Goal: Task Accomplishment & Management: Use online tool/utility

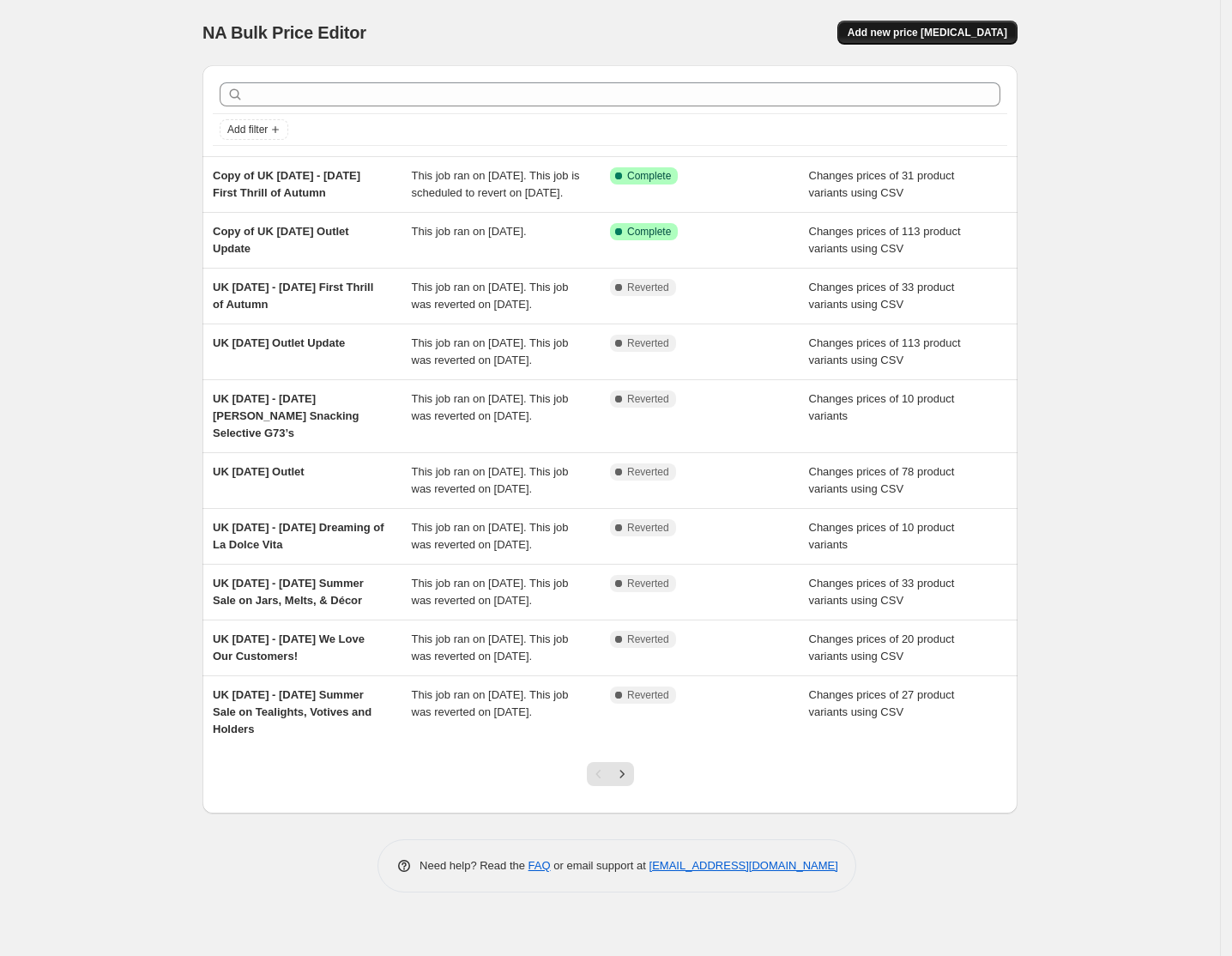
click at [979, 29] on span "Add new price [MEDICAL_DATA]" at bounding box center [927, 33] width 159 height 14
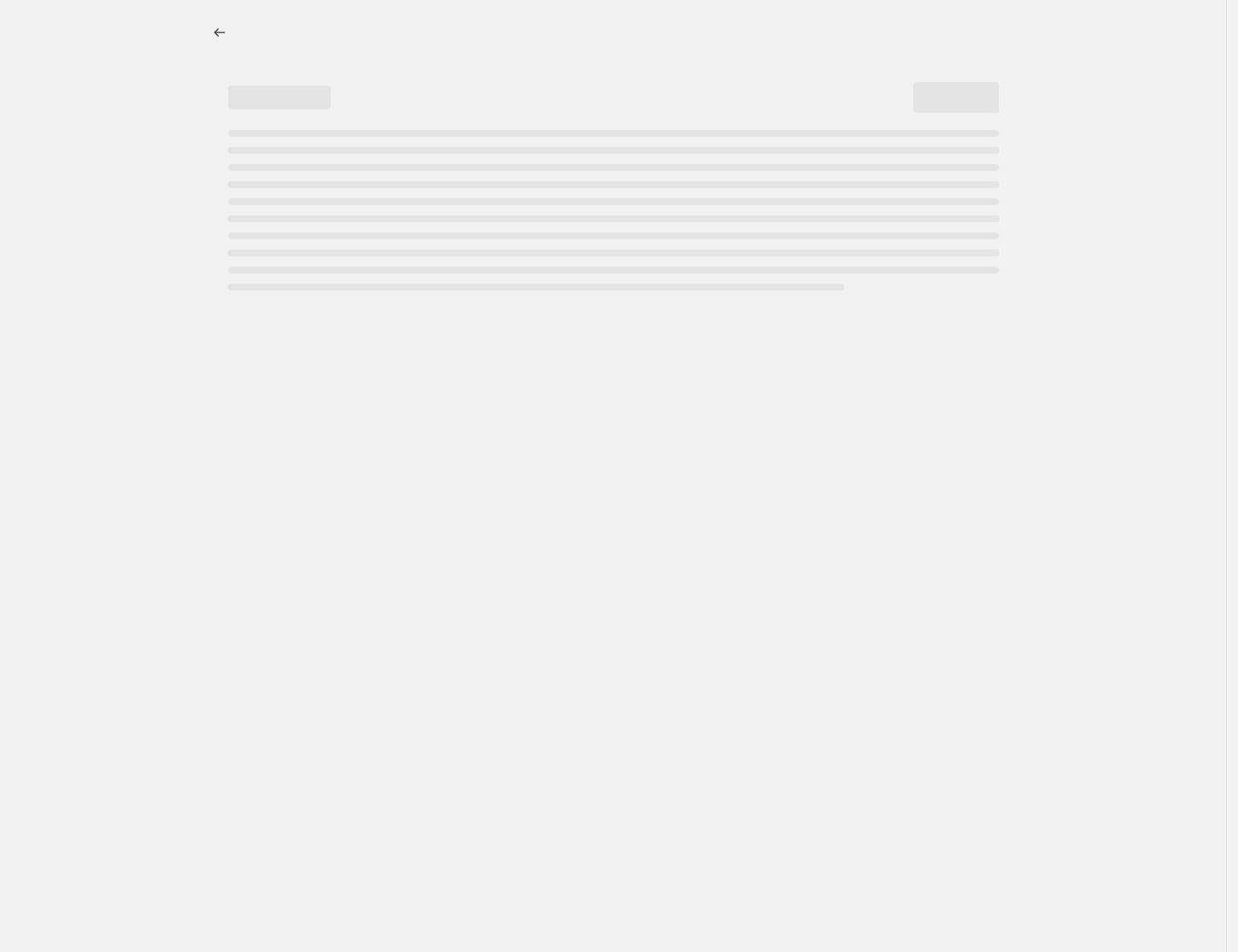
select select "percentage"
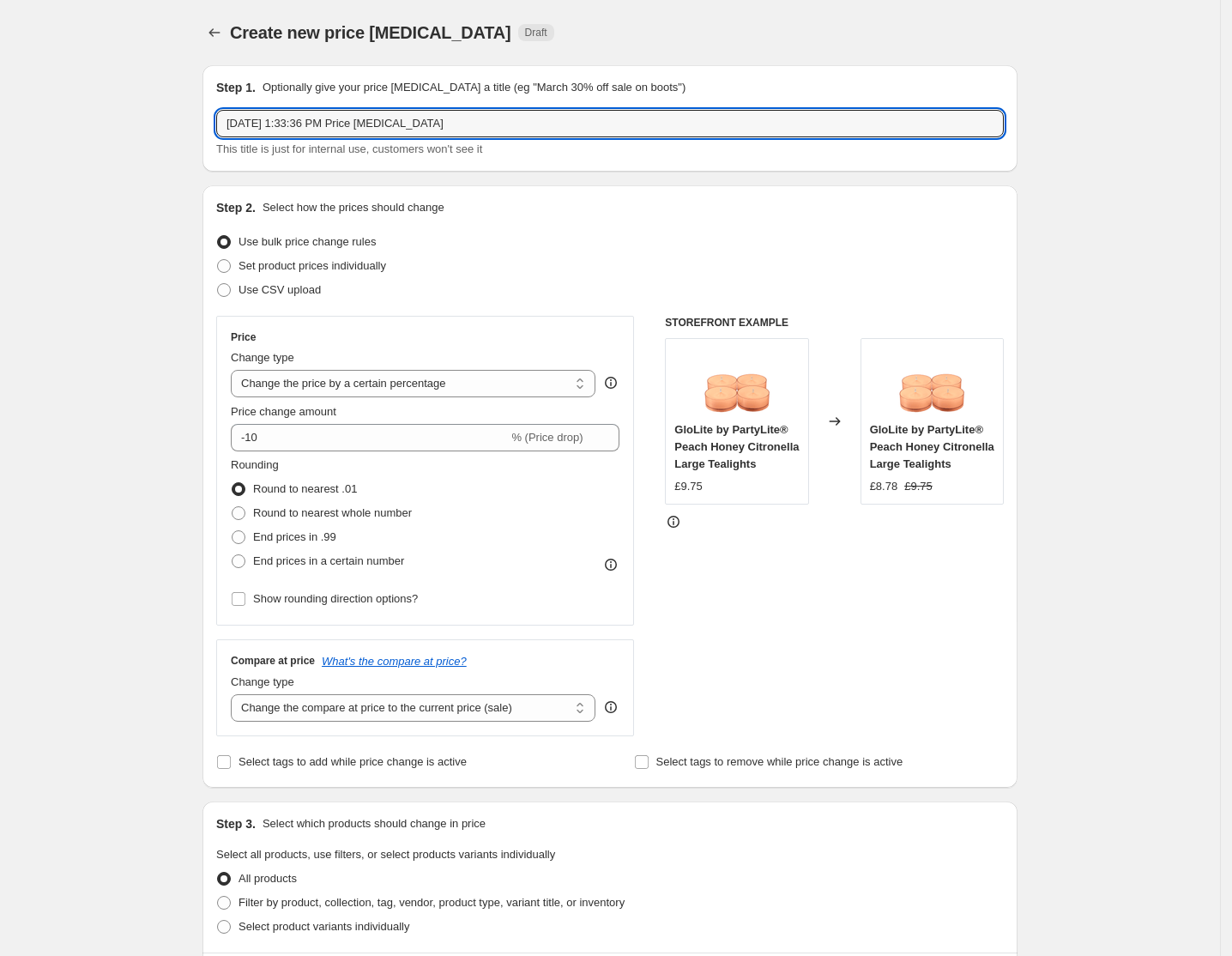
drag, startPoint x: 523, startPoint y: 121, endPoint x: 131, endPoint y: 159, distance: 393.8
click at [131, 159] on div "Create new price change job. This page is ready Create new price change job Dra…" at bounding box center [610, 860] width 1220 height 1721
paste input "September 1 – 30 End of Season Sale"
type input "UK [DATE] – [DATE] End of Season Sale"
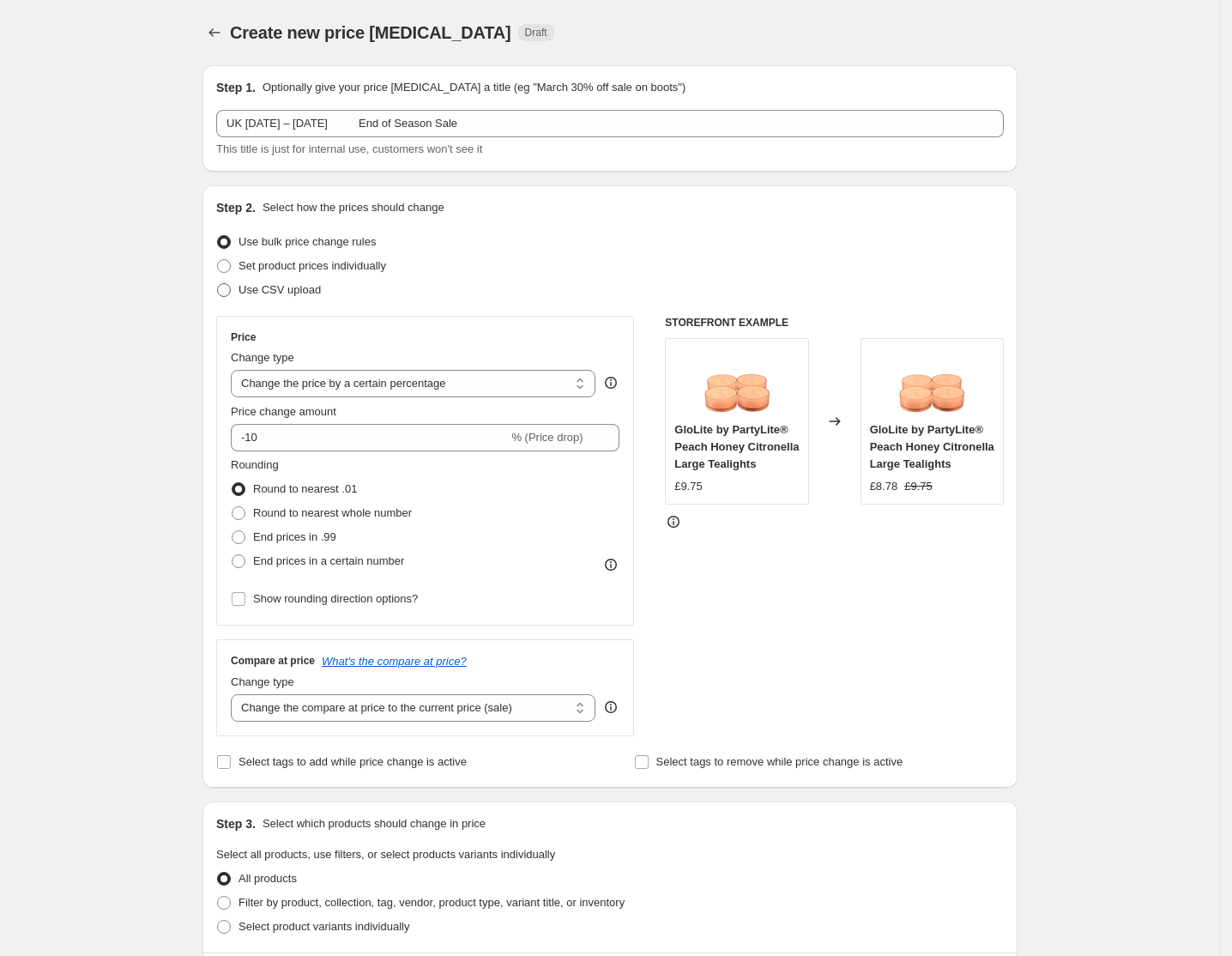
click at [288, 292] on span "Use CSV upload" at bounding box center [279, 289] width 82 height 13
click at [218, 284] on input "Use CSV upload" at bounding box center [217, 283] width 1 height 1
radio input "true"
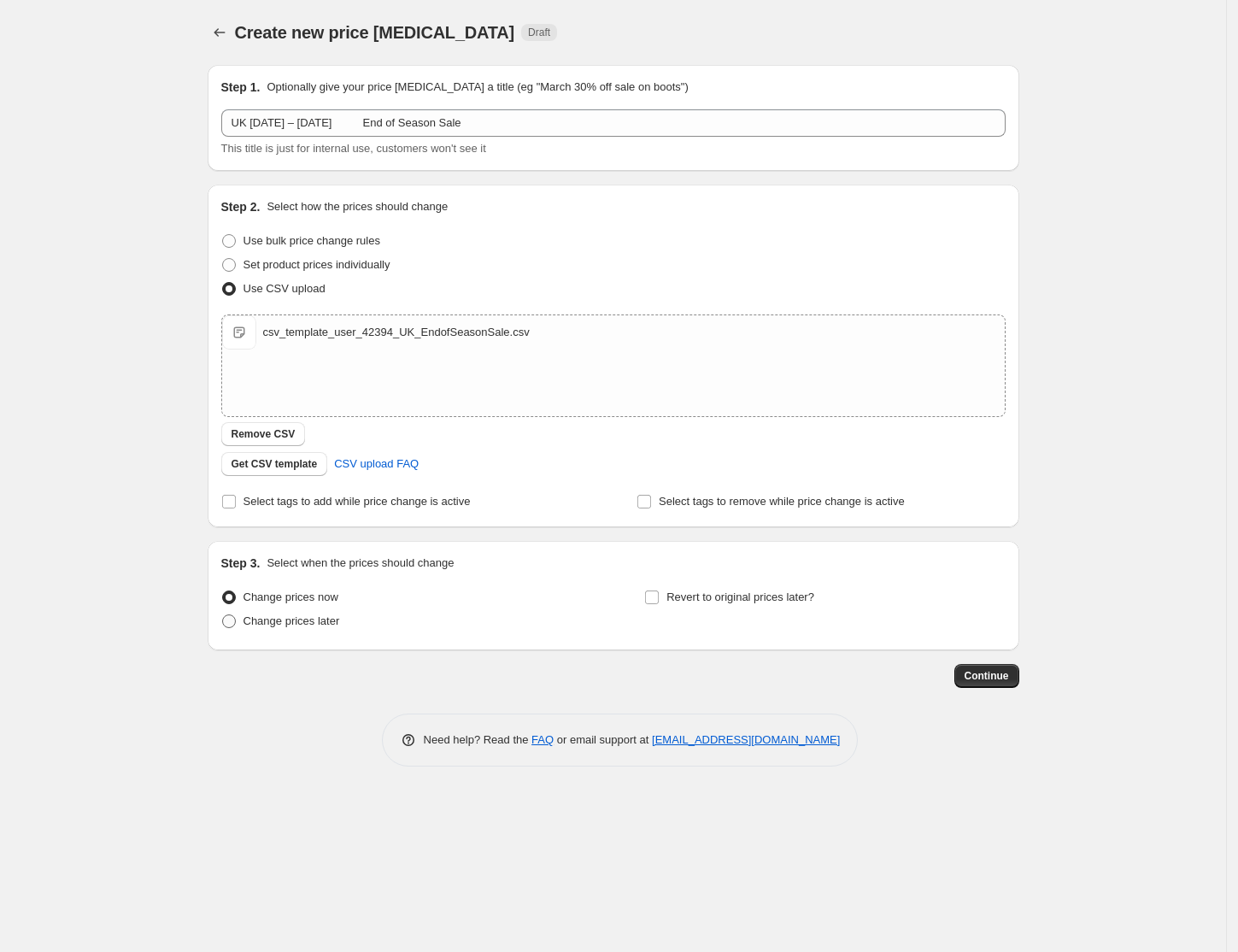
click at [230, 617] on span at bounding box center [229, 622] width 14 height 14
click at [223, 616] on input "Change prices later" at bounding box center [222, 615] width 1 height 1
radio input "true"
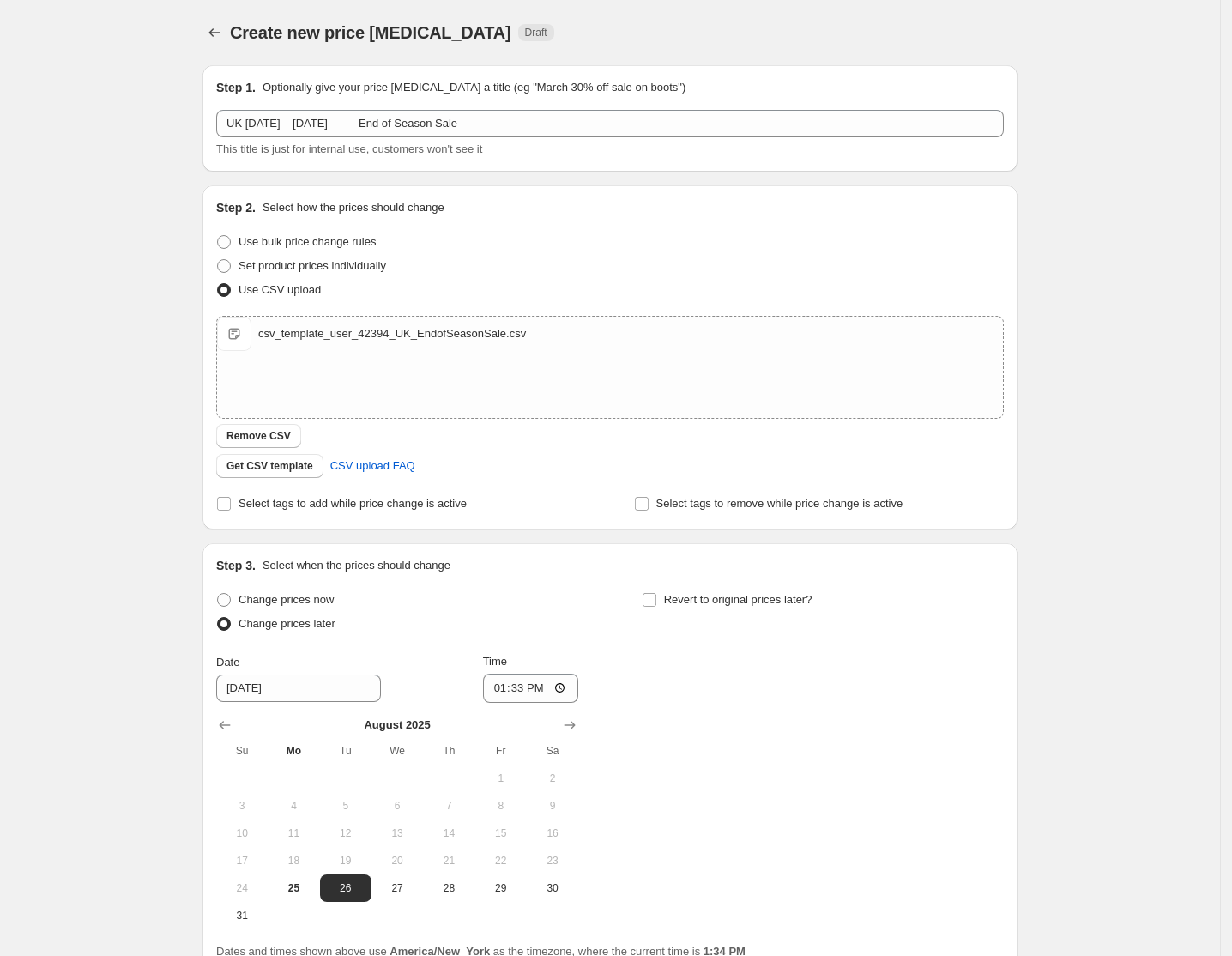
click at [502, 766] on button "1" at bounding box center [500, 778] width 51 height 28
click at [502, 778] on span "1" at bounding box center [501, 778] width 38 height 14
click at [790, 755] on div "Change prices now Change prices later Date 8/26/2025 Time 13:33 August 2025 Su …" at bounding box center [610, 759] width 788 height 341
click at [323, 690] on input "[DATE]" at bounding box center [299, 688] width 164 height 28
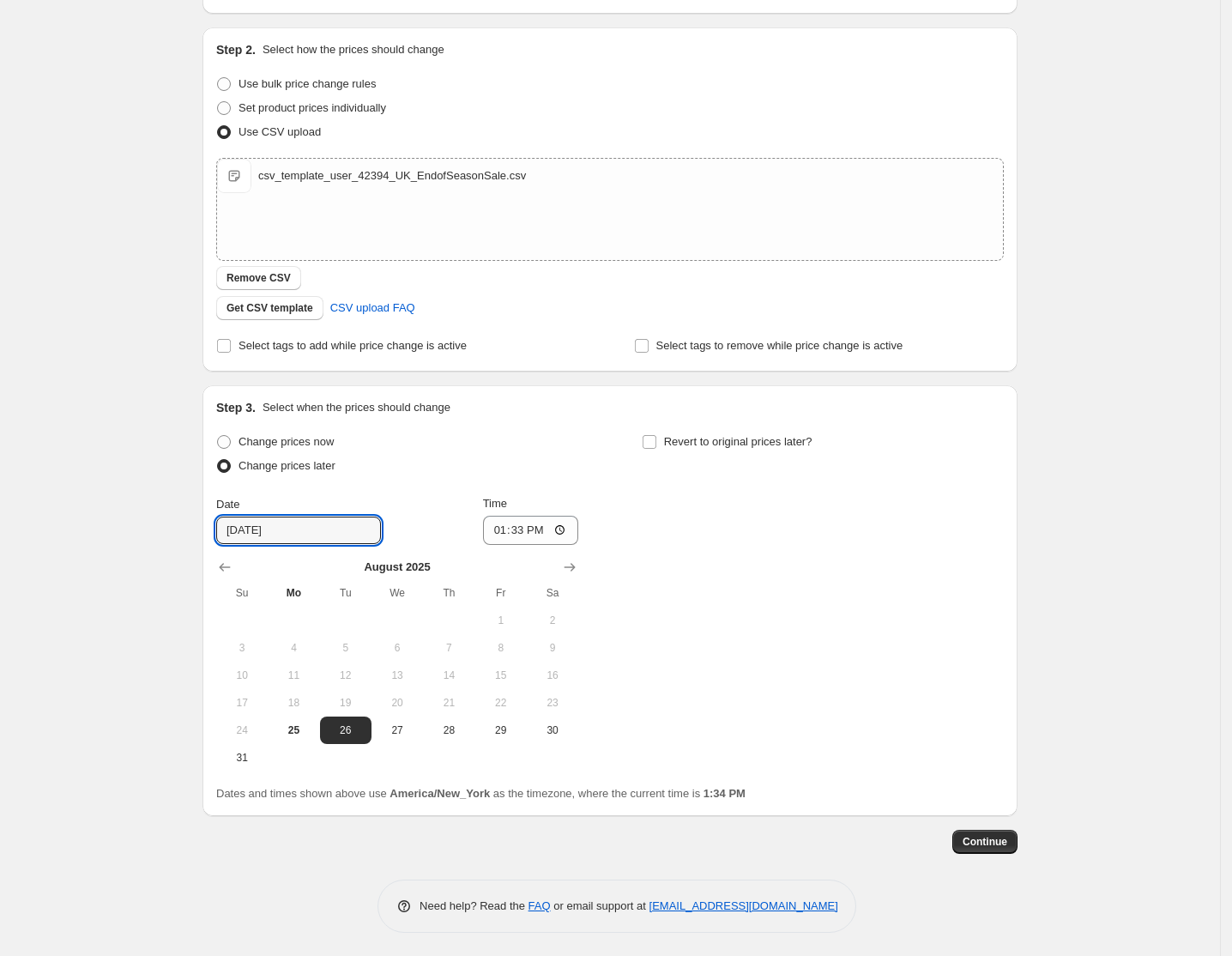
scroll to position [159, 0]
click at [577, 566] on icon "Show next month, September 2025" at bounding box center [570, 565] width 17 height 17
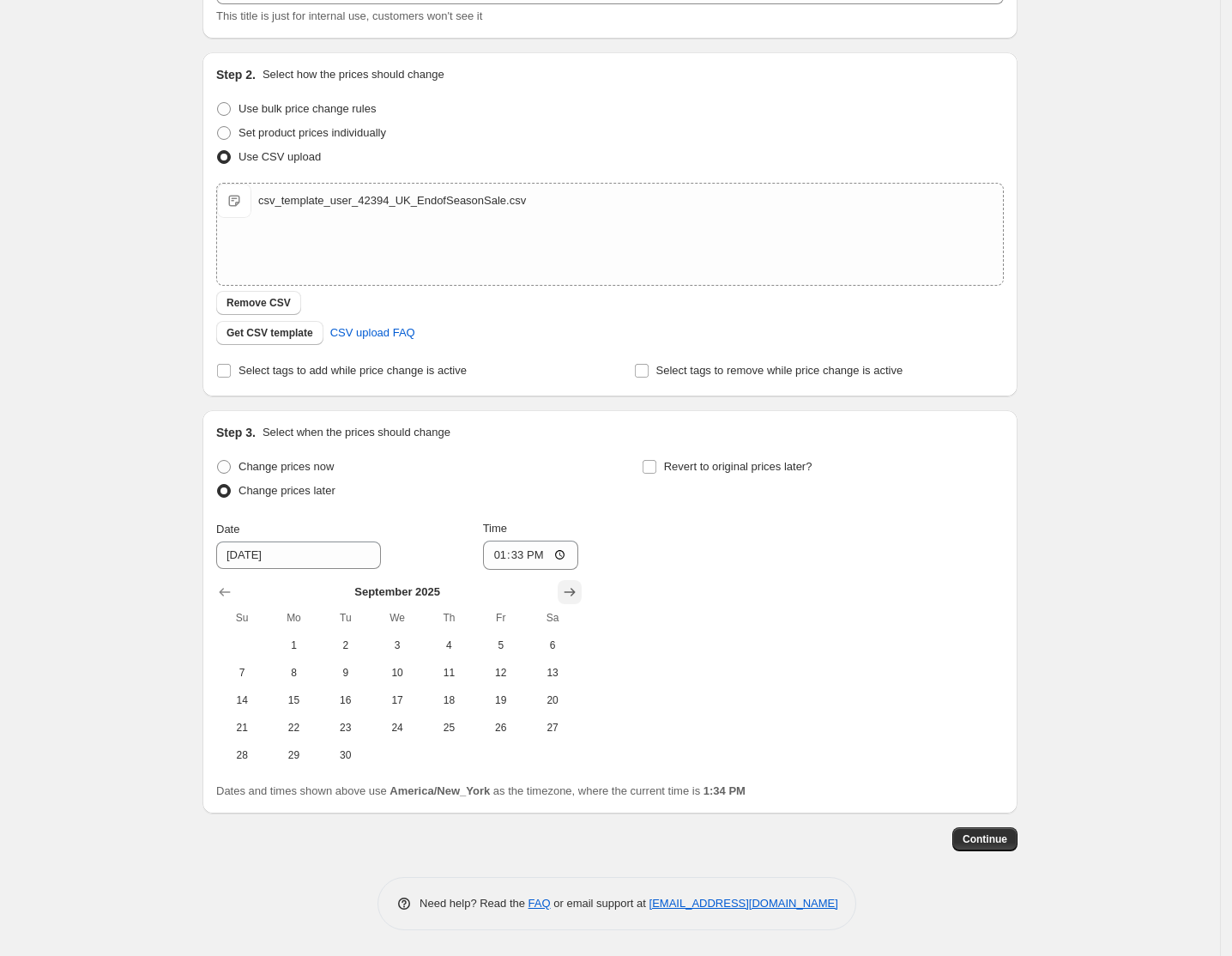
scroll to position [132, 0]
click at [293, 642] on span "1" at bounding box center [293, 646] width 38 height 14
type input "[DATE]"
click at [502, 556] on input "13:33" at bounding box center [531, 556] width 96 height 29
type input "07:59"
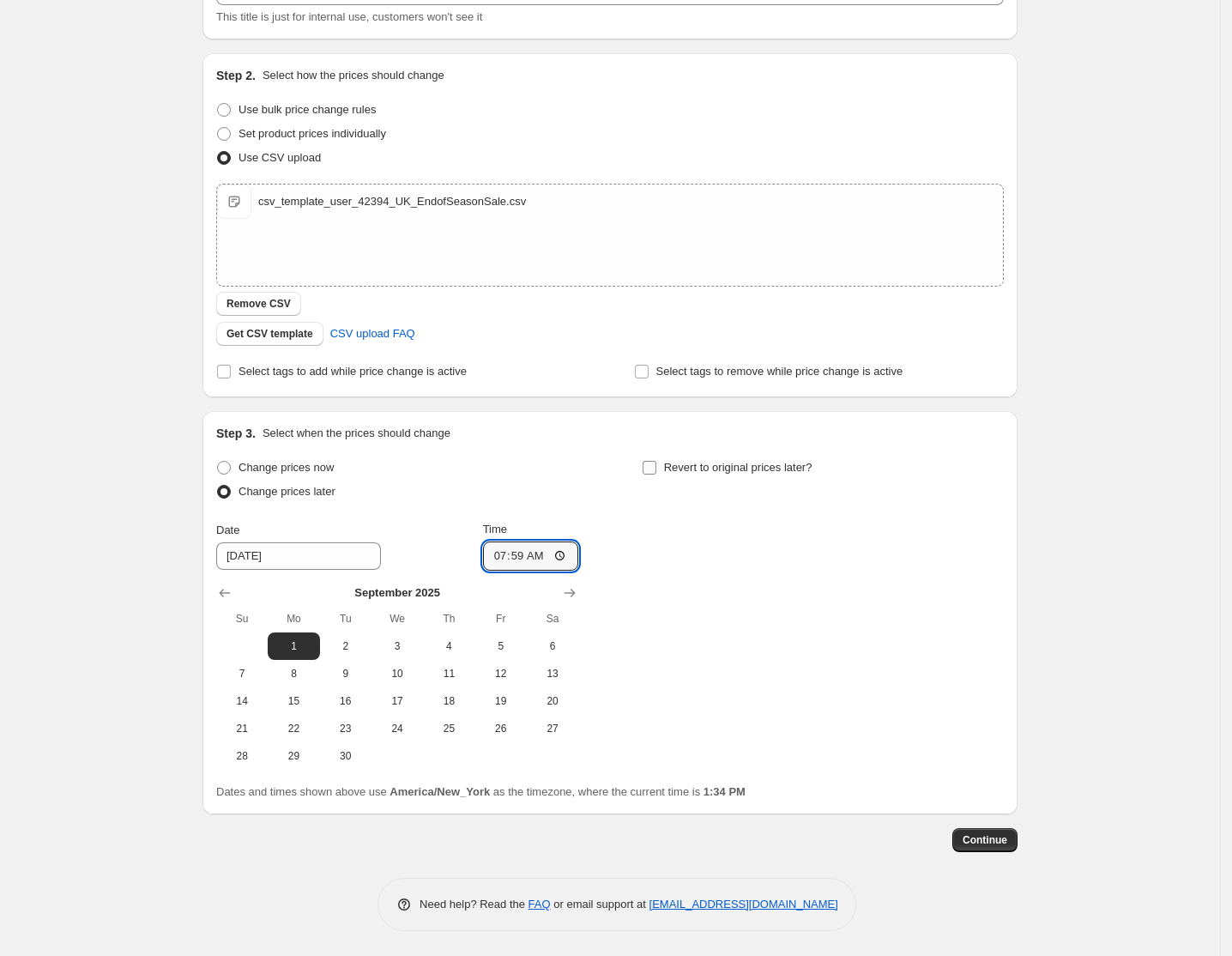
click at [653, 468] on input "Revert to original prices later?" at bounding box center [649, 468] width 14 height 14
checkbox input "true"
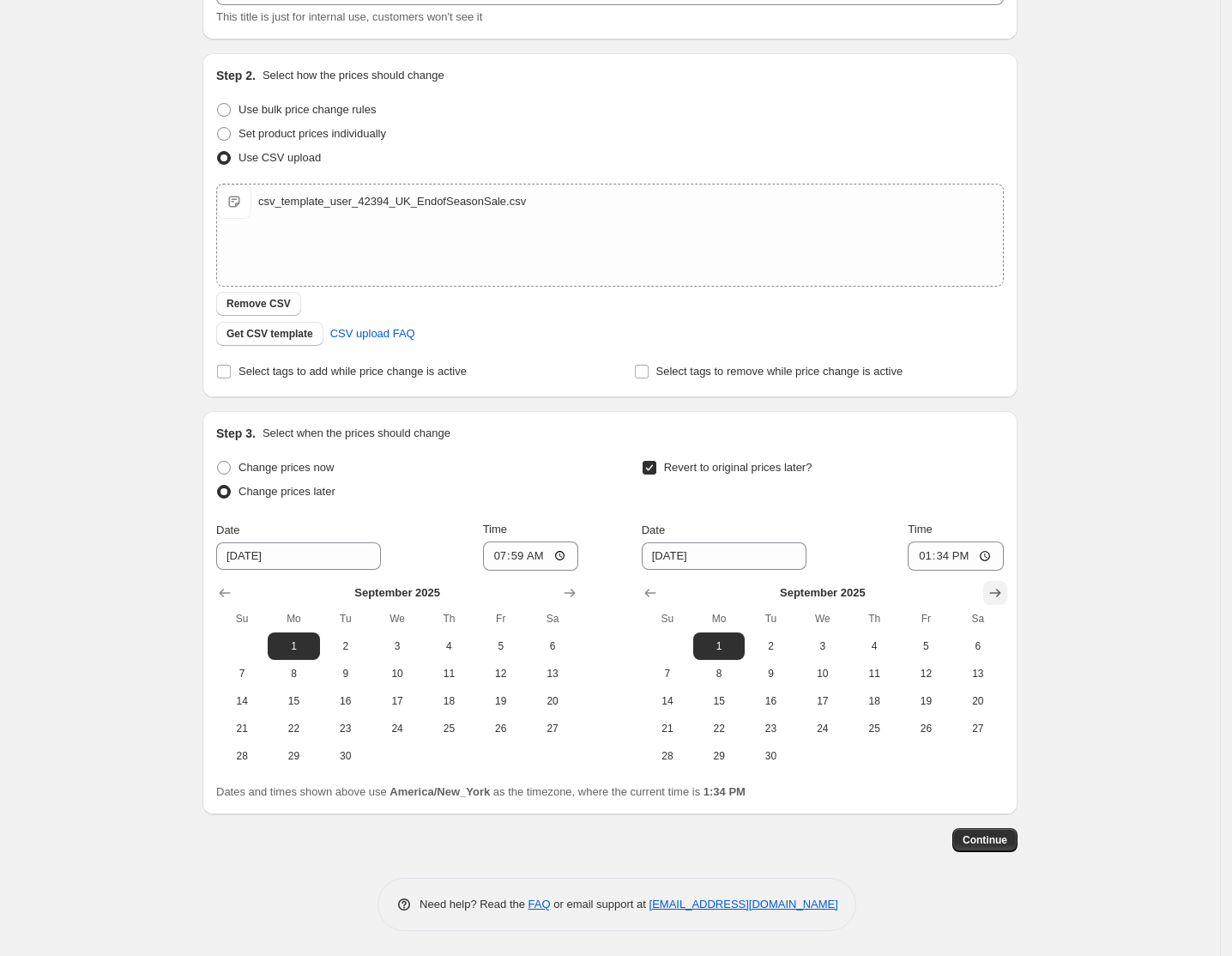
click at [994, 592] on icon "Show next month, October 2025" at bounding box center [996, 593] width 17 height 17
click at [650, 588] on icon "Show previous month, September 2025" at bounding box center [650, 593] width 17 height 17
click at [773, 756] on span "30" at bounding box center [771, 756] width 38 height 14
type input "[DATE]"
click at [926, 560] on input "13:34" at bounding box center [955, 556] width 96 height 29
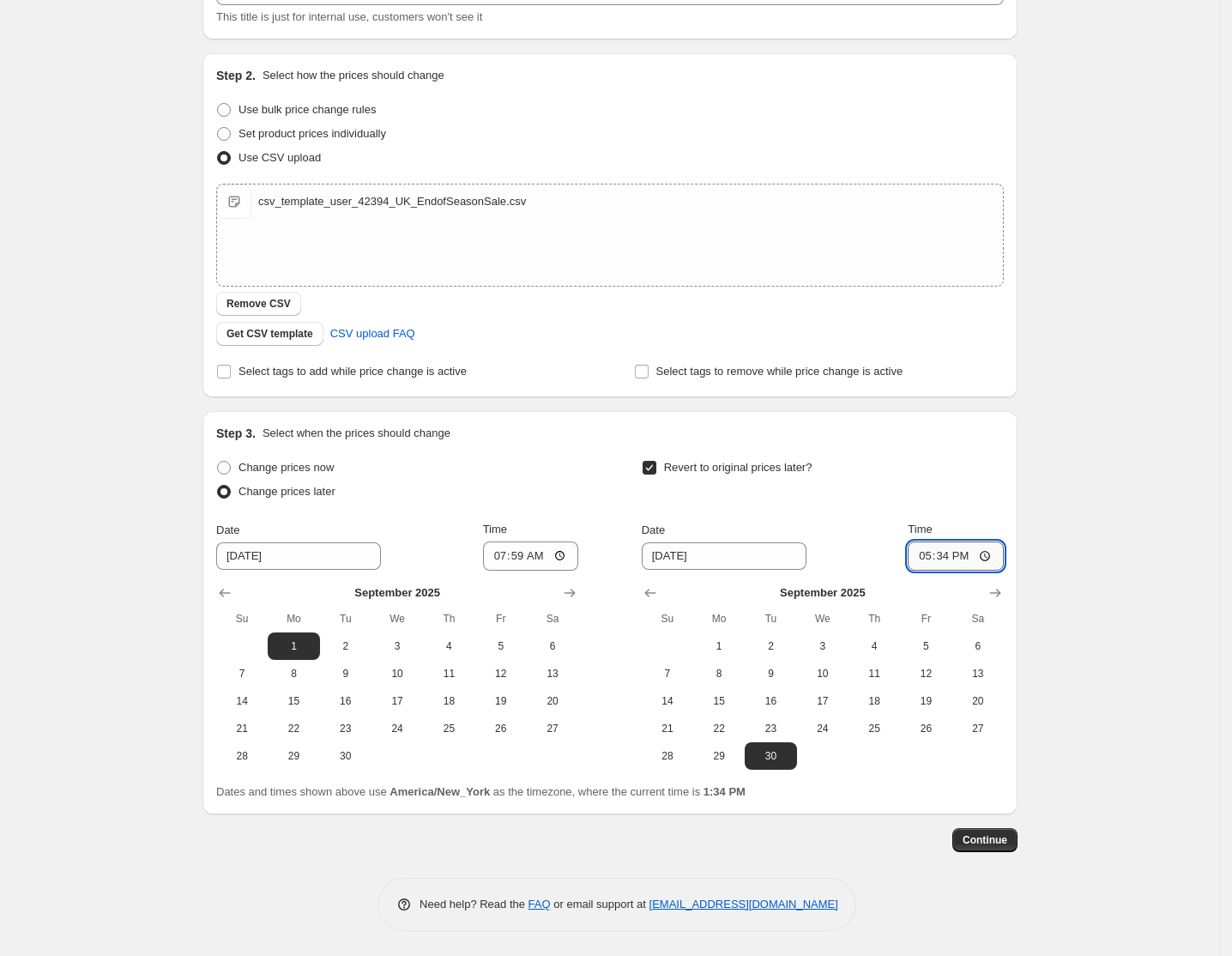
type input "17:00"
click at [506, 553] on input "07:59" at bounding box center [531, 556] width 96 height 29
type input "08:00"
click at [996, 838] on span "Continue" at bounding box center [985, 840] width 45 height 14
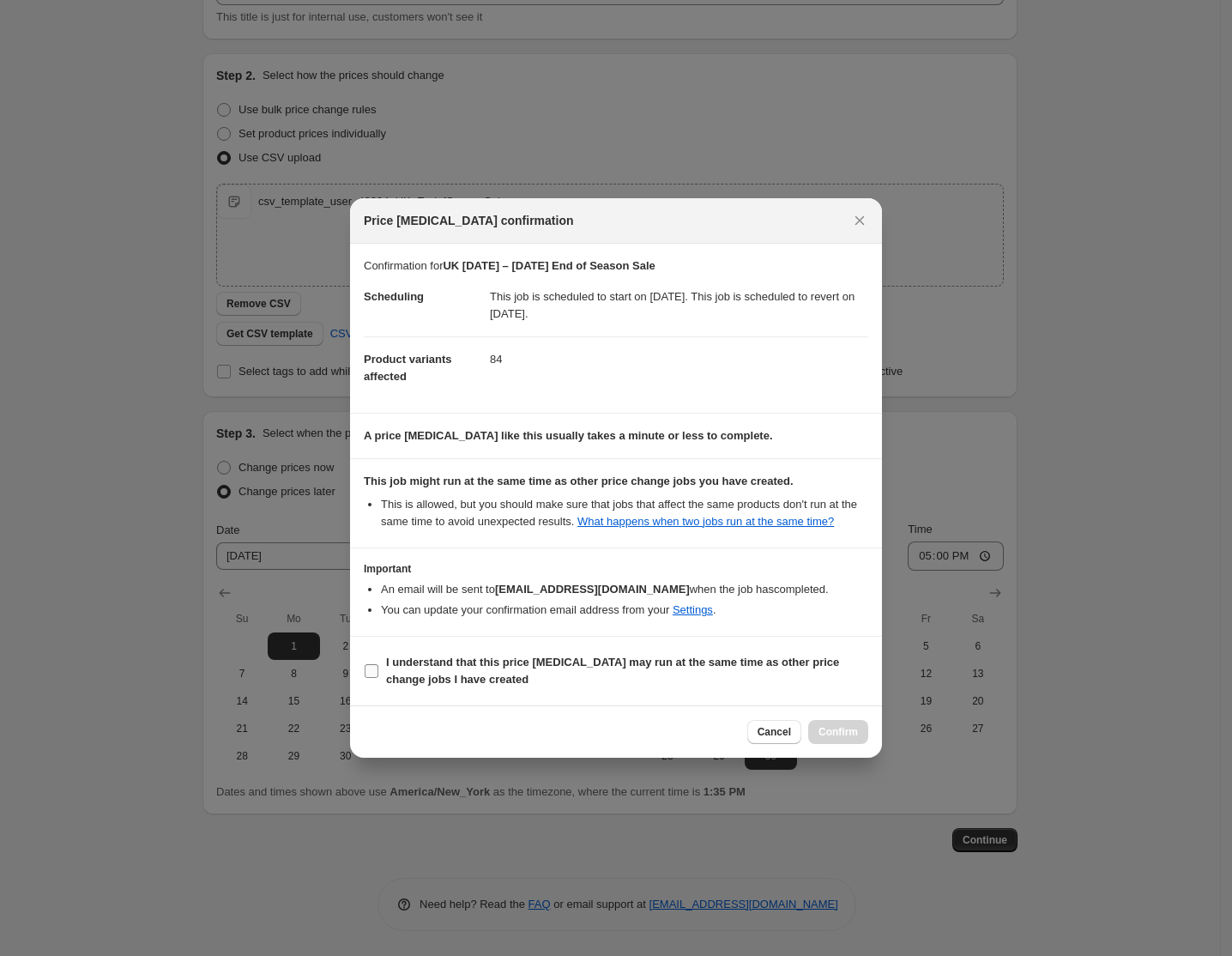
click at [506, 666] on b "I understand that this price [MEDICAL_DATA] may run at the same time as other p…" at bounding box center [612, 670] width 453 height 30
click at [378, 666] on input "I understand that this price [MEDICAL_DATA] may run at the same time as other p…" at bounding box center [371, 671] width 14 height 14
checkbox input "true"
click at [837, 732] on span "Confirm" at bounding box center [838, 732] width 40 height 14
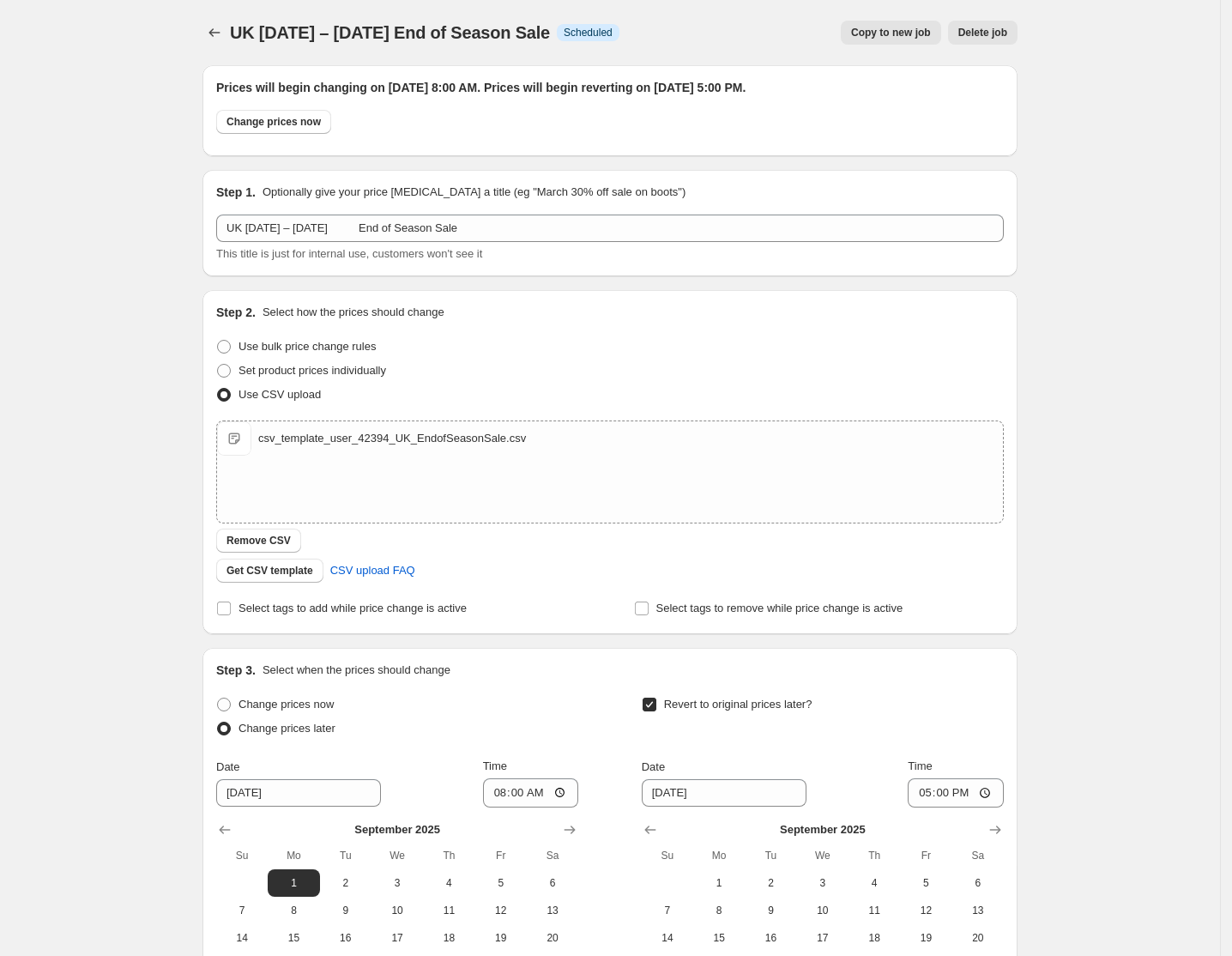
scroll to position [132, 0]
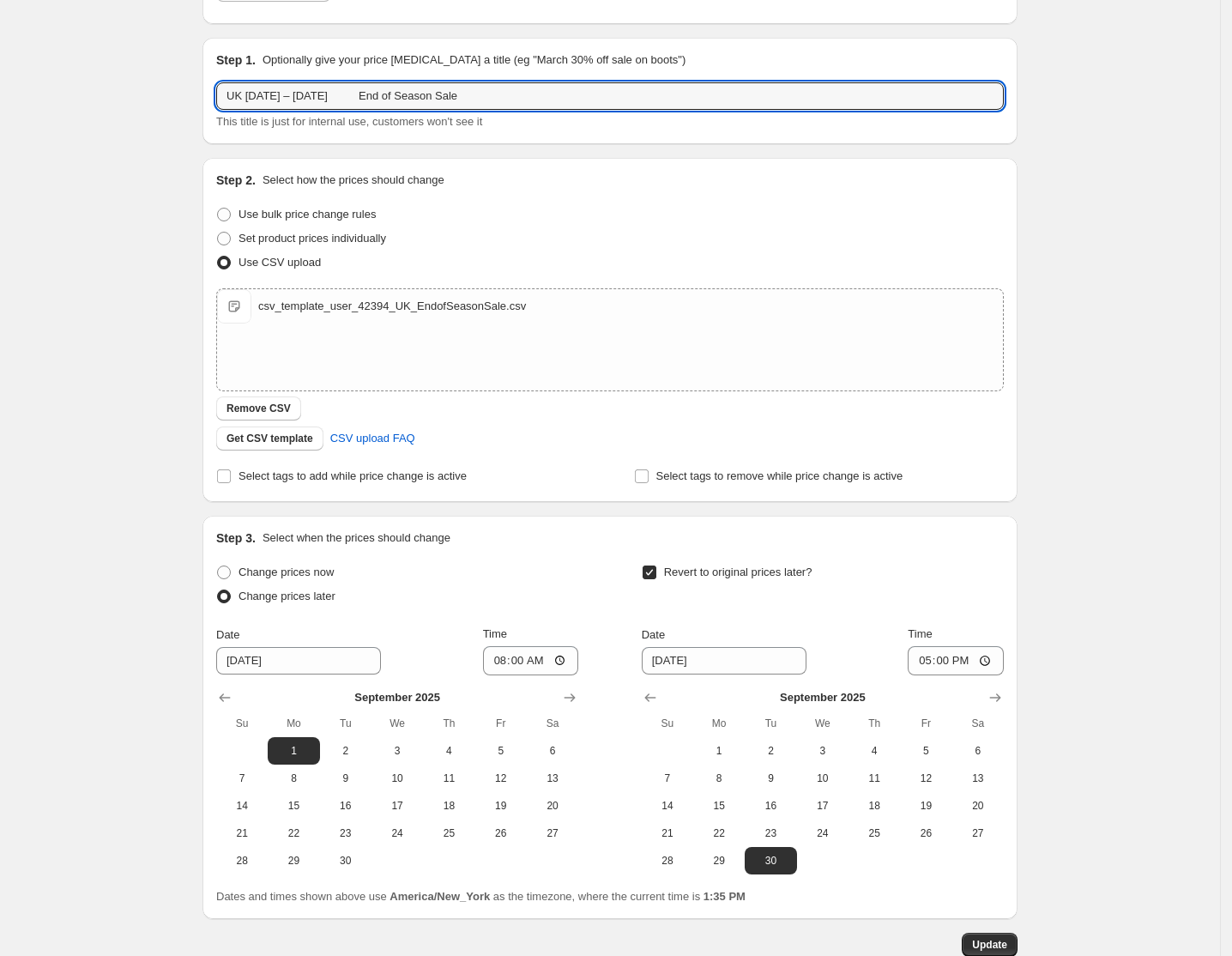
drag, startPoint x: 502, startPoint y: 96, endPoint x: 117, endPoint y: 110, distance: 385.3
click at [117, 110] on div "UK September 1 – 30 End of Season Sale. This page is ready UK September 1 – 30 …" at bounding box center [610, 464] width 1220 height 1193
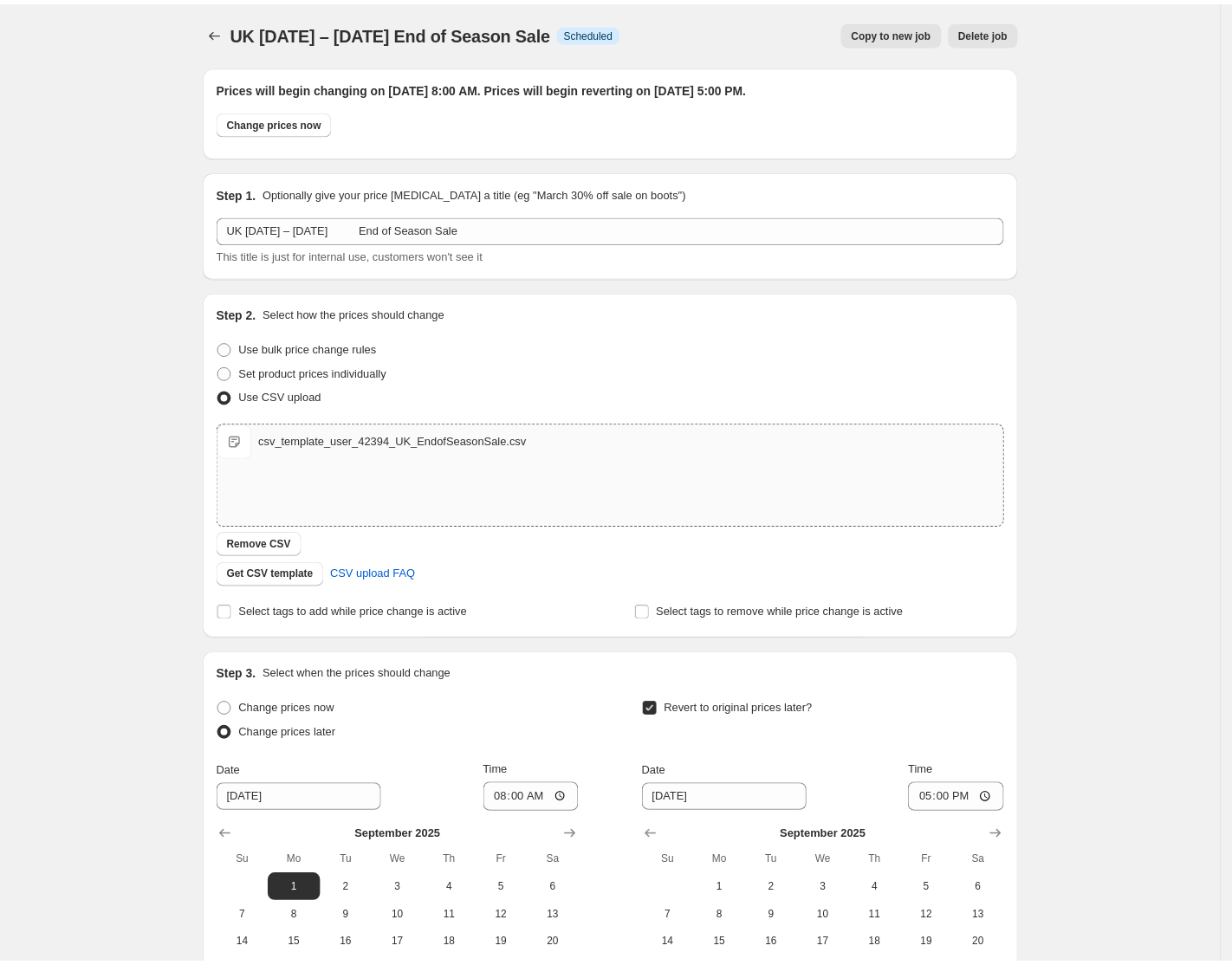
scroll to position [0, 0]
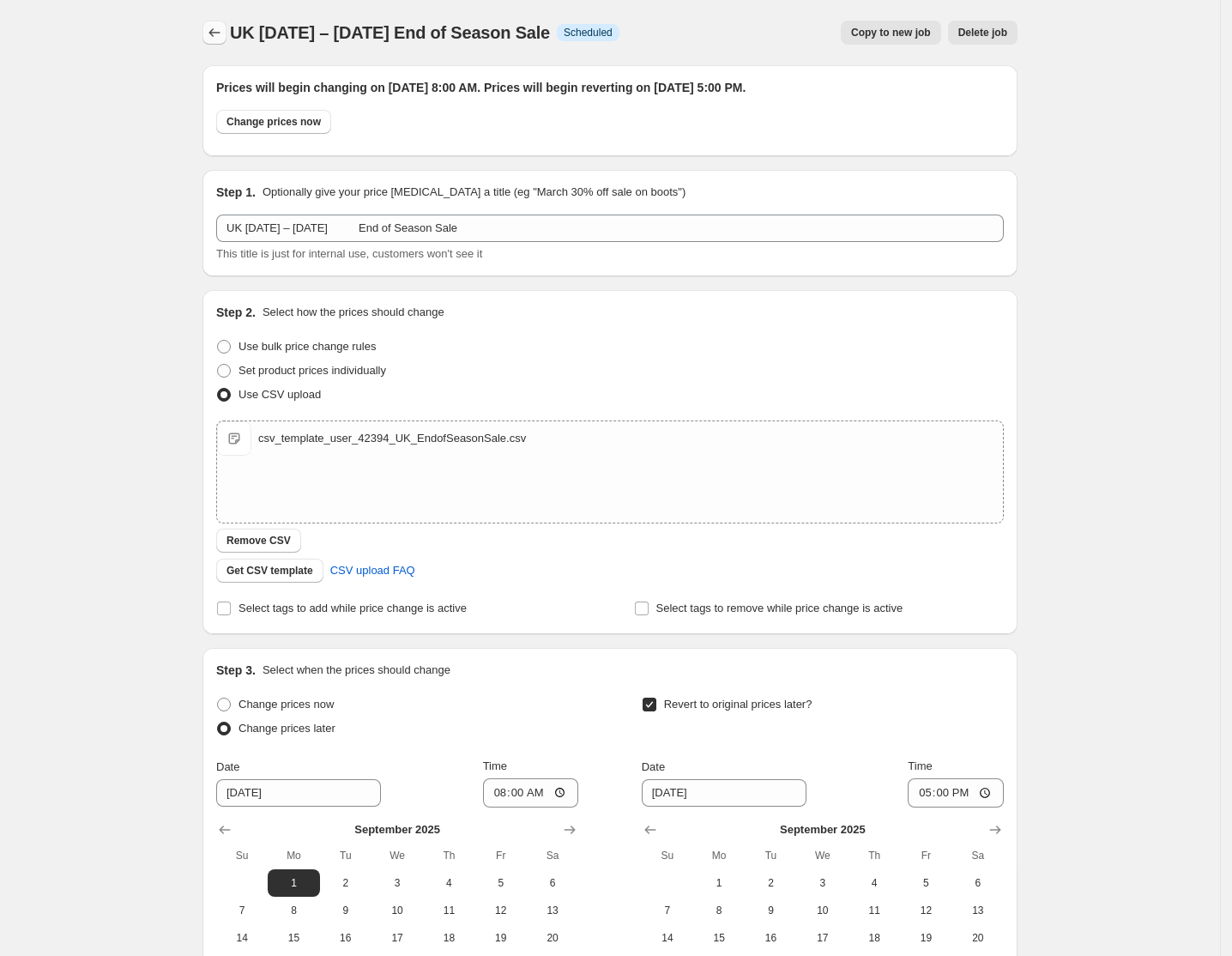
click at [214, 33] on icon "Price change jobs" at bounding box center [215, 33] width 17 height 17
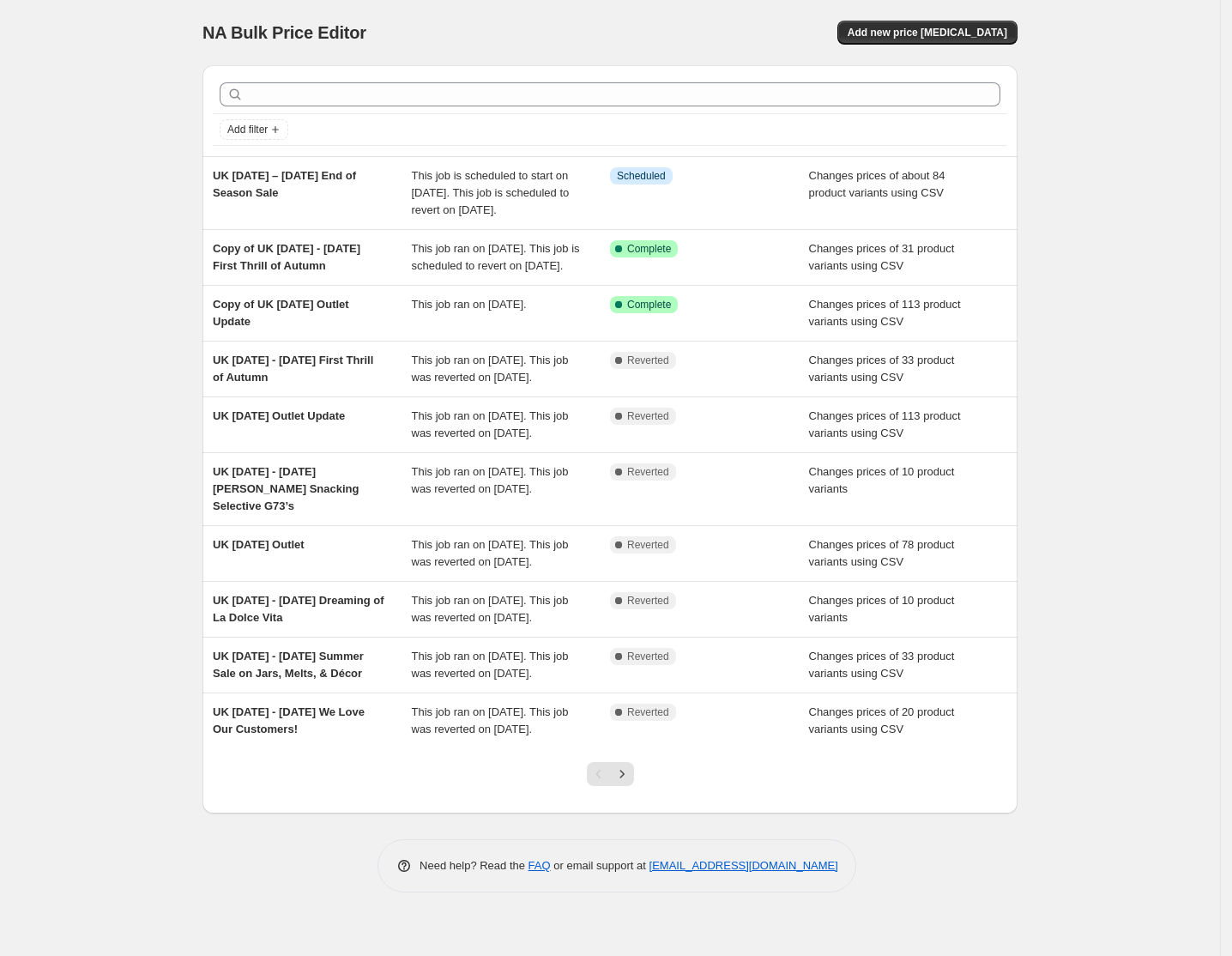
click at [241, 100] on icon at bounding box center [235, 94] width 11 height 11
click at [406, 81] on div at bounding box center [610, 94] width 795 height 38
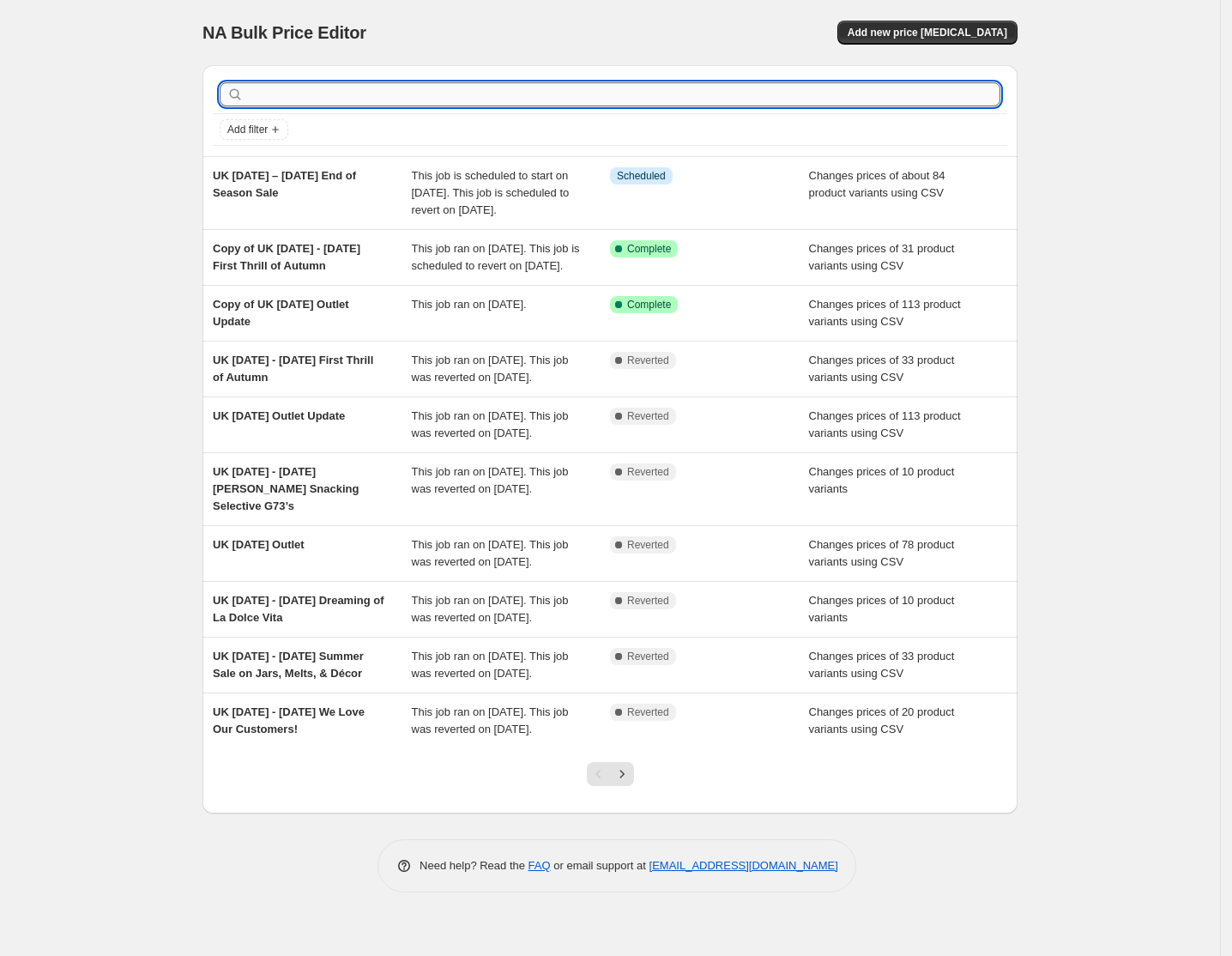
click at [405, 91] on input "text" at bounding box center [623, 94] width 753 height 24
type input "august"
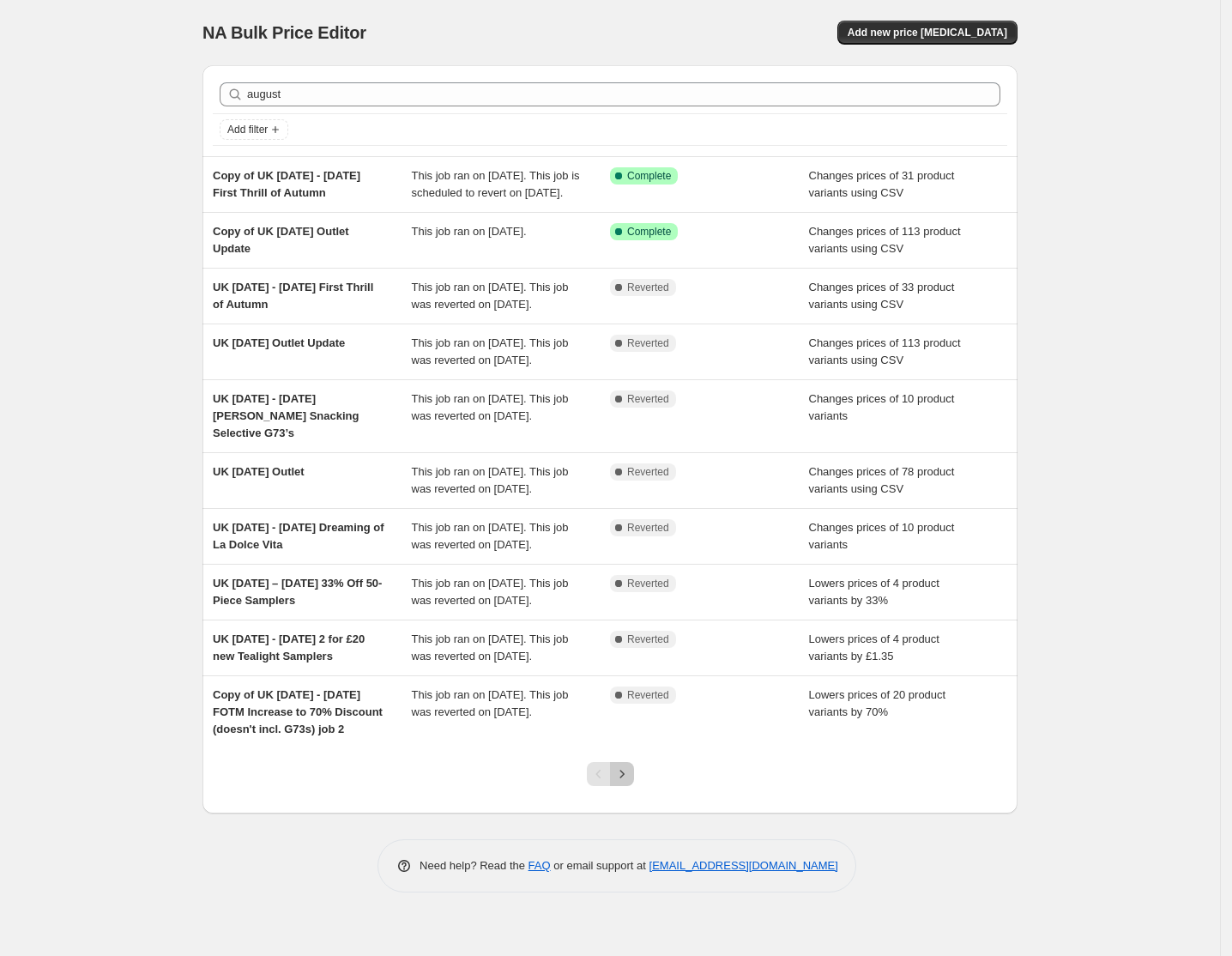
click at [622, 783] on icon "Next" at bounding box center [622, 774] width 17 height 17
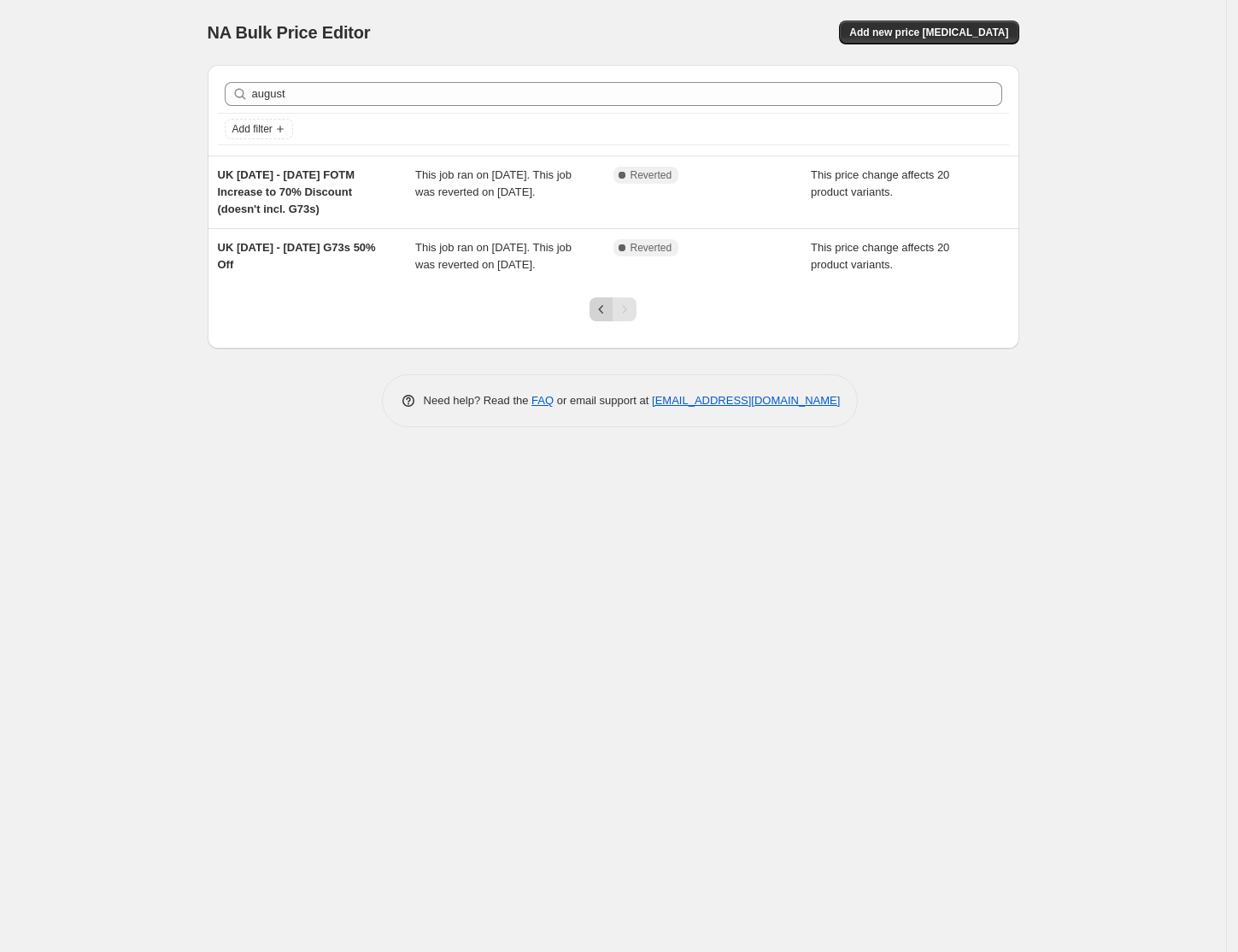
click at [602, 318] on icon "Previous" at bounding box center [602, 310] width 17 height 17
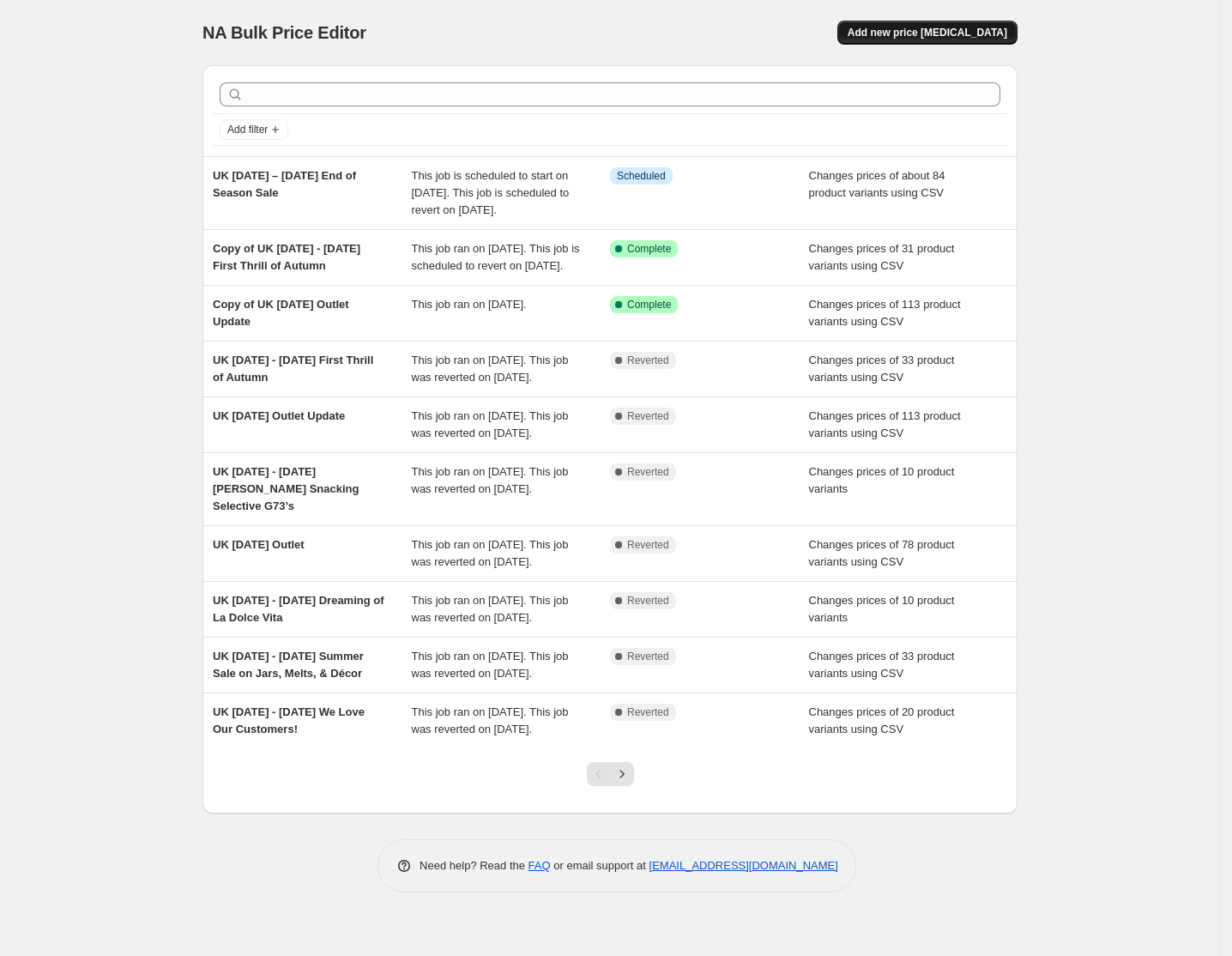
click at [970, 36] on span "Add new price [MEDICAL_DATA]" at bounding box center [927, 33] width 159 height 14
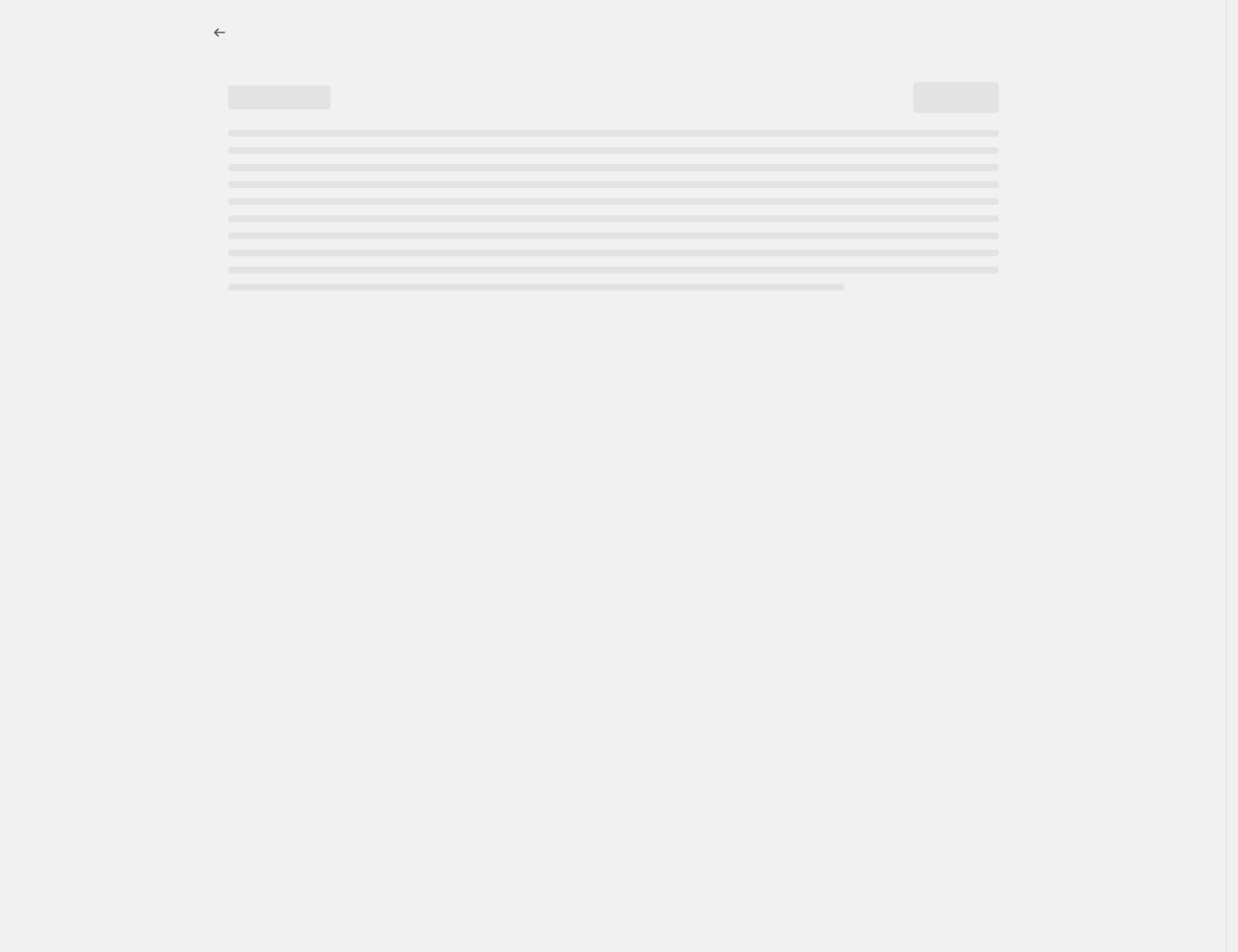
select select "percentage"
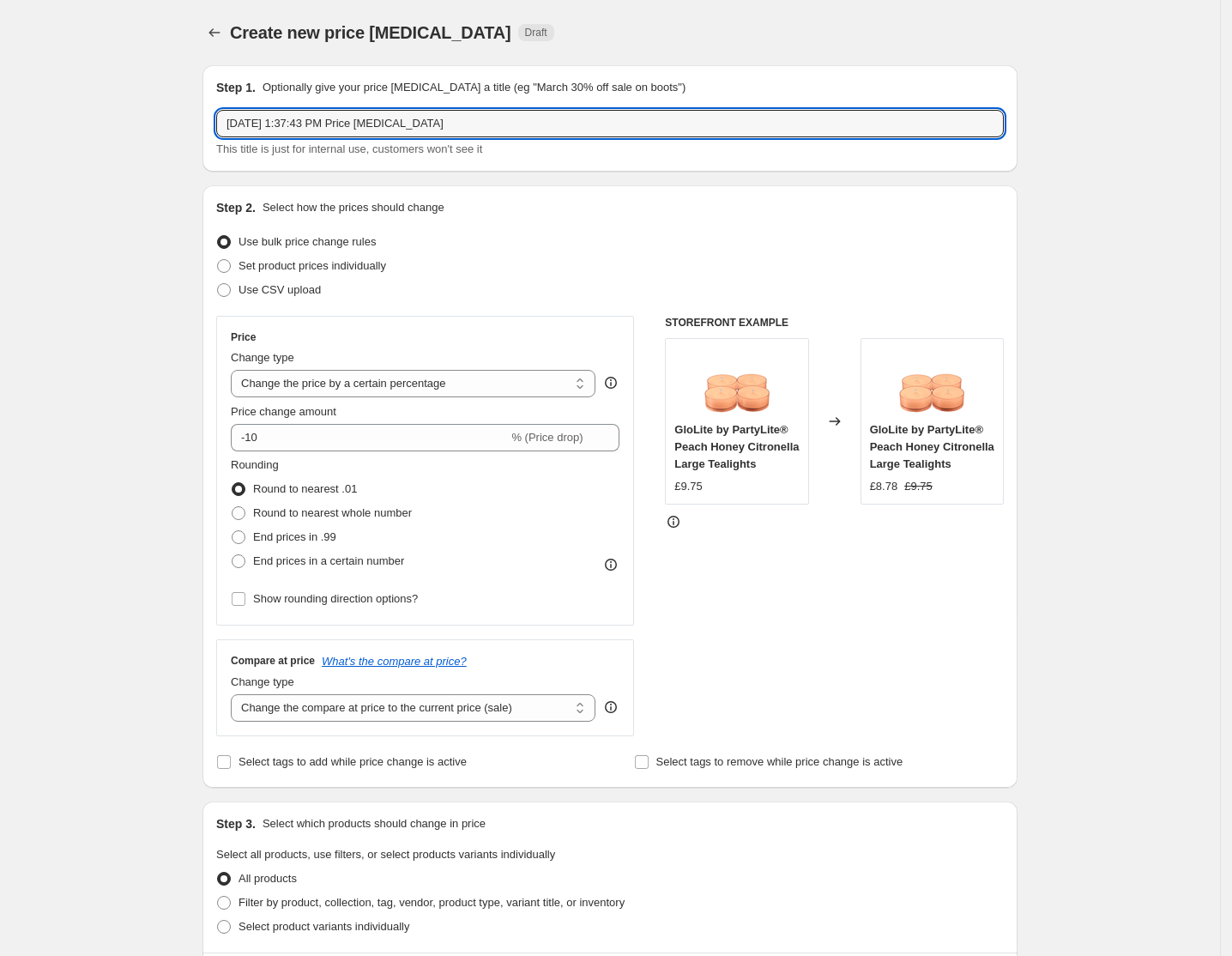
drag, startPoint x: 506, startPoint y: 115, endPoint x: 164, endPoint y: 144, distance: 343.2
click at [164, 144] on div "Create new price [MEDICAL_DATA]. This page is ready Create new price [MEDICAL_D…" at bounding box center [610, 860] width 1220 height 1721
paste input "[DATE] – [DATE] Breathe in! Chill Out!"
type input "UK [DATE] – [DATE] Breathe in! Chill Out!"
click at [306, 296] on span "Use CSV upload" at bounding box center [279, 289] width 82 height 13
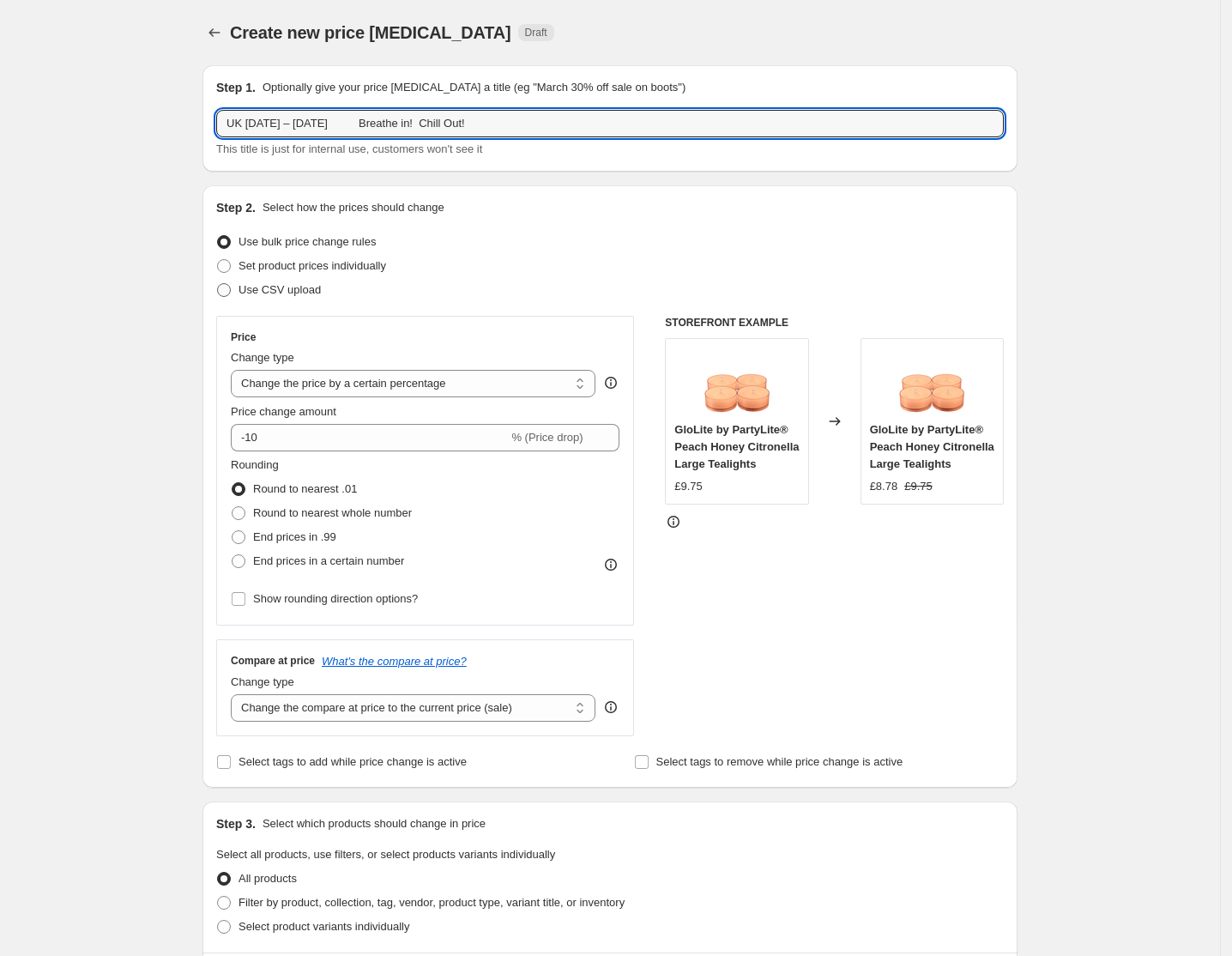
click at [218, 284] on input "Use CSV upload" at bounding box center [217, 283] width 1 height 1
radio input "true"
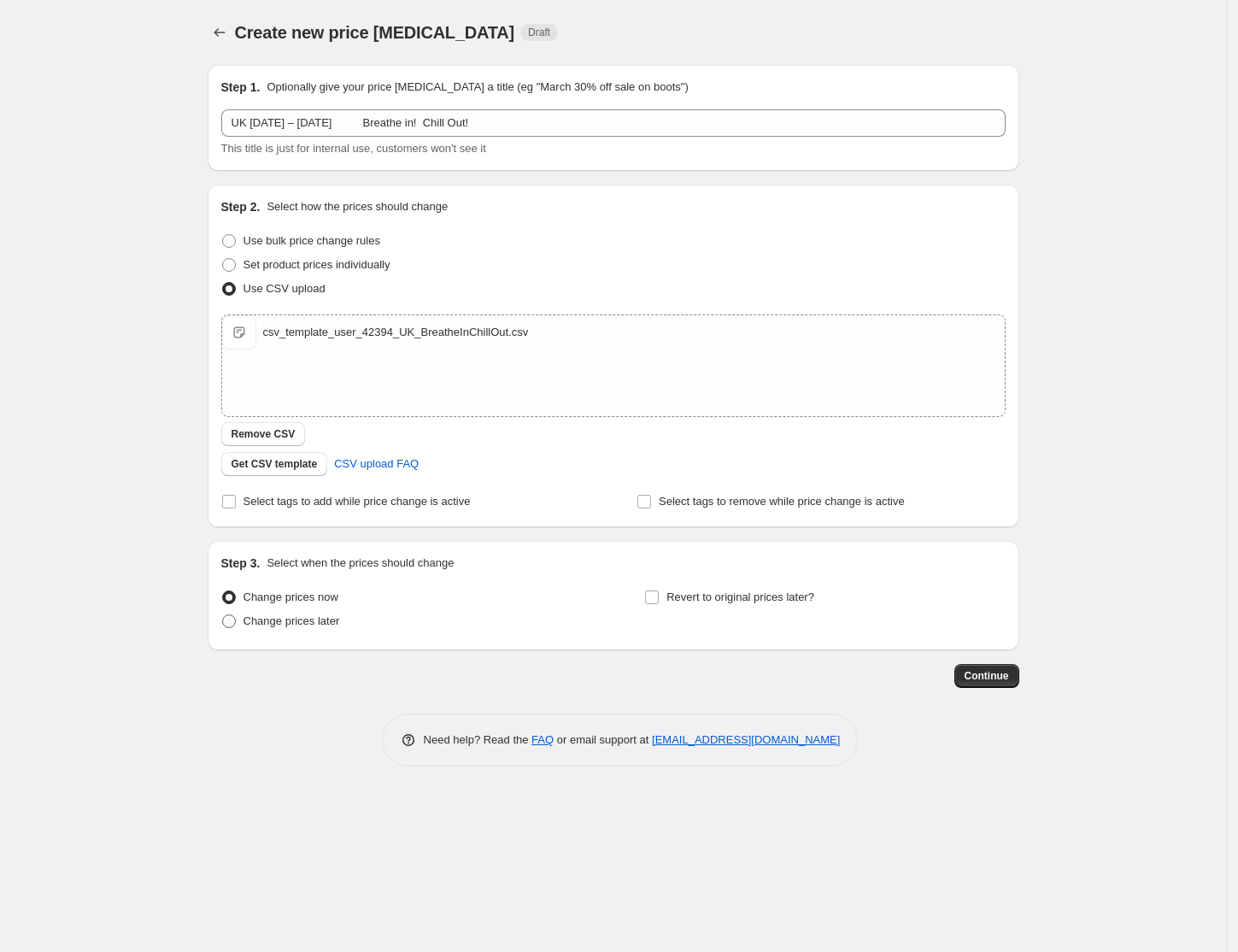
click at [305, 627] on span "Change prices later" at bounding box center [291, 621] width 97 height 13
click at [223, 616] on input "Change prices later" at bounding box center [222, 615] width 1 height 1
radio input "true"
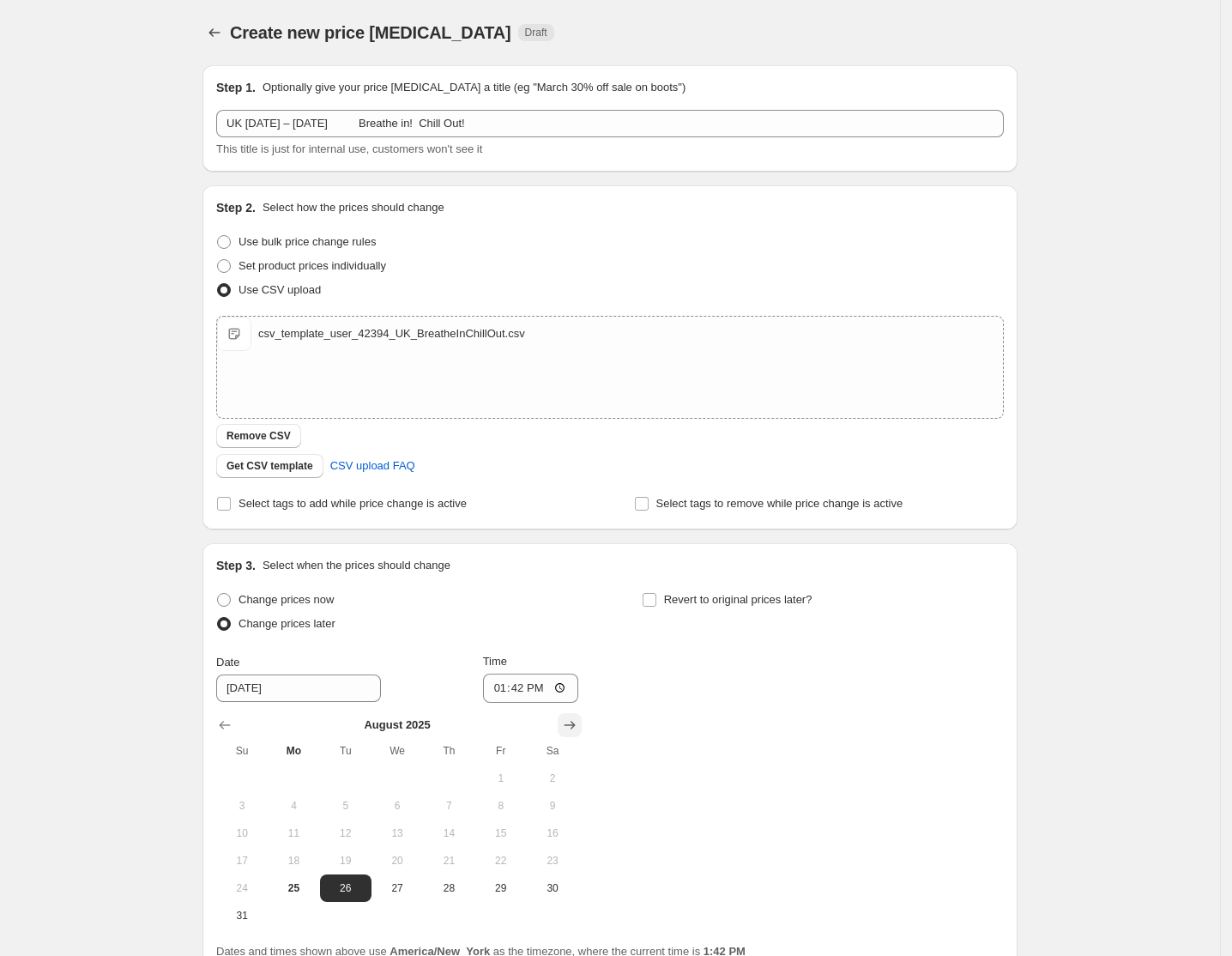
click at [571, 722] on icon "Show next month, September 2025" at bounding box center [570, 725] width 17 height 17
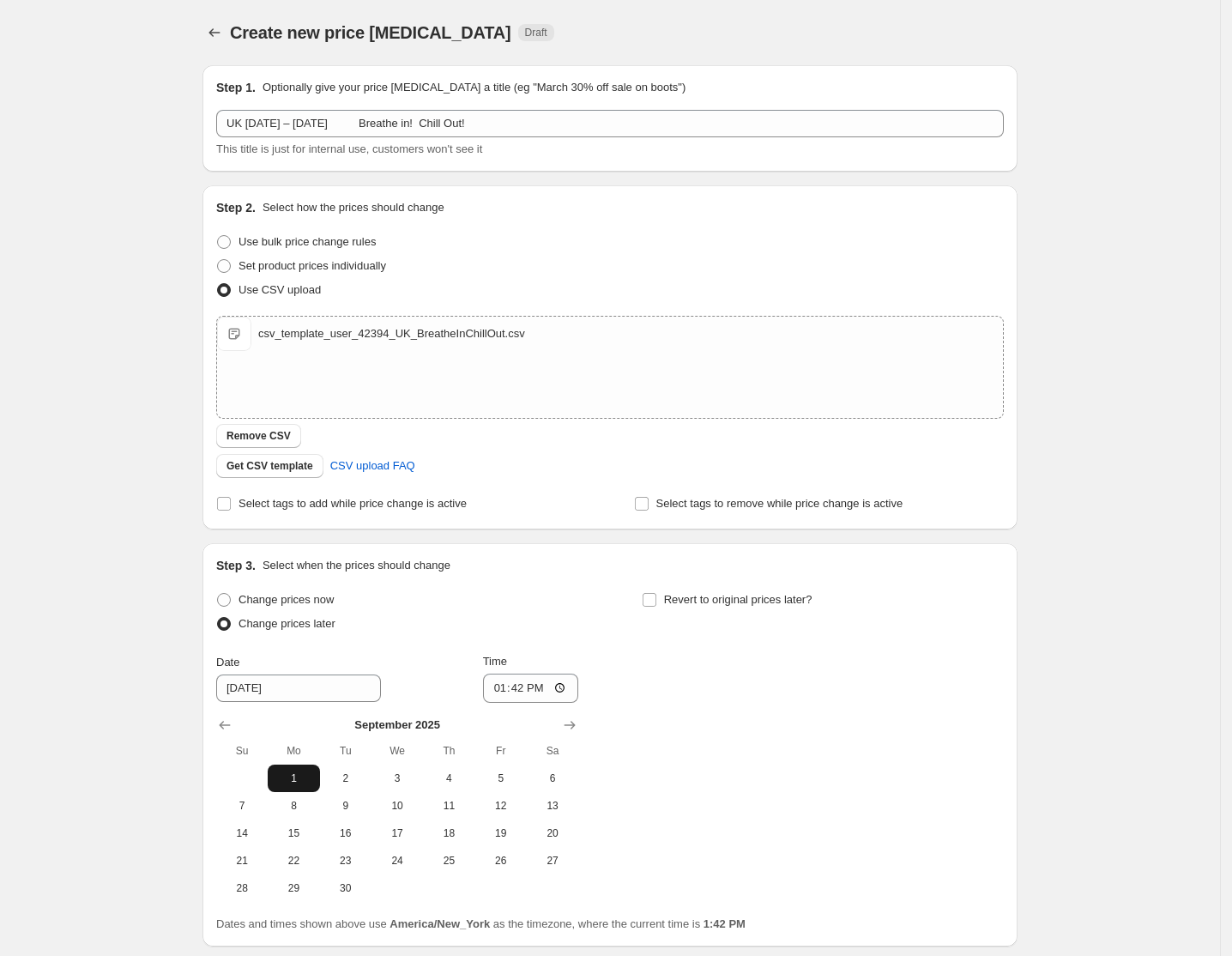
click at [309, 783] on span "1" at bounding box center [293, 778] width 38 height 14
type input "[DATE]"
click at [502, 688] on input "13:42" at bounding box center [531, 688] width 96 height 29
type input "07:00"
click at [656, 599] on input "Revert to original prices later?" at bounding box center [649, 600] width 14 height 14
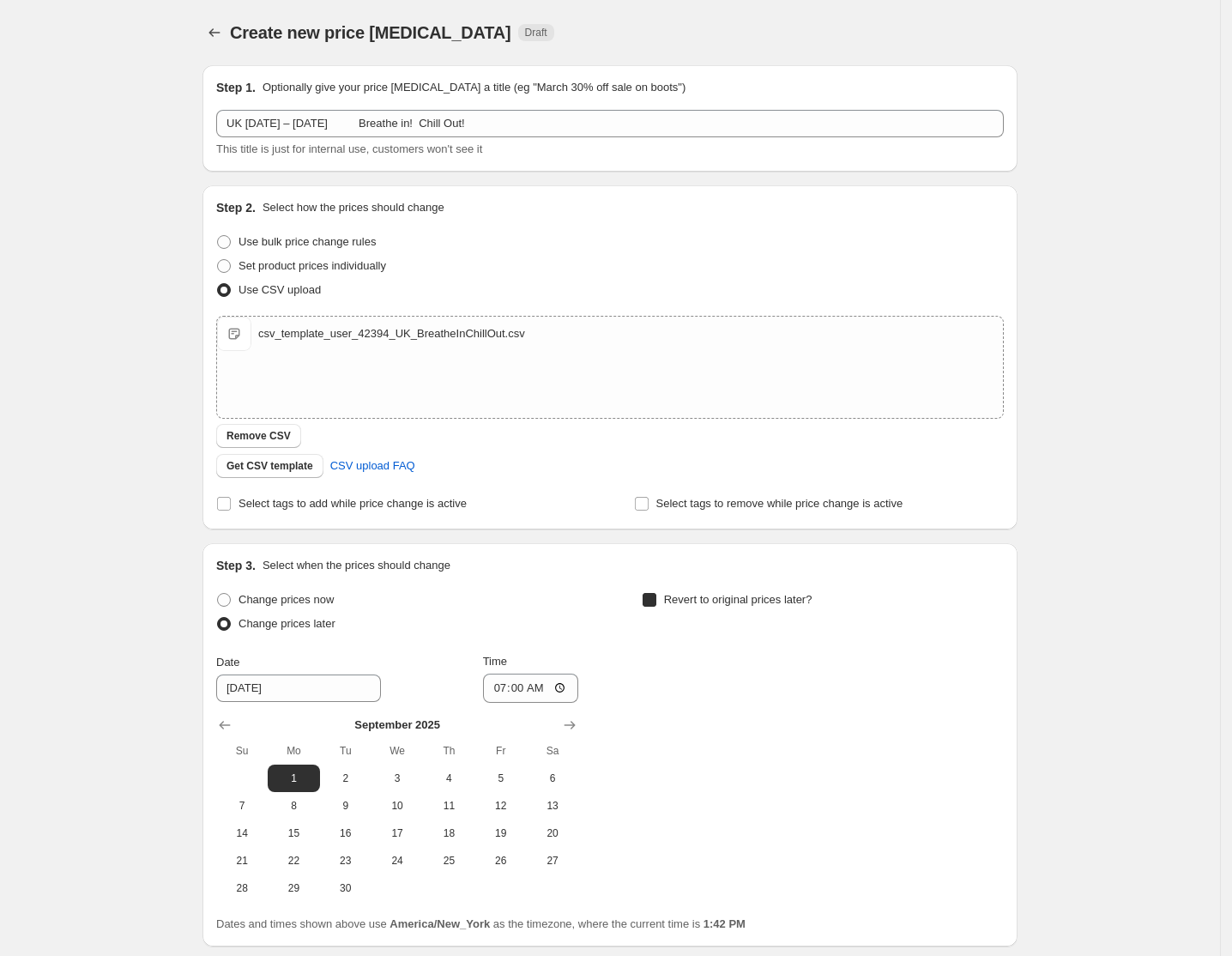
checkbox input "true"
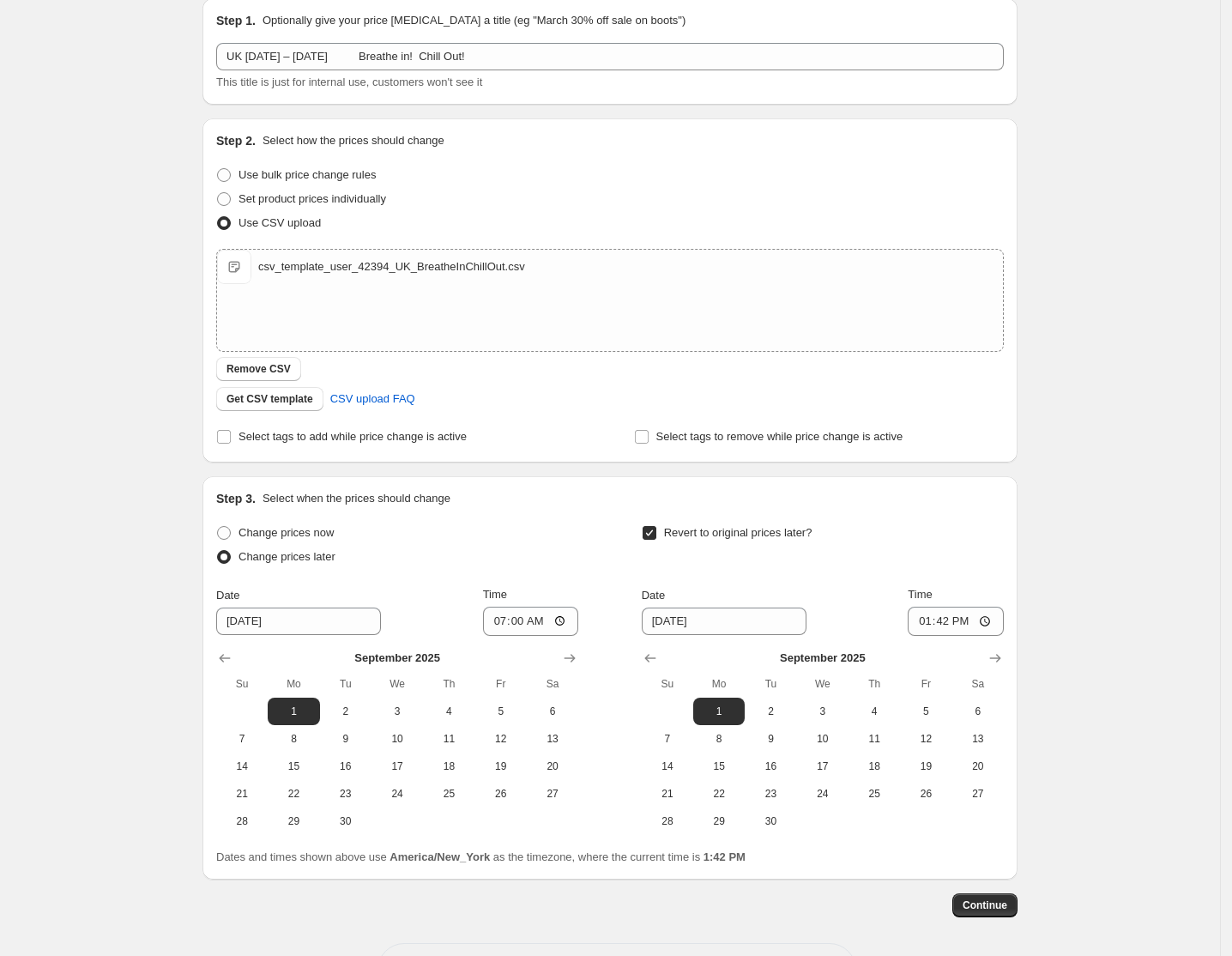
scroll to position [132, 0]
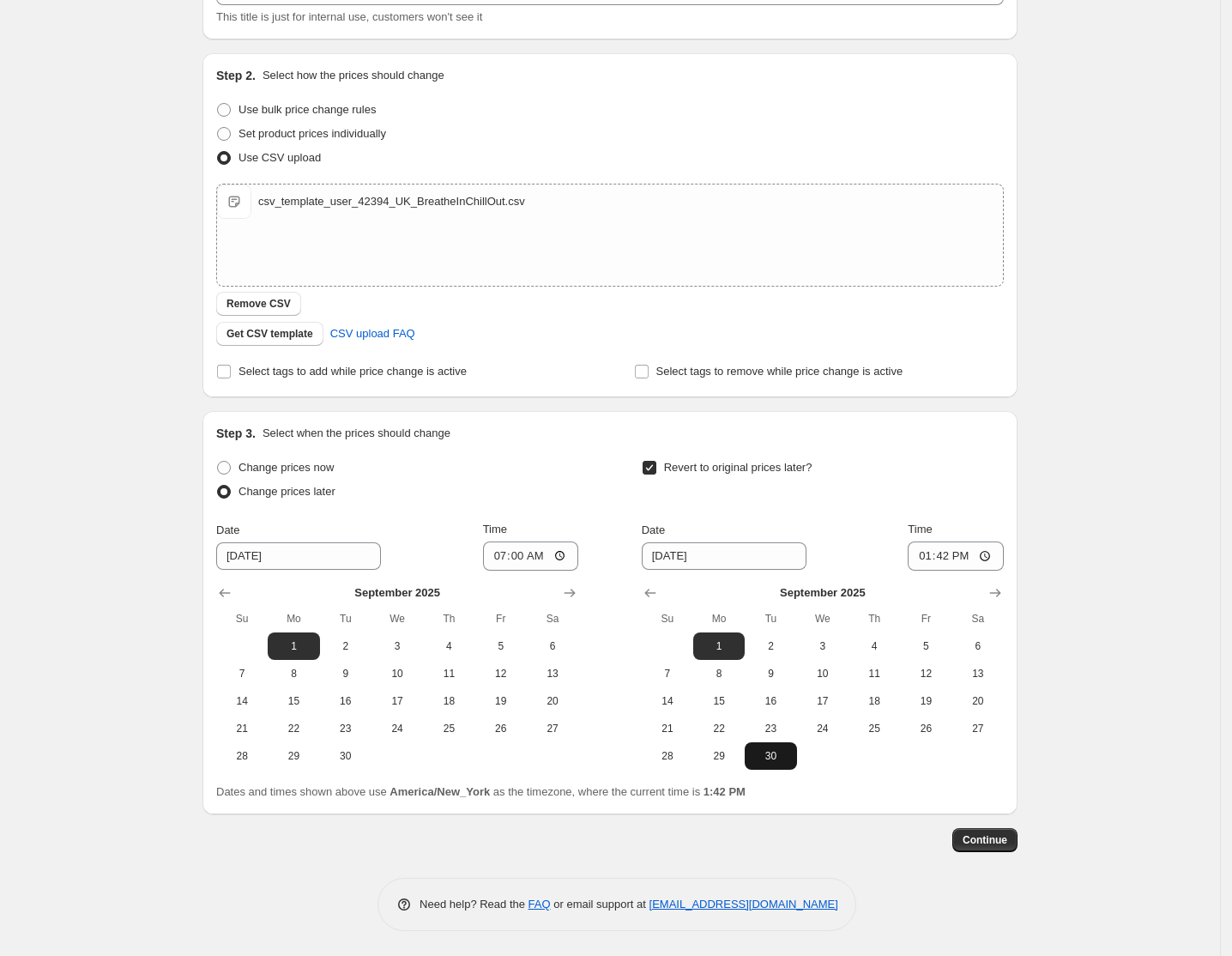
click at [787, 746] on button "30" at bounding box center [770, 756] width 51 height 28
type input "[DATE]"
click at [930, 554] on input "13:42" at bounding box center [955, 556] width 96 height 29
type input "17:00"
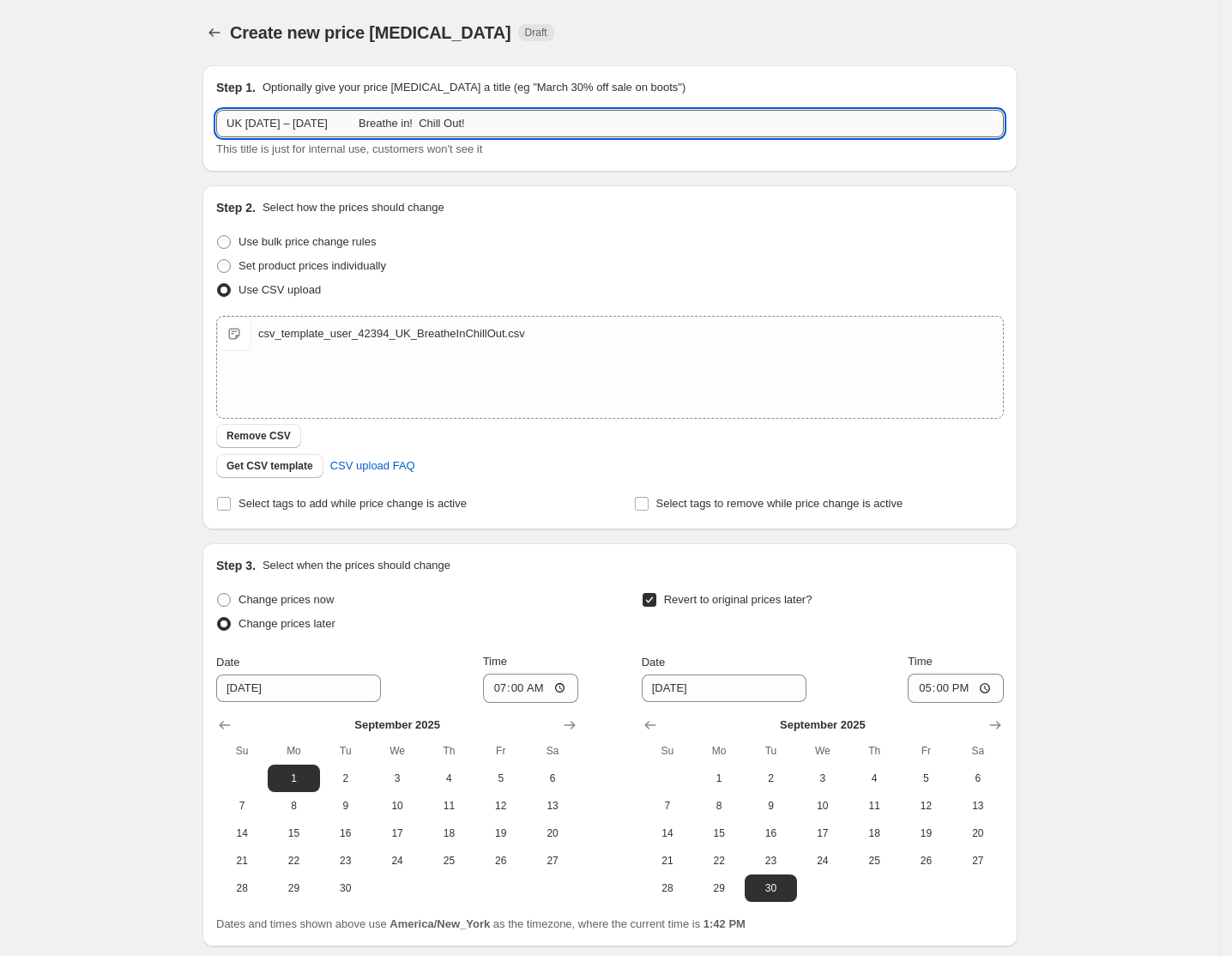
drag, startPoint x: 512, startPoint y: 122, endPoint x: 287, endPoint y: 117, distance: 225.1
click at [197, 117] on div "Step 1. Optionally give your price [MEDICAL_DATA] a title (eg "March 30% off sa…" at bounding box center [603, 517] width 829 height 933
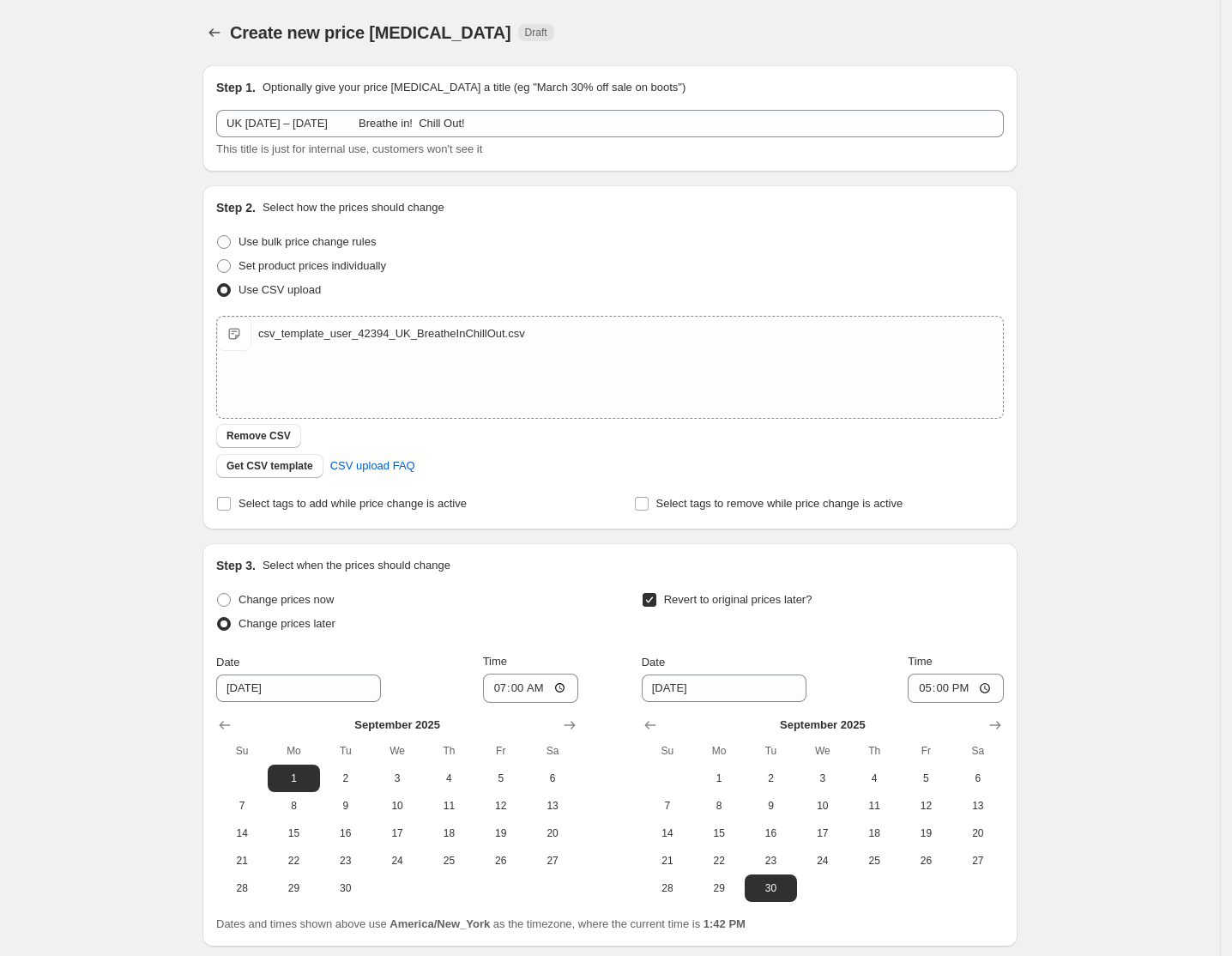
scroll to position [132, 0]
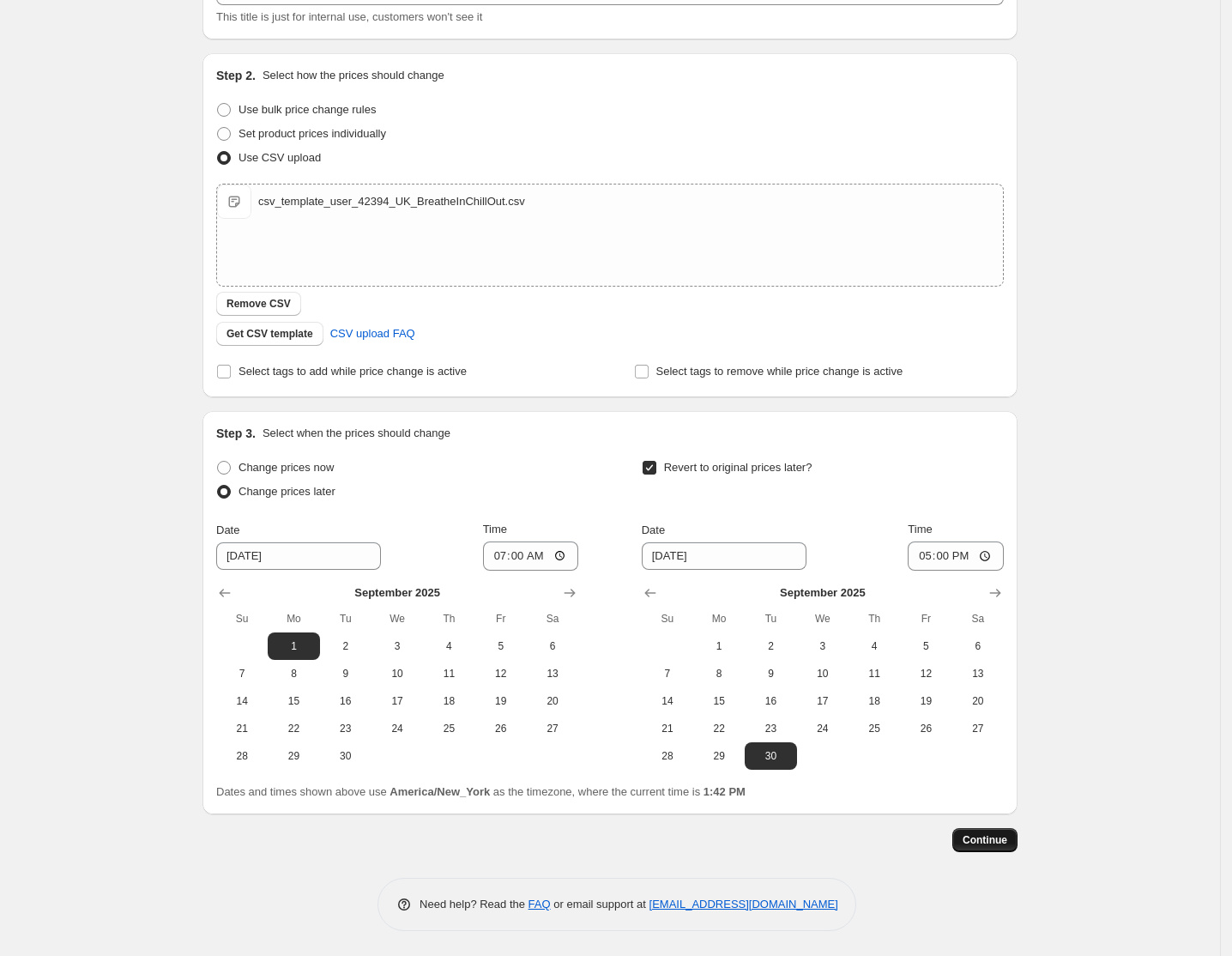
click at [1001, 836] on span "Continue" at bounding box center [985, 840] width 45 height 14
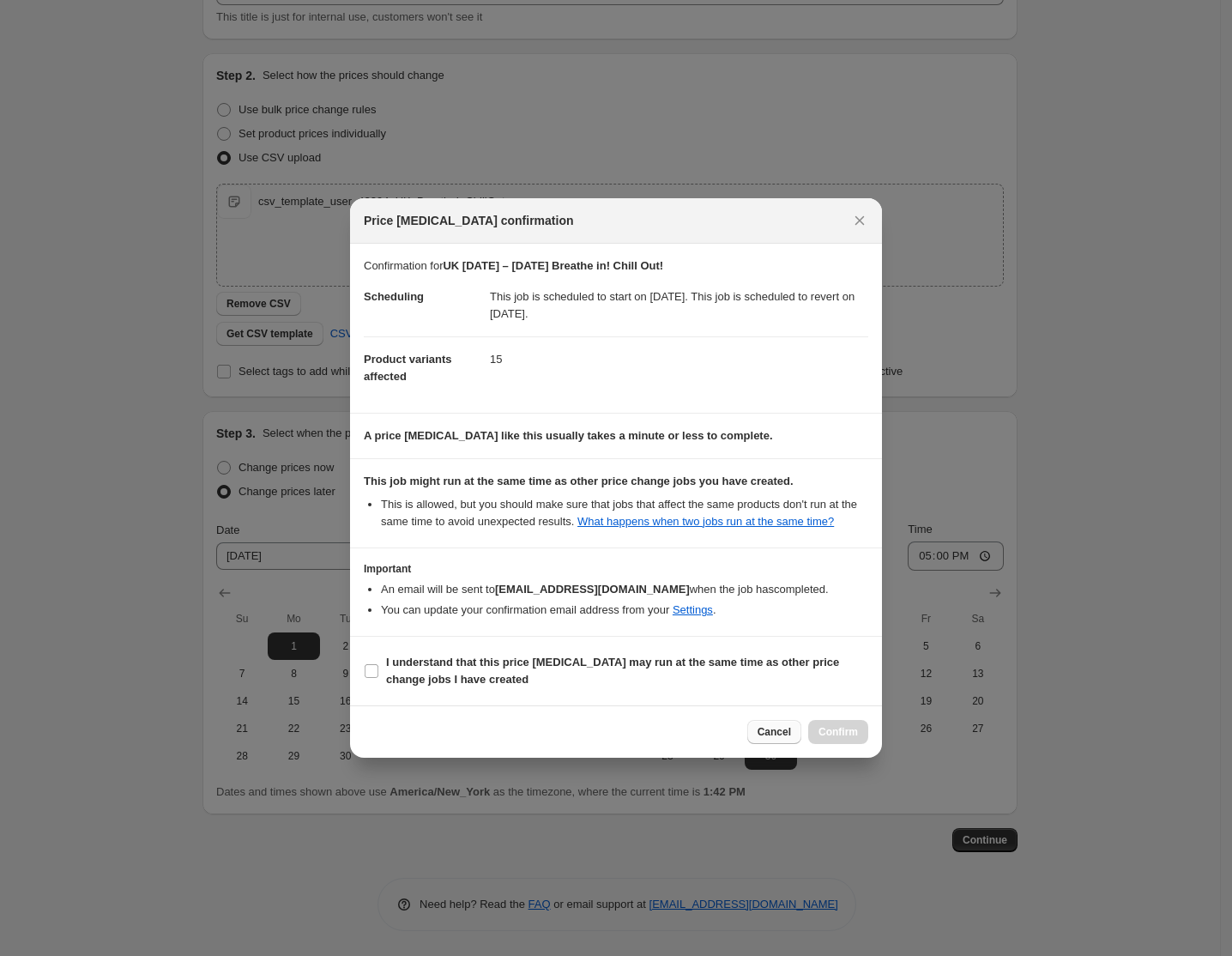
drag, startPoint x: 488, startPoint y: 662, endPoint x: 777, endPoint y: 740, distance: 299.3
click at [489, 662] on b "I understand that this price [MEDICAL_DATA] may run at the same time as other p…" at bounding box center [612, 670] width 453 height 30
click at [378, 664] on input "I understand that this price [MEDICAL_DATA] may run at the same time as other p…" at bounding box center [371, 671] width 14 height 14
checkbox input "true"
click at [855, 728] on span "Confirm" at bounding box center [838, 732] width 40 height 14
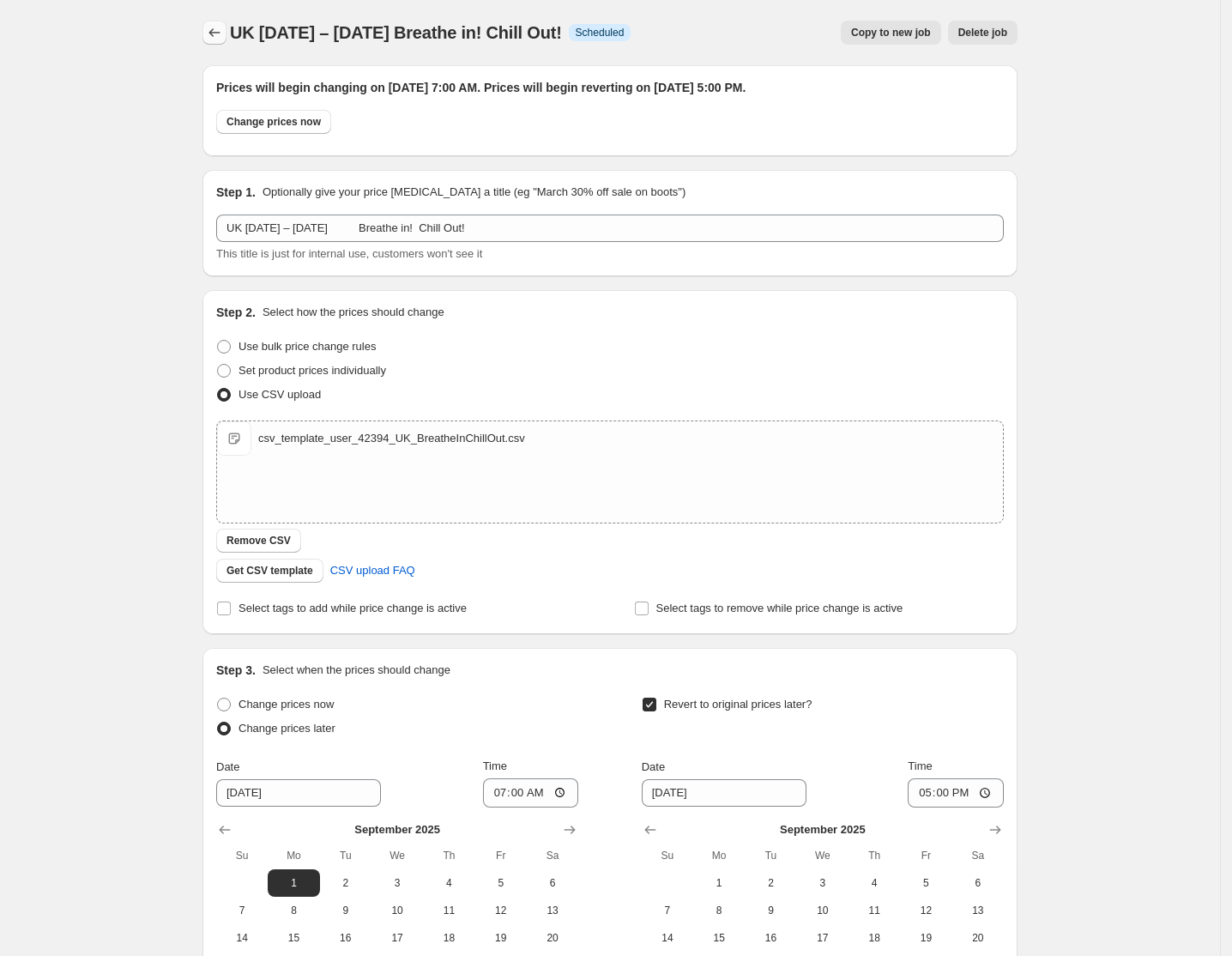
click at [223, 28] on icon "Price change jobs" at bounding box center [215, 33] width 17 height 17
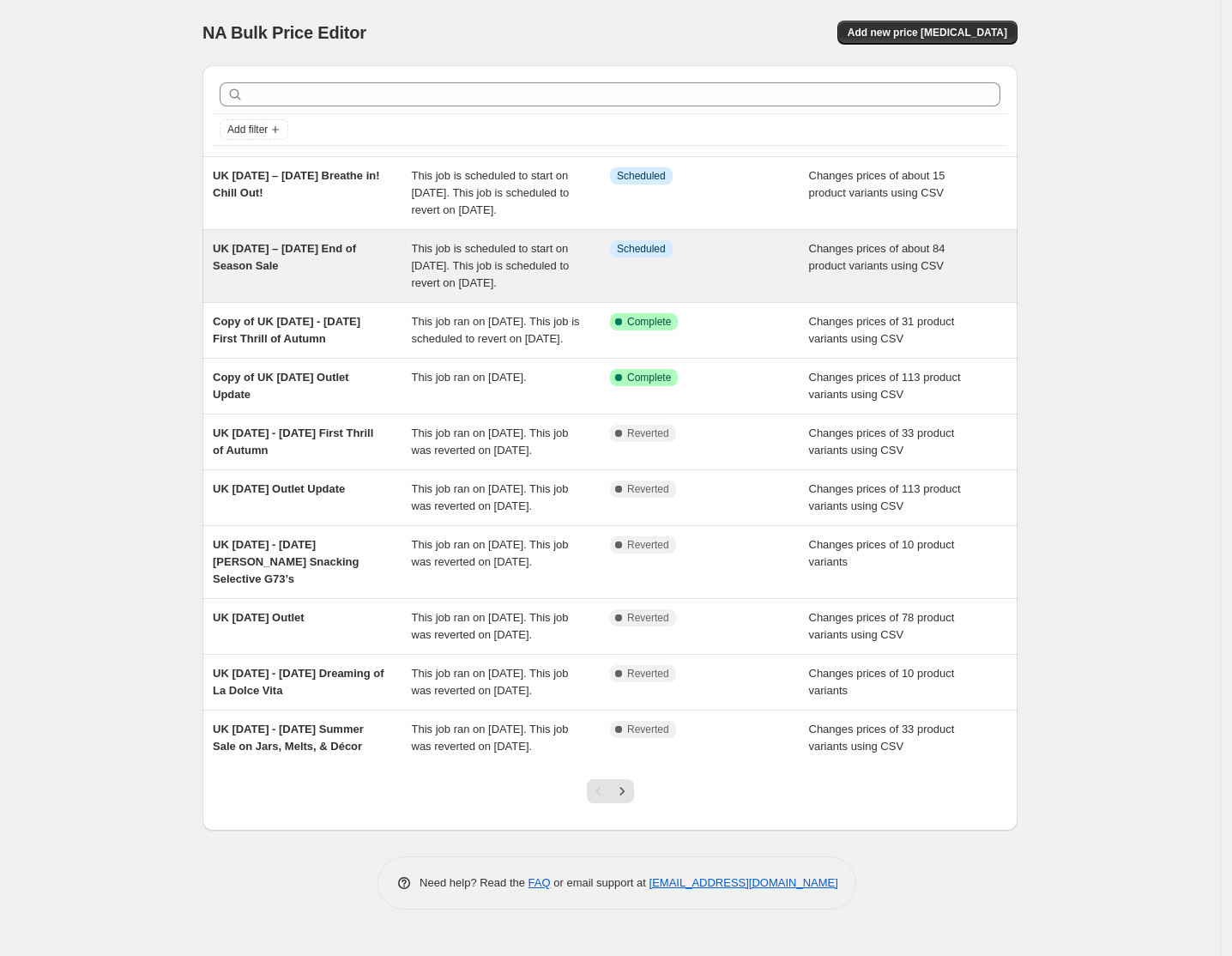
click at [468, 281] on span "This job is scheduled to start on [DATE]. This job is scheduled to revert on [D…" at bounding box center [491, 265] width 158 height 48
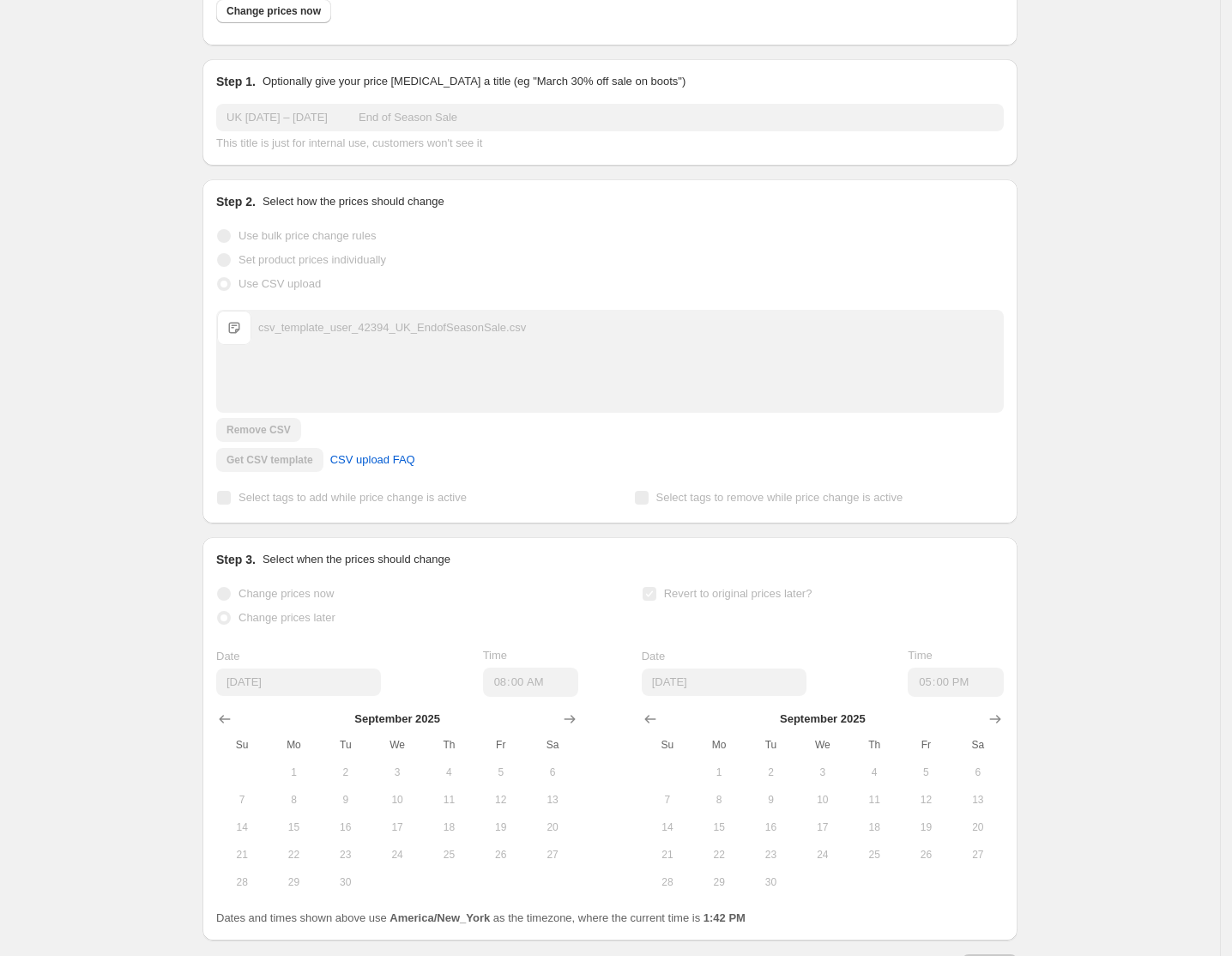
scroll to position [238, 0]
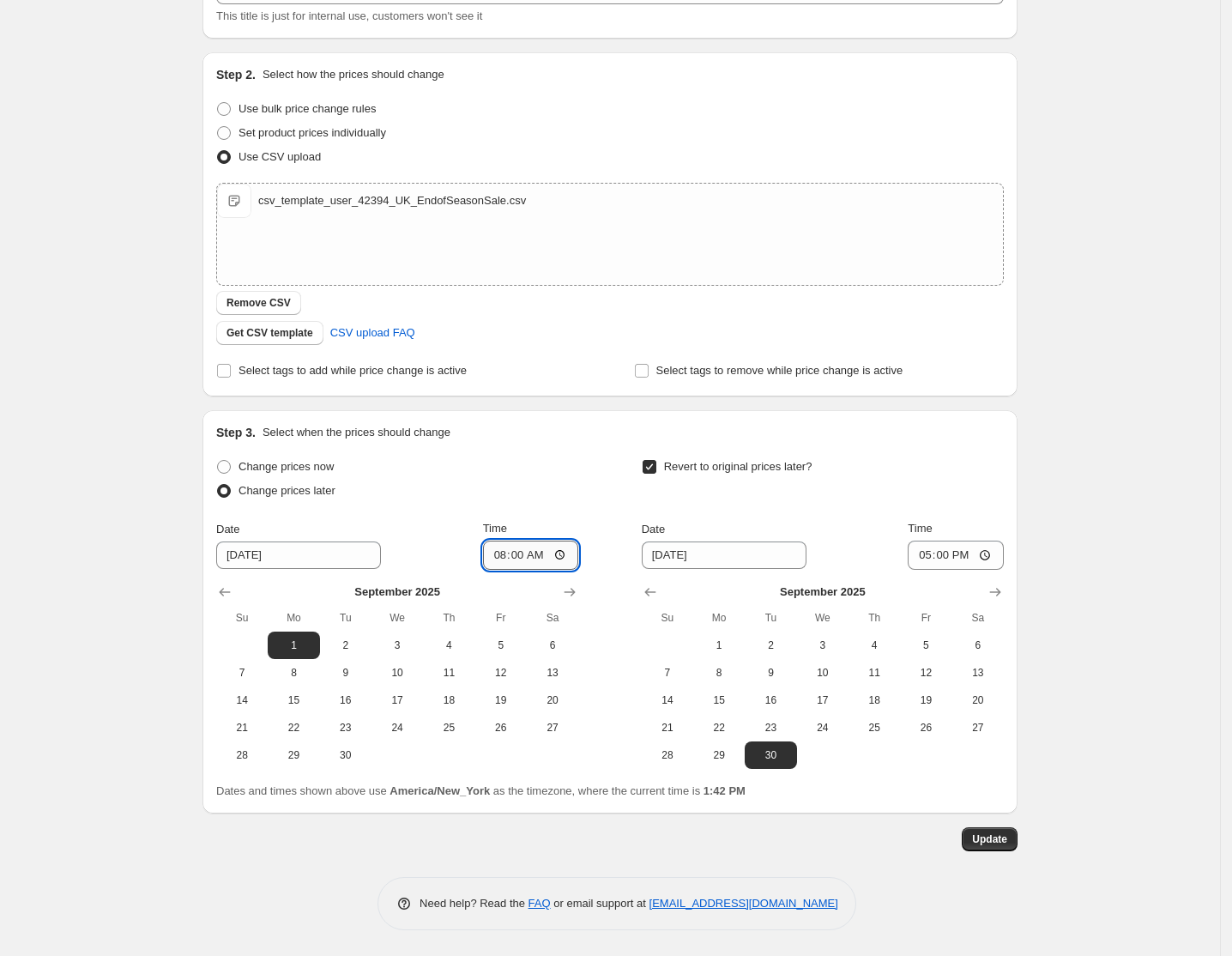
click at [501, 560] on input "08:00" at bounding box center [531, 555] width 96 height 29
type input "07:00"
click at [1007, 841] on span "Update" at bounding box center [990, 839] width 35 height 14
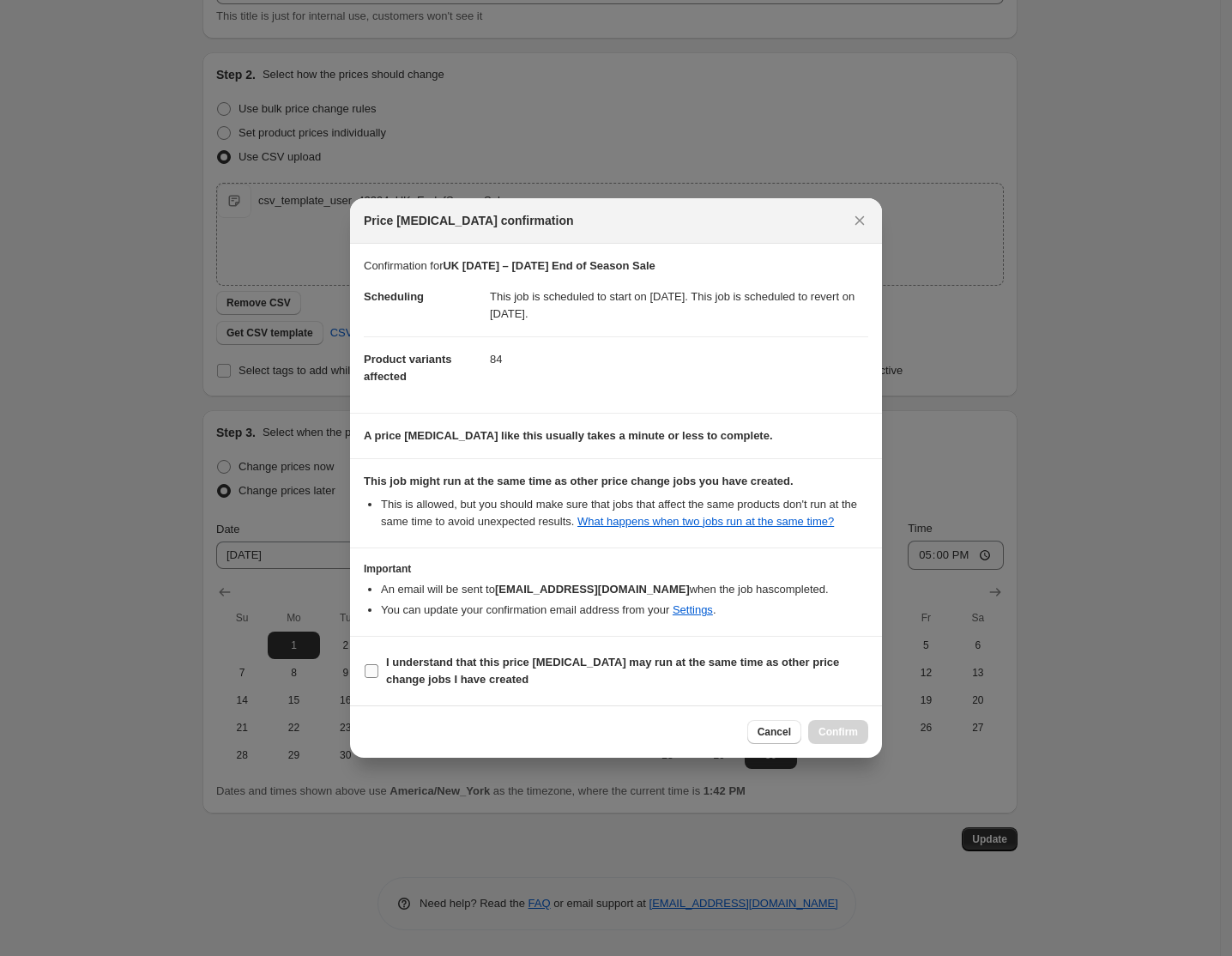
click at [580, 680] on span "I understand that this price [MEDICAL_DATA] may run at the same time as other p…" at bounding box center [627, 671] width 482 height 35
click at [378, 678] on input "I understand that this price [MEDICAL_DATA] may run at the same time as other p…" at bounding box center [371, 671] width 14 height 14
checkbox input "true"
click at [842, 728] on span "Confirm" at bounding box center [838, 732] width 40 height 14
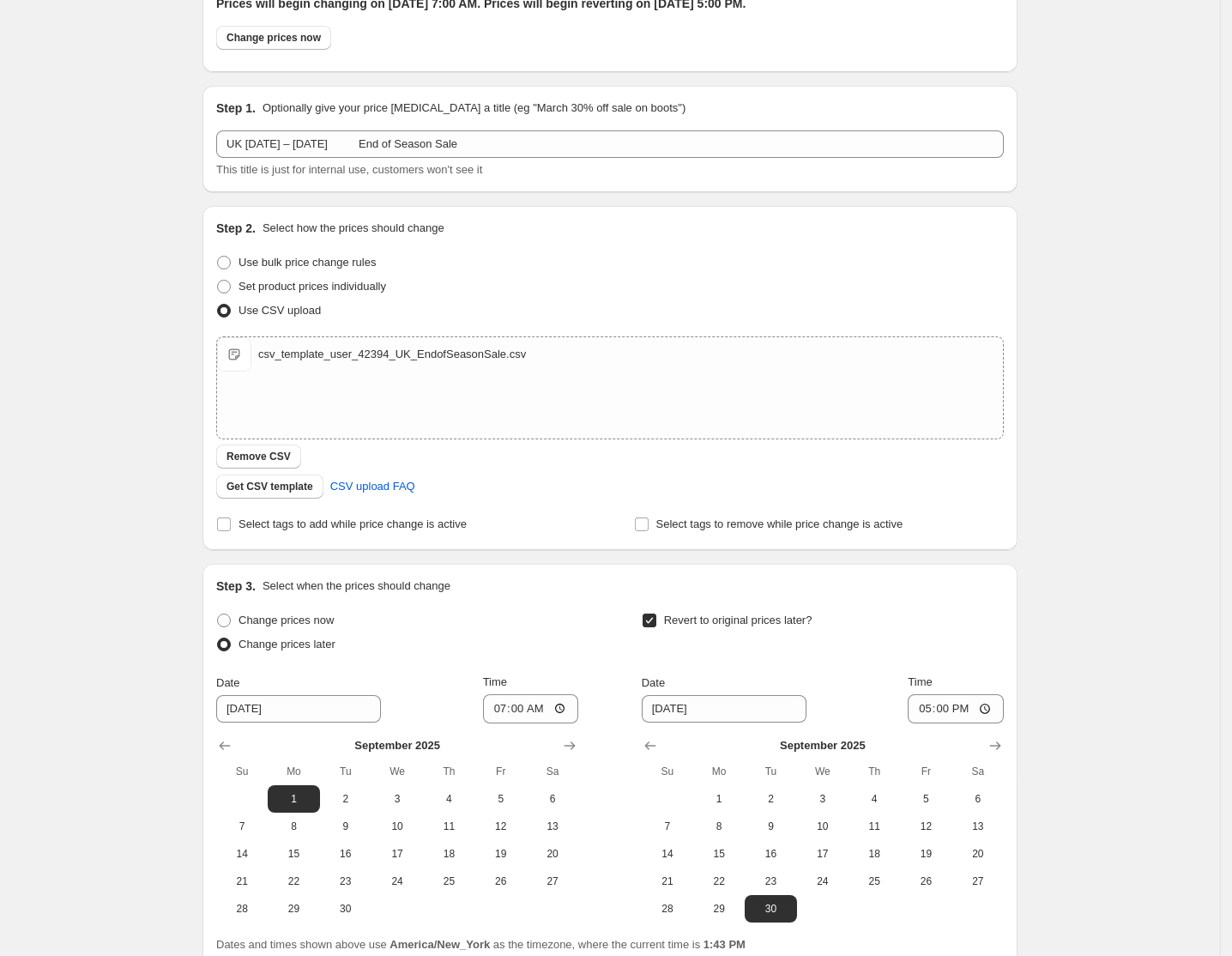
scroll to position [0, 0]
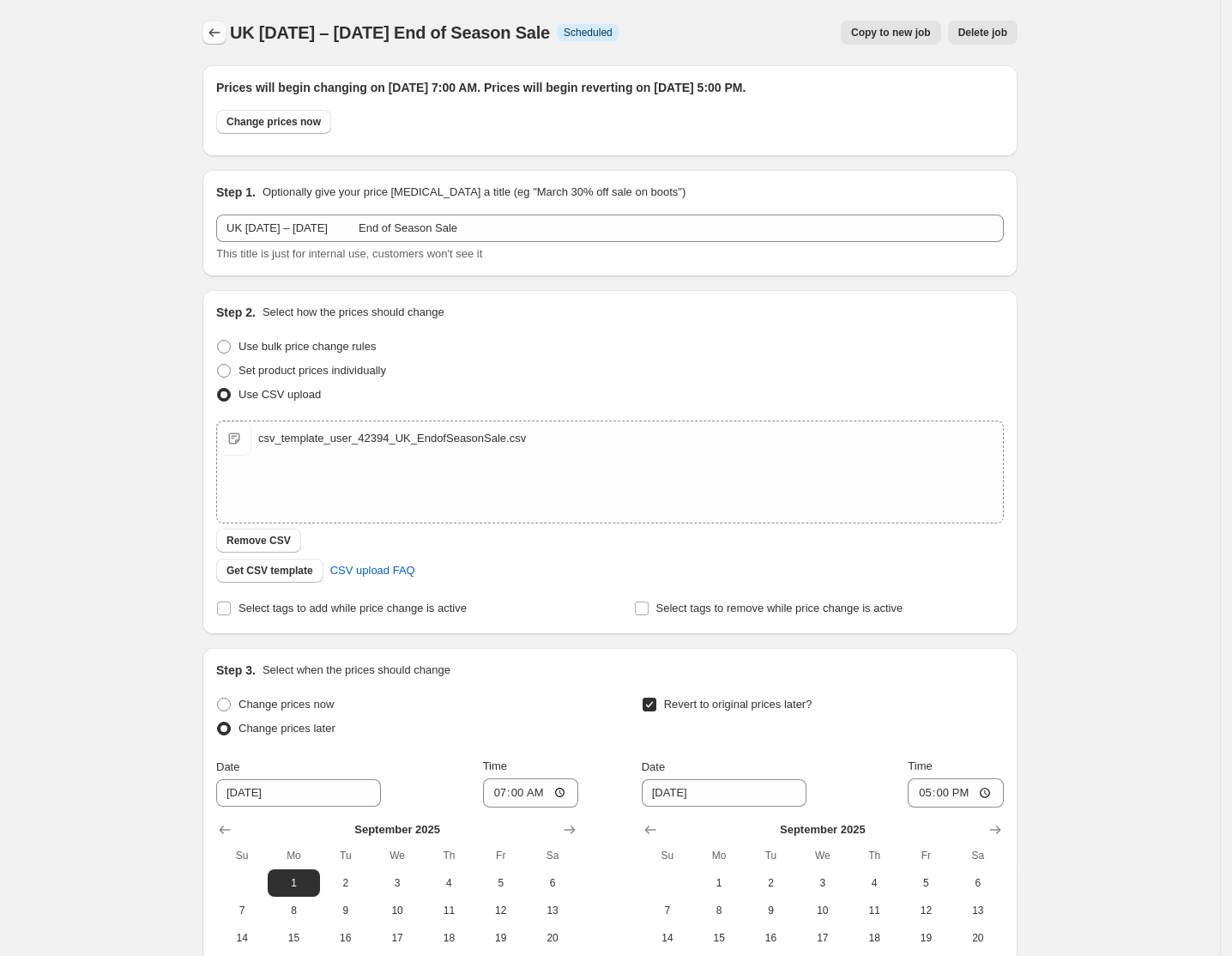
drag, startPoint x: 221, startPoint y: 15, endPoint x: 221, endPoint y: 24, distance: 9.0
click at [221, 15] on div "UK [DATE] – [DATE] End of Season Sale. This page is ready UK [DATE] – [DATE] En…" at bounding box center [610, 32] width 815 height 65
click at [221, 25] on icon "Price change jobs" at bounding box center [215, 33] width 17 height 17
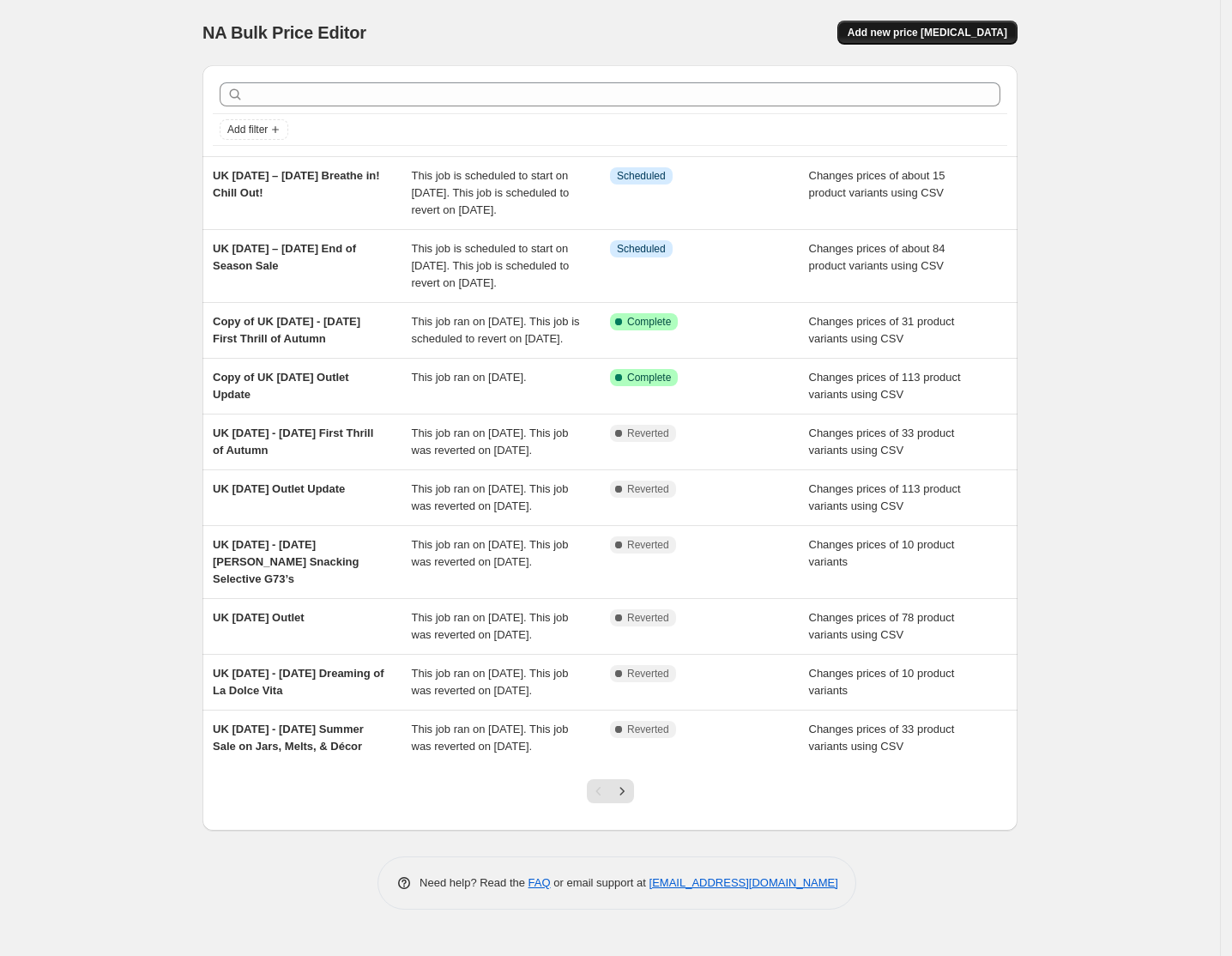
click at [945, 36] on span "Add new price [MEDICAL_DATA]" at bounding box center [927, 33] width 159 height 14
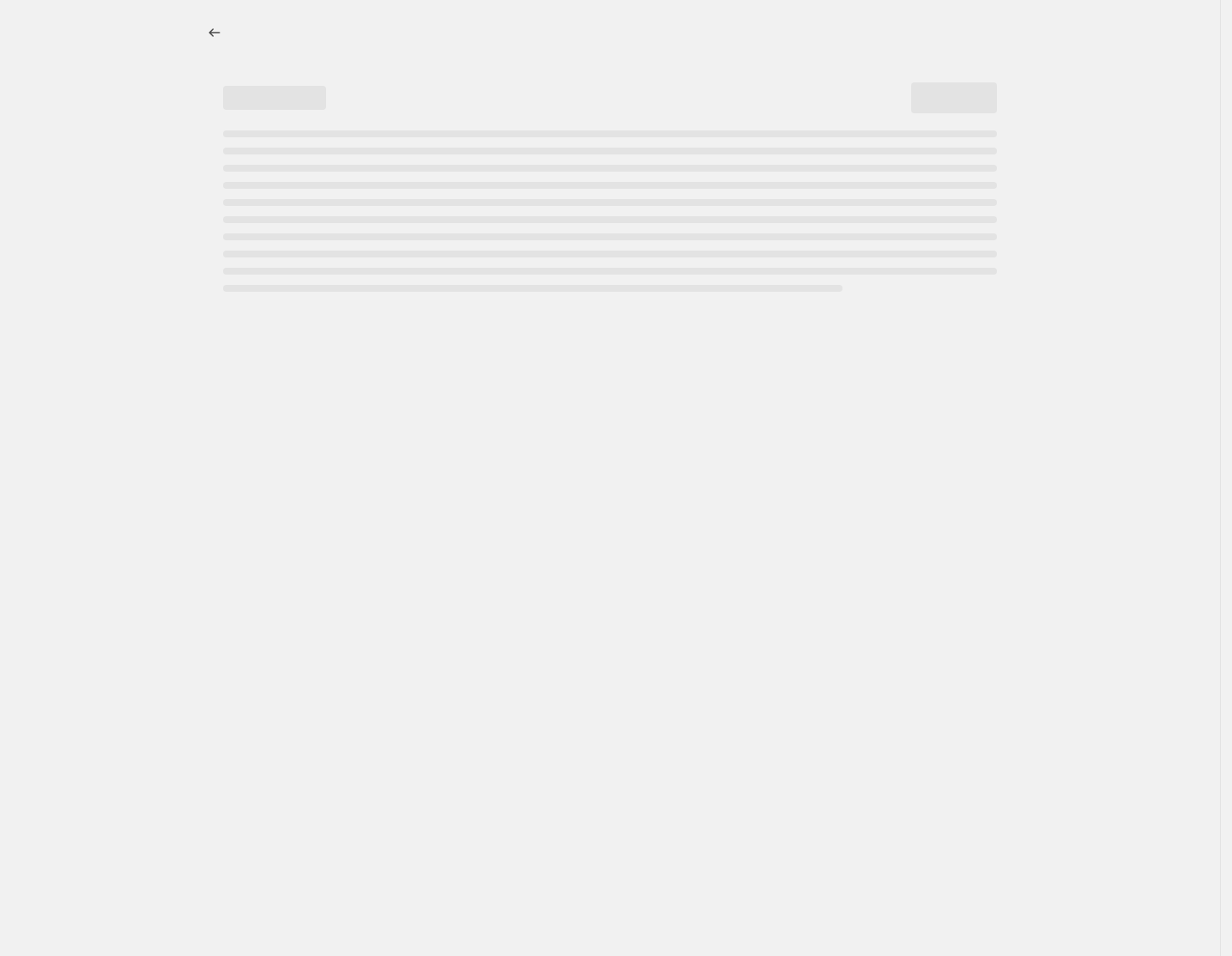
select select "percentage"
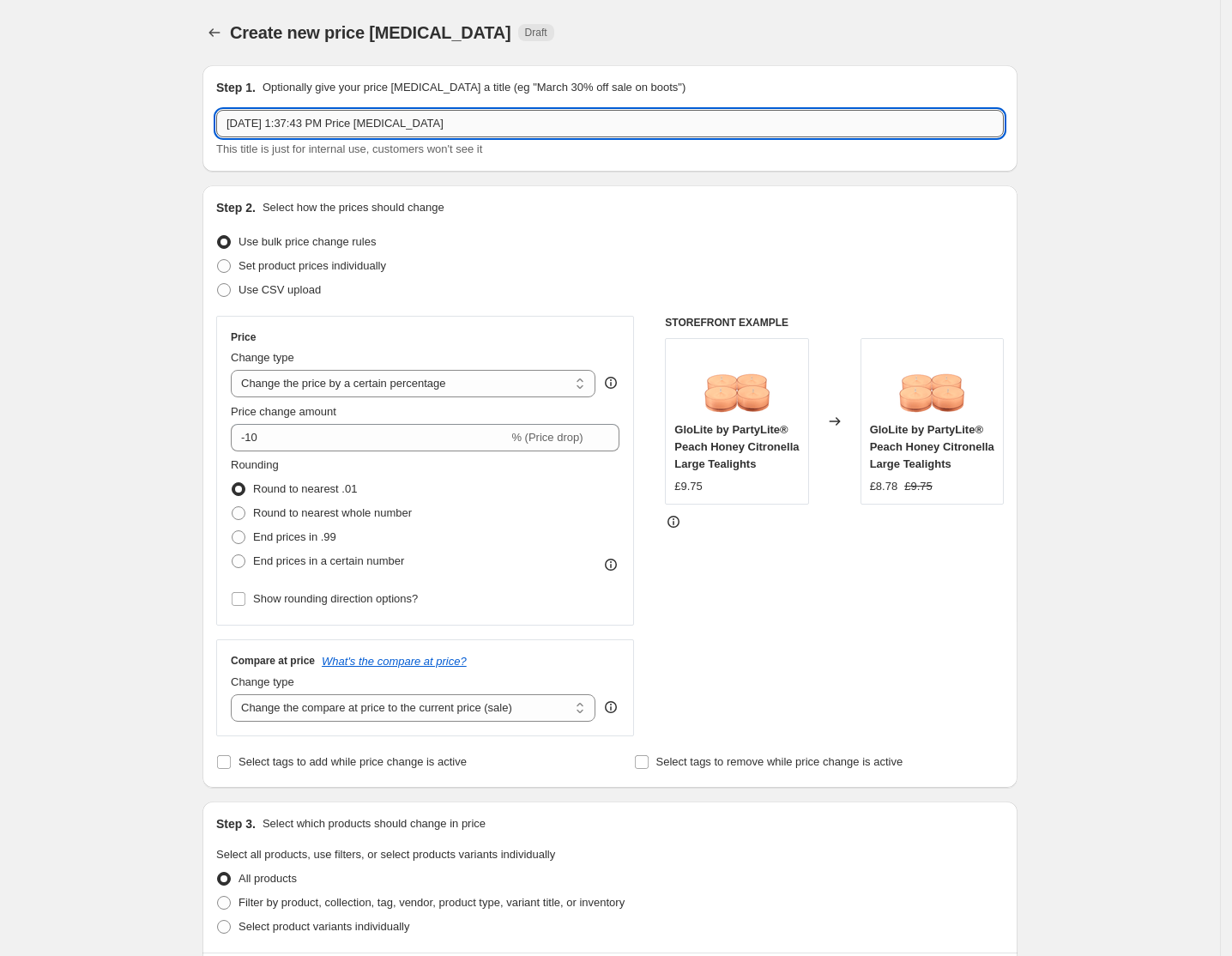
click at [353, 128] on input "[DATE] 1:37:43 PM Price [MEDICAL_DATA]" at bounding box center [610, 124] width 788 height 28
drag, startPoint x: 471, startPoint y: 125, endPoint x: 163, endPoint y: 86, distance: 310.5
click at [163, 86] on div "Create new price [MEDICAL_DATA]. This page is ready Create new price [MEDICAL_D…" at bounding box center [610, 860] width 1220 height 1721
click at [419, 131] on input "UK" at bounding box center [610, 124] width 788 height 28
paste input "[DATE] - [DATE] Collection of the Month - Scent Your Sanctuary"
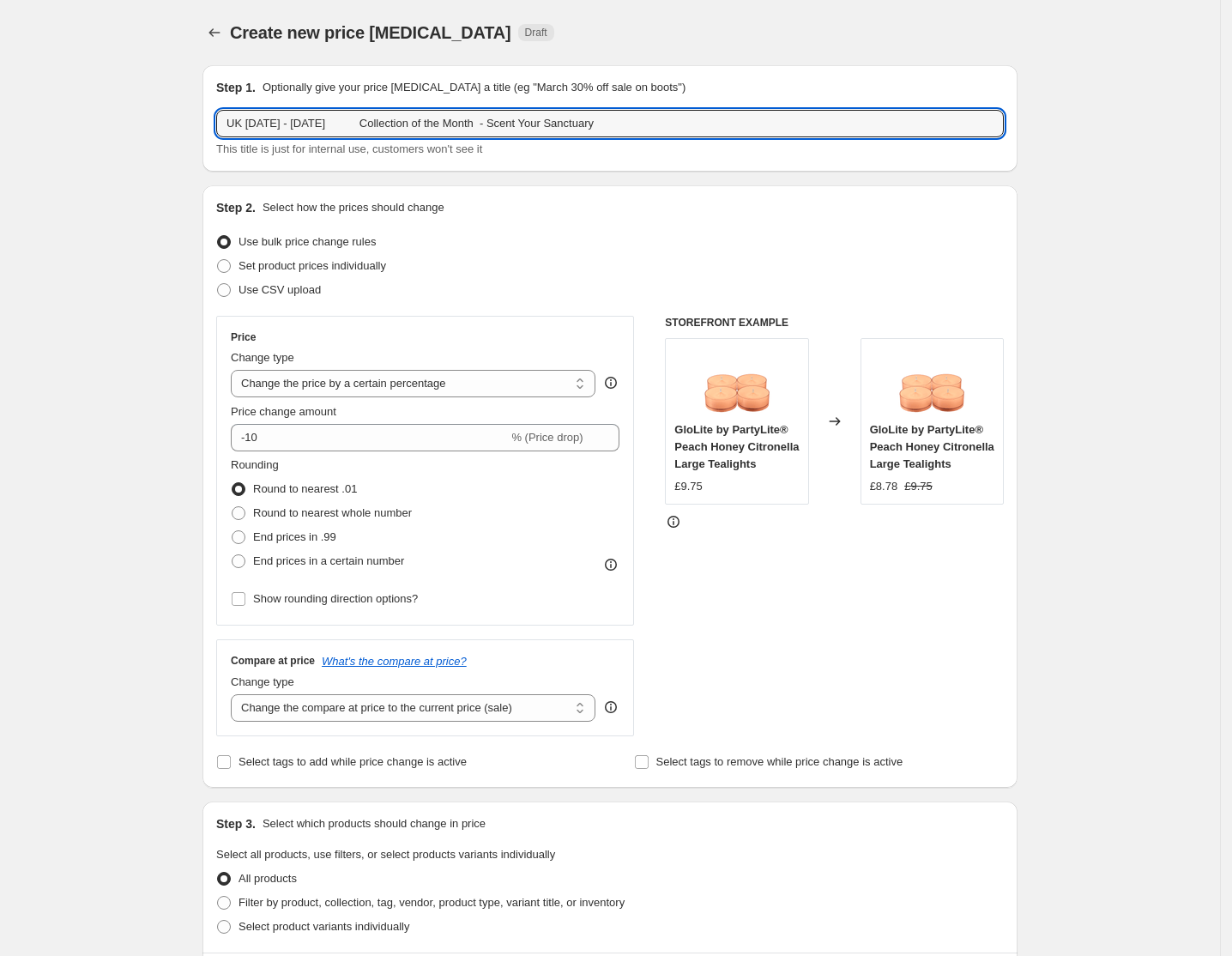
type input "UK [DATE] - [DATE] Collection of the Month - Scent Your Sanctuary"
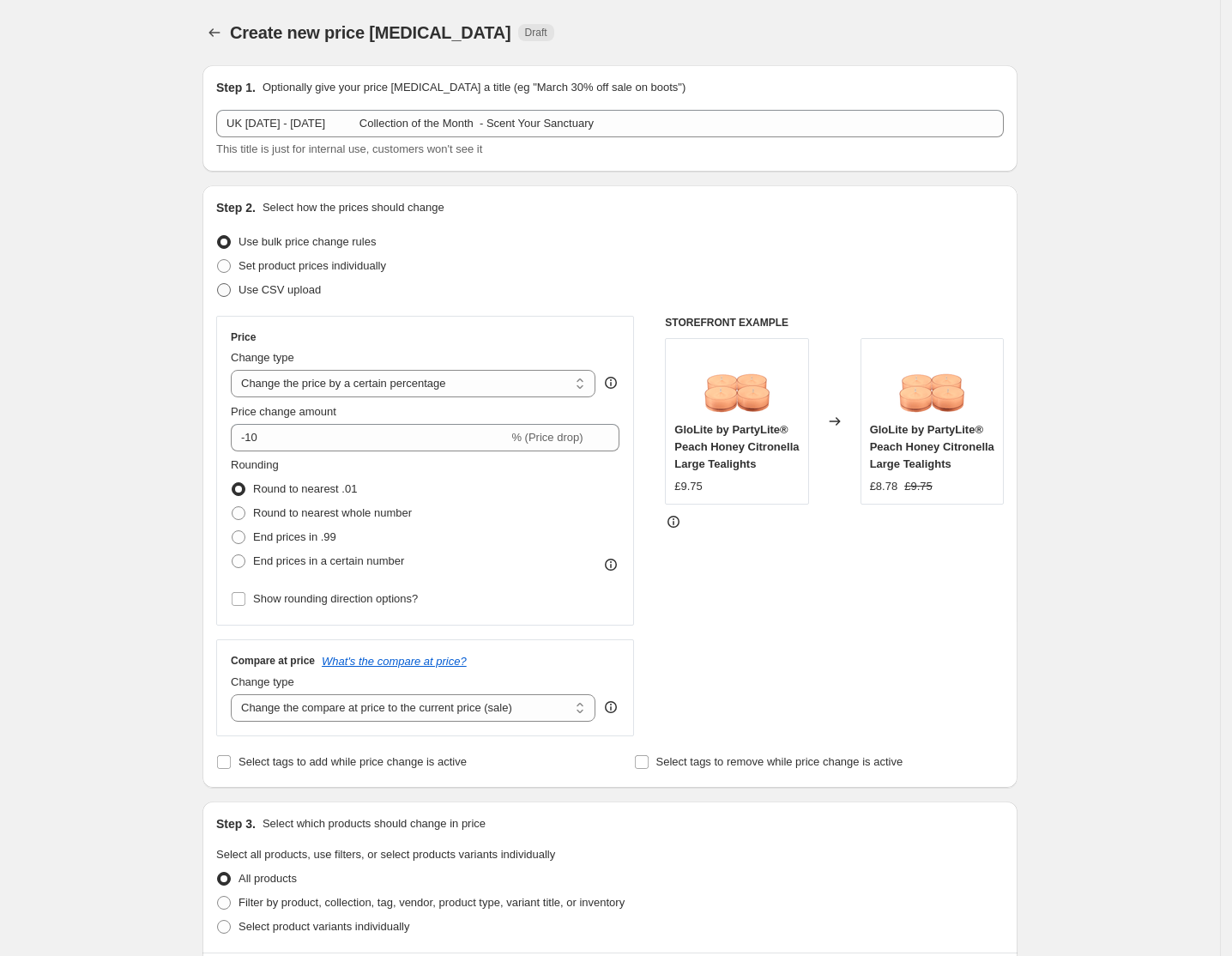
click at [269, 290] on span "Use CSV upload" at bounding box center [279, 289] width 82 height 13
click at [218, 284] on input "Use CSV upload" at bounding box center [217, 283] width 1 height 1
radio input "true"
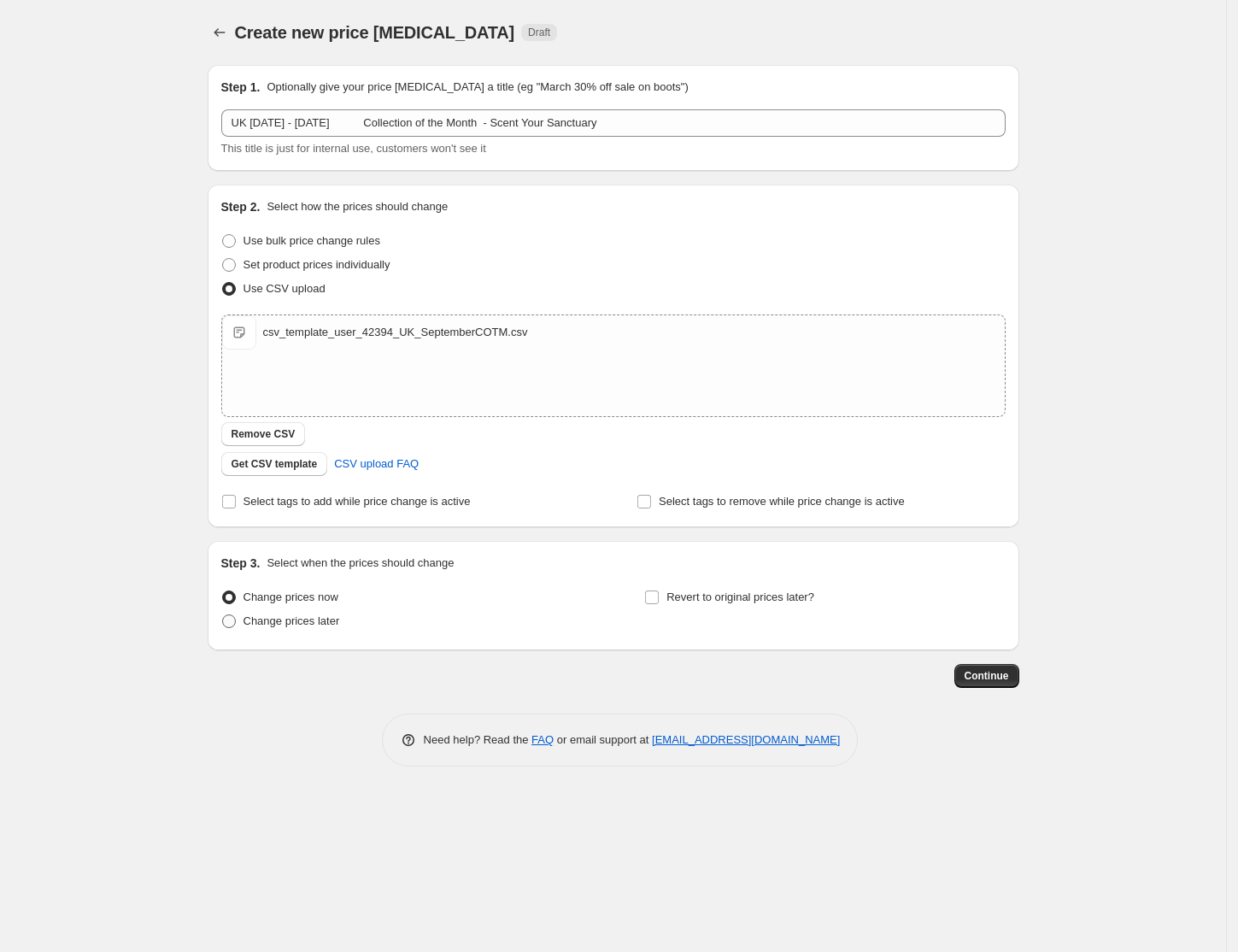
click at [291, 623] on span "Change prices later" at bounding box center [291, 621] width 97 height 13
click at [223, 616] on input "Change prices later" at bounding box center [222, 615] width 1 height 1
radio input "true"
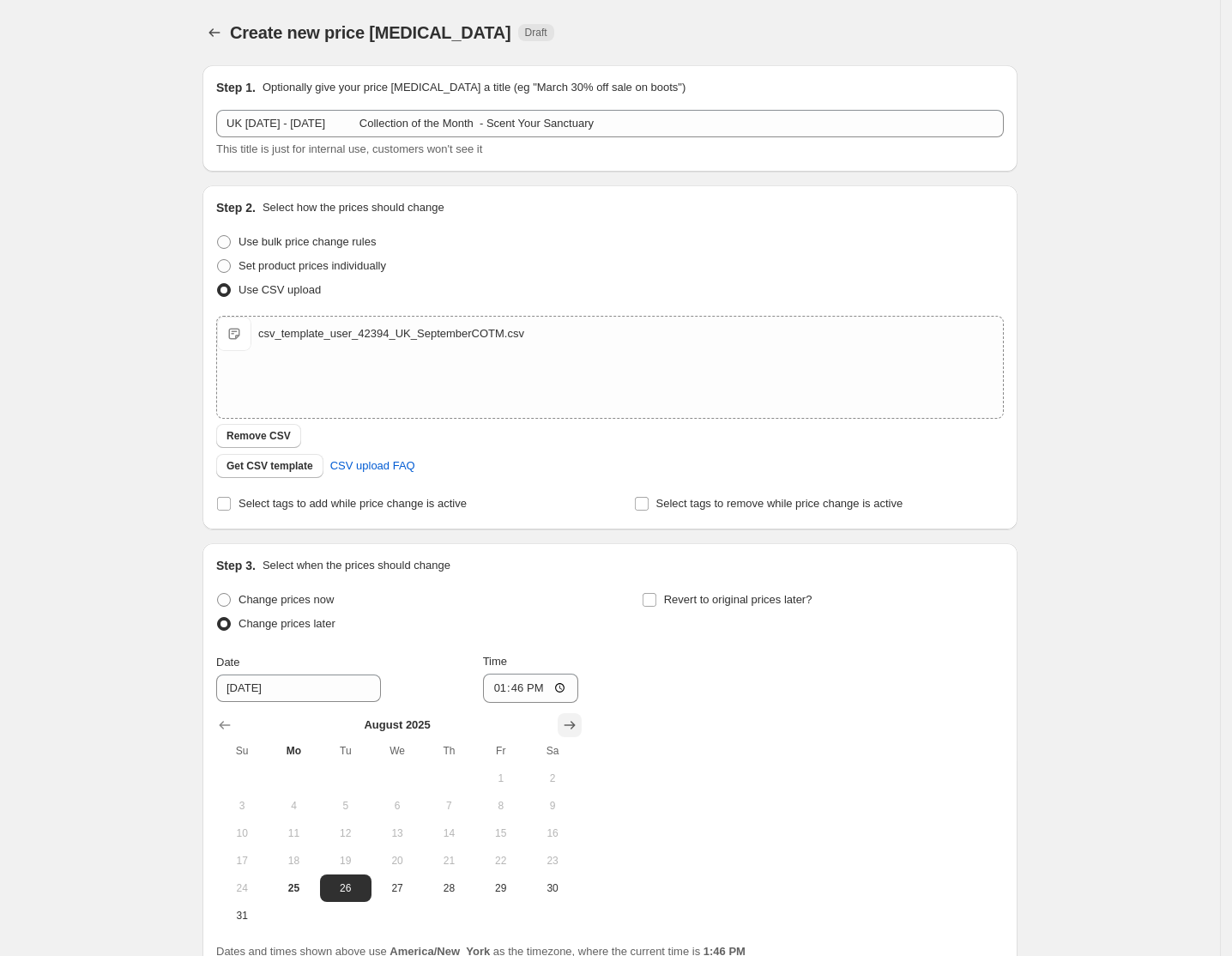
click at [576, 727] on icon "Show next month, September 2025" at bounding box center [570, 725] width 11 height 9
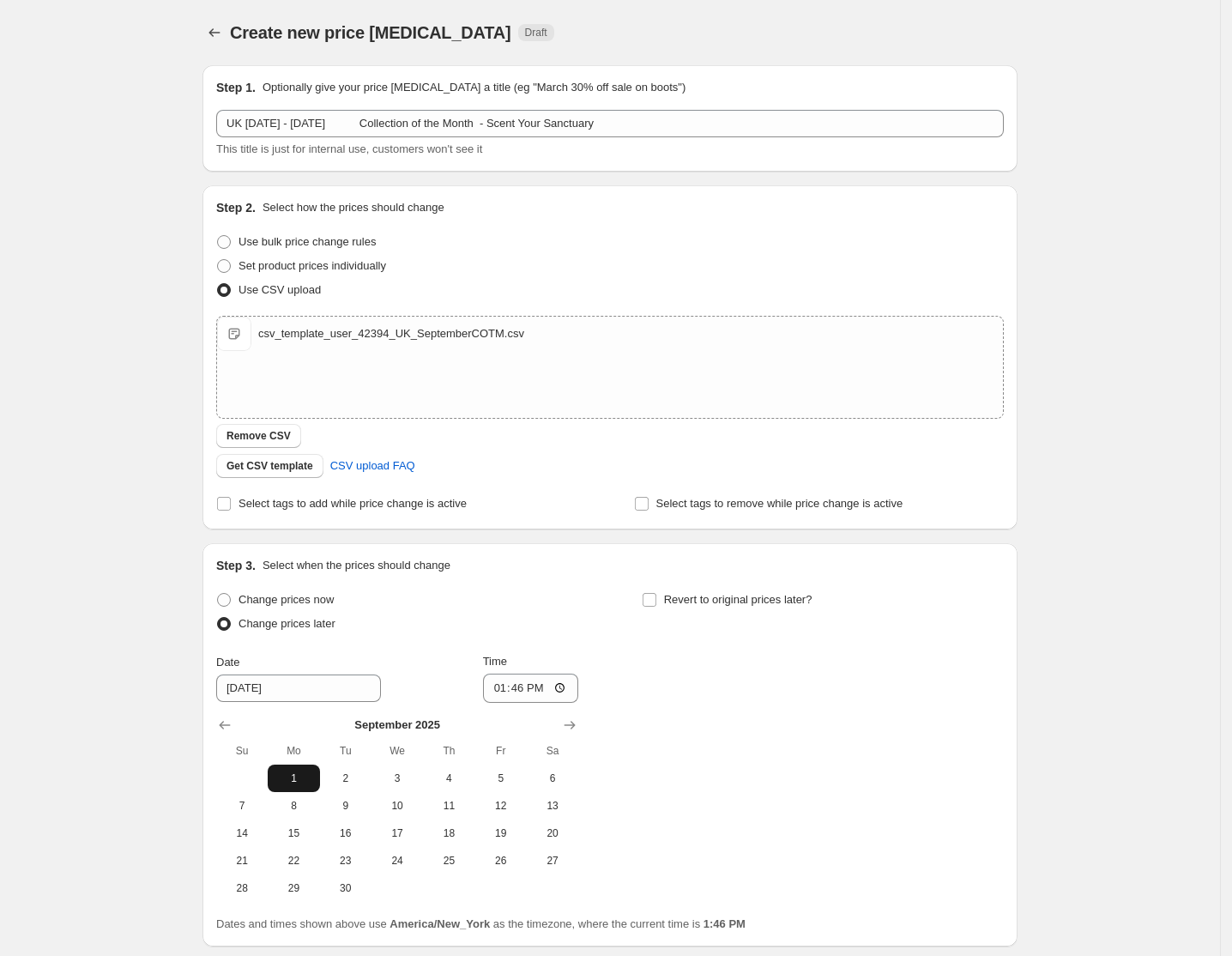
click at [313, 784] on span "1" at bounding box center [293, 778] width 38 height 14
type input "[DATE]"
click at [573, 688] on input "13:46" at bounding box center [531, 688] width 96 height 29
click at [612, 599] on div "Change prices now Change prices later Date [DATE] Time 13:46 [DATE] Su Mo Tu We…" at bounding box center [610, 745] width 788 height 314
click at [503, 688] on input "13:46" at bounding box center [531, 688] width 96 height 29
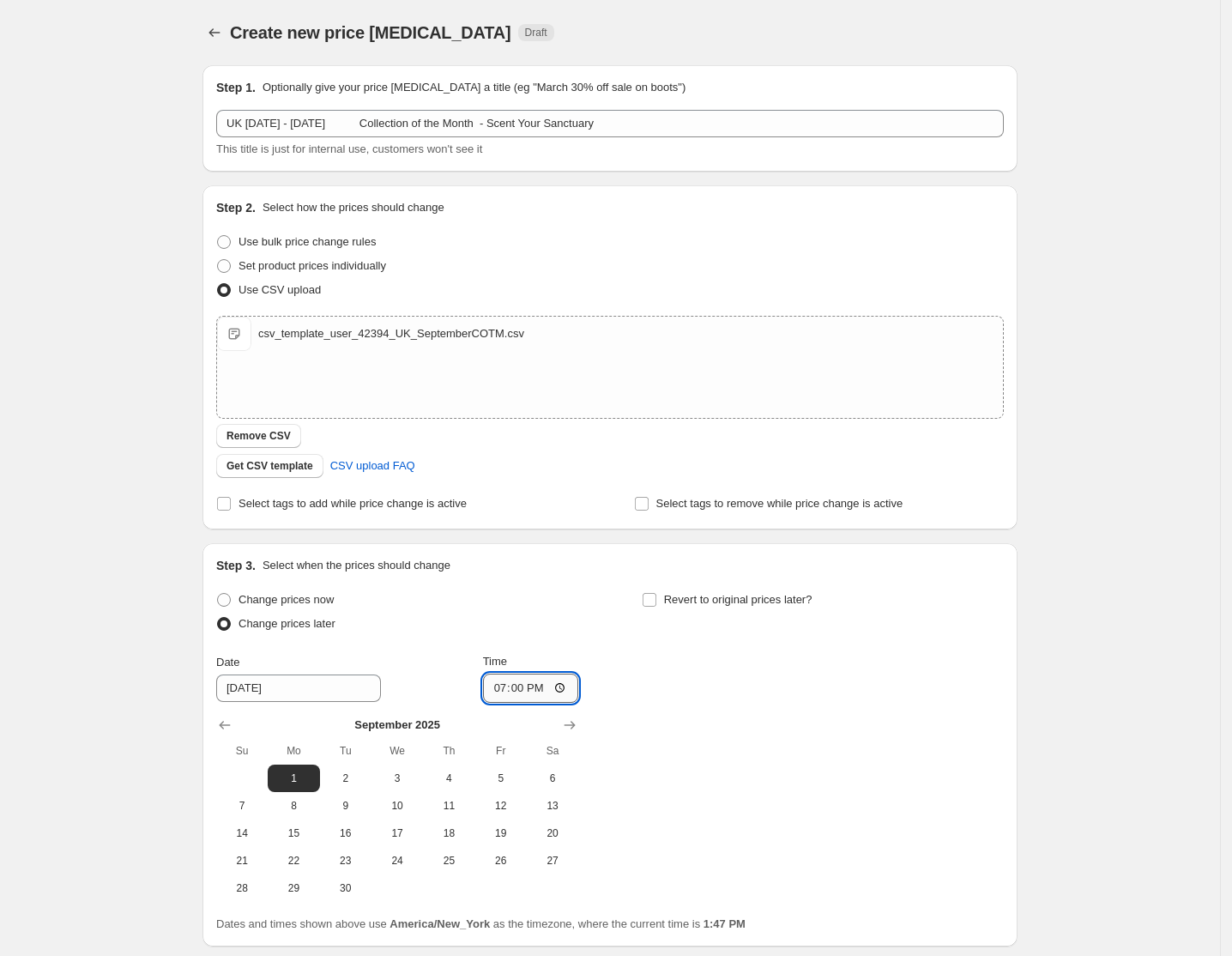
type input "07:00"
click at [649, 598] on input "Revert to original prices later?" at bounding box center [649, 600] width 14 height 14
checkbox input "true"
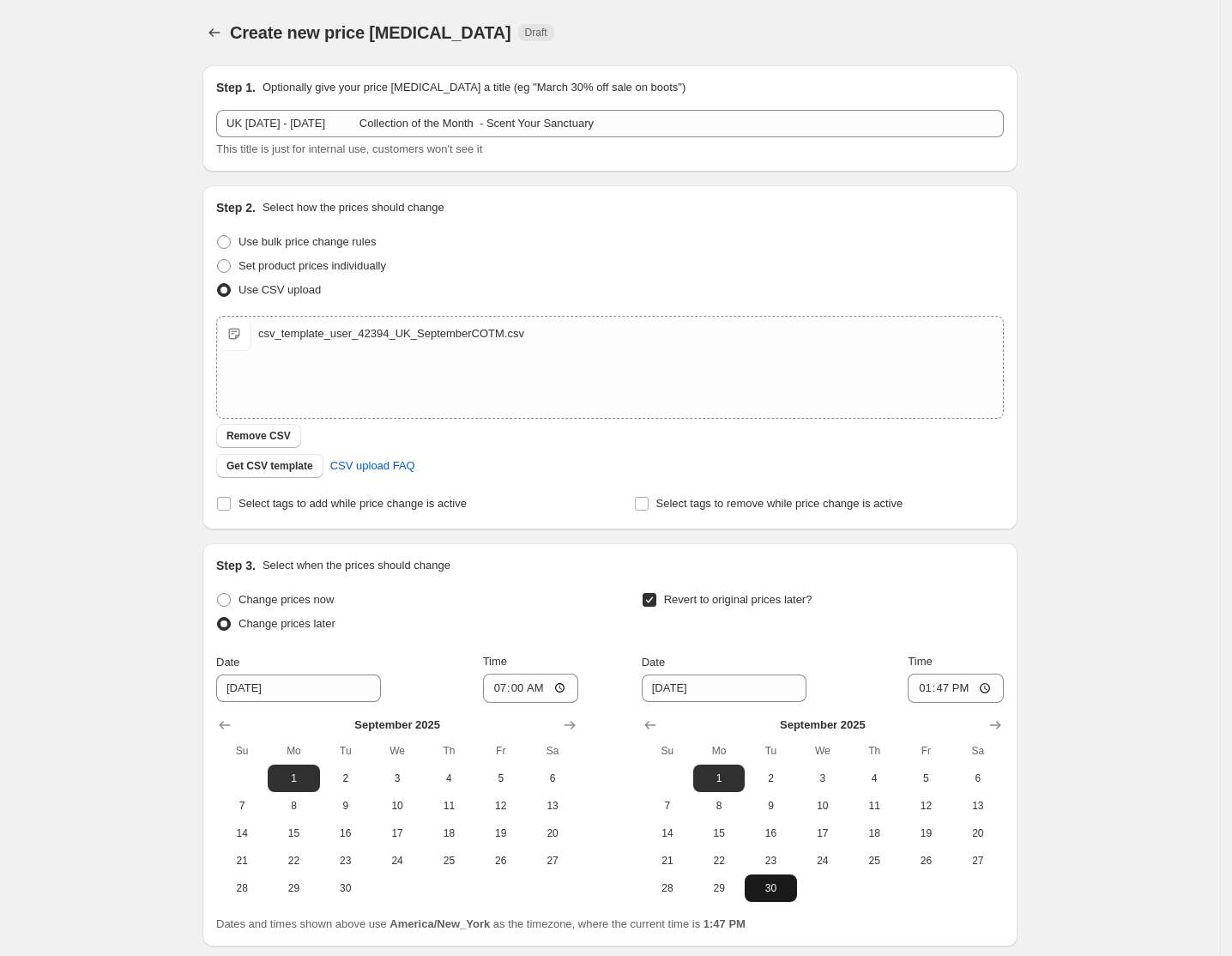
click at [780, 886] on span "30" at bounding box center [771, 888] width 38 height 14
type input "[DATE]"
click at [919, 692] on input "13:47" at bounding box center [955, 688] width 96 height 29
type input "17:00"
click at [1110, 584] on div "Create new price [MEDICAL_DATA]. This page is ready Create new price [MEDICAL_D…" at bounding box center [610, 545] width 1220 height 1089
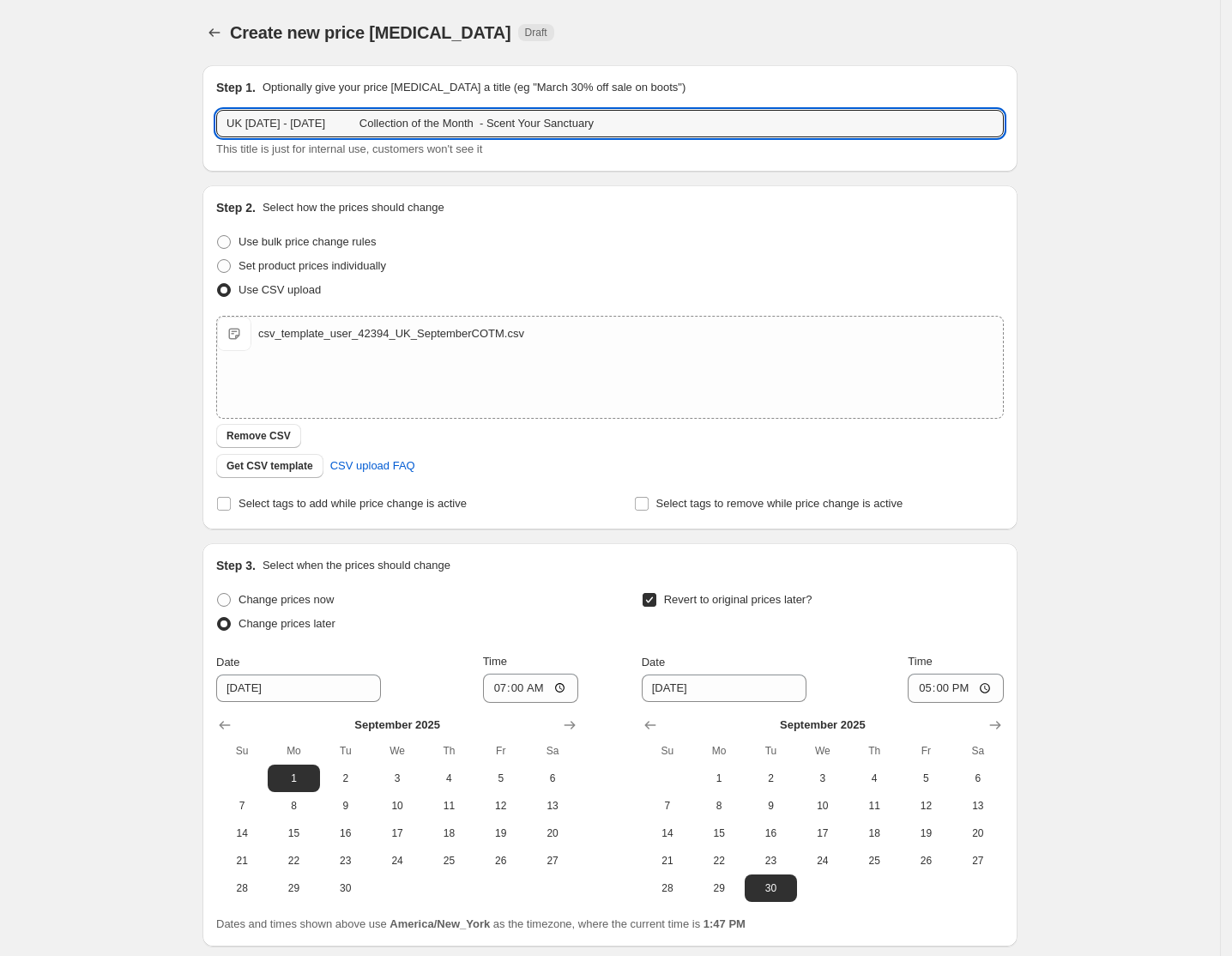
drag, startPoint x: 508, startPoint y: 132, endPoint x: 169, endPoint y: 108, distance: 339.8
click at [169, 108] on div "Create new price [MEDICAL_DATA]. This page is ready Create new price [MEDICAL_D…" at bounding box center [610, 545] width 1220 height 1089
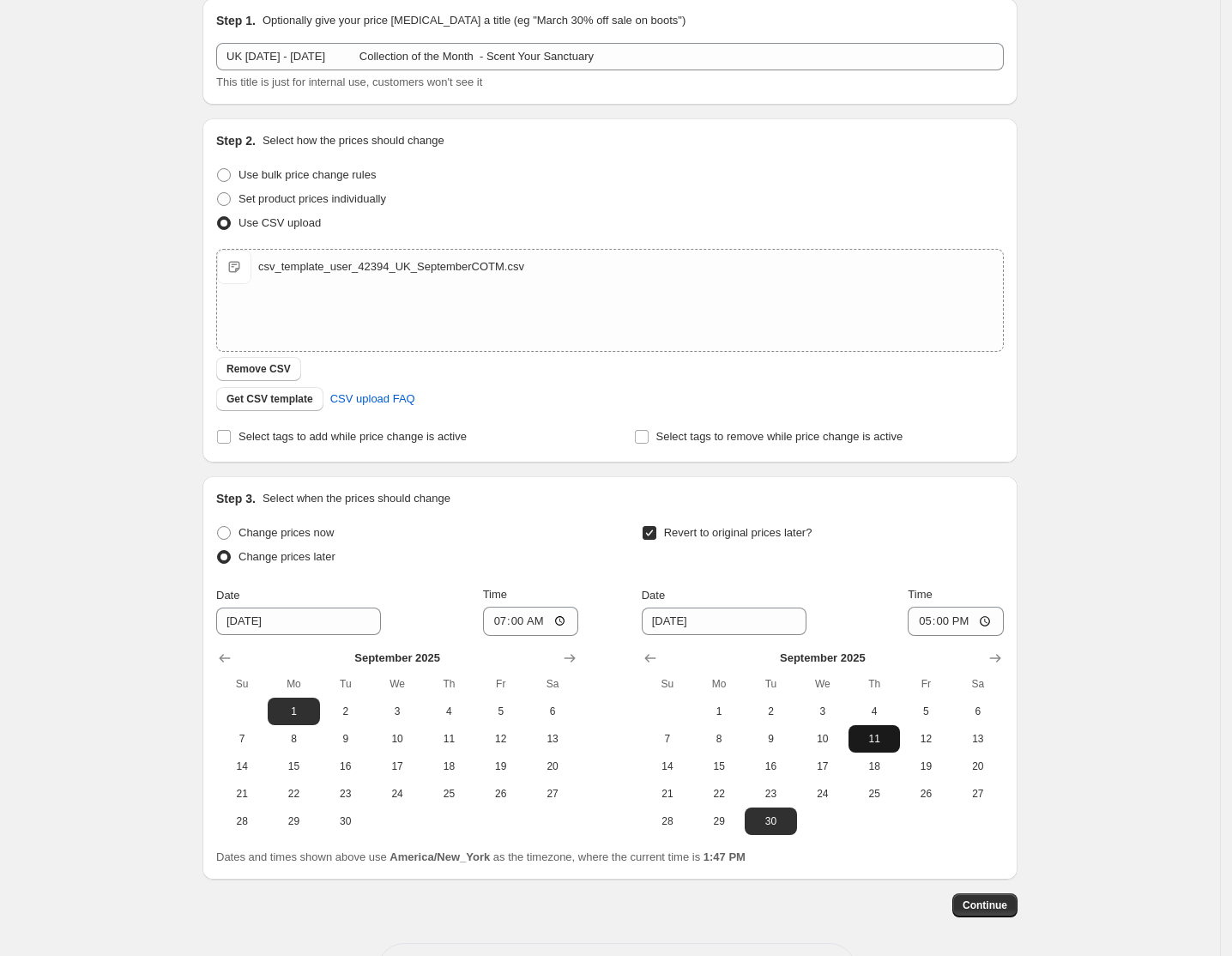
scroll to position [132, 0]
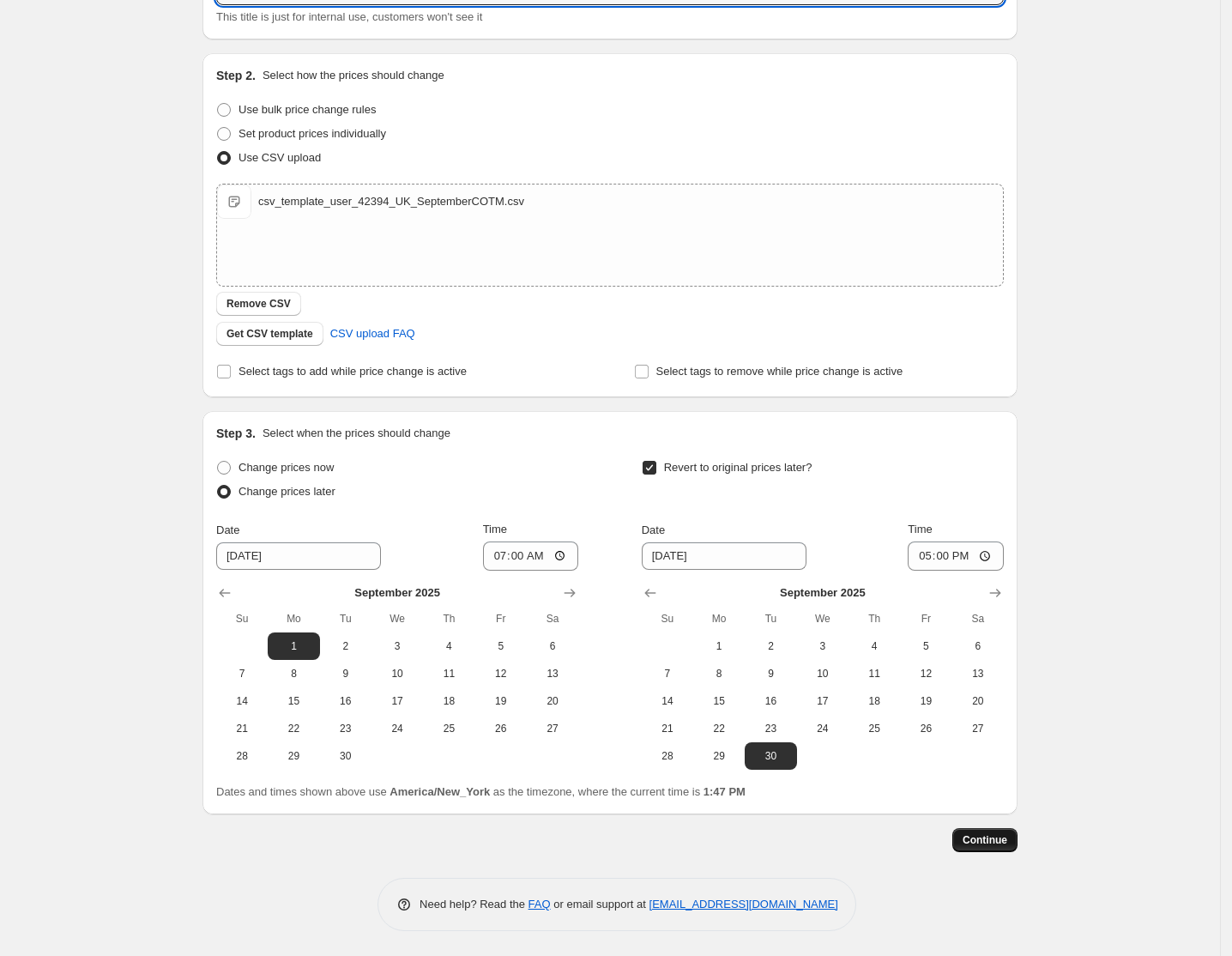
click at [987, 842] on span "Continue" at bounding box center [985, 840] width 45 height 14
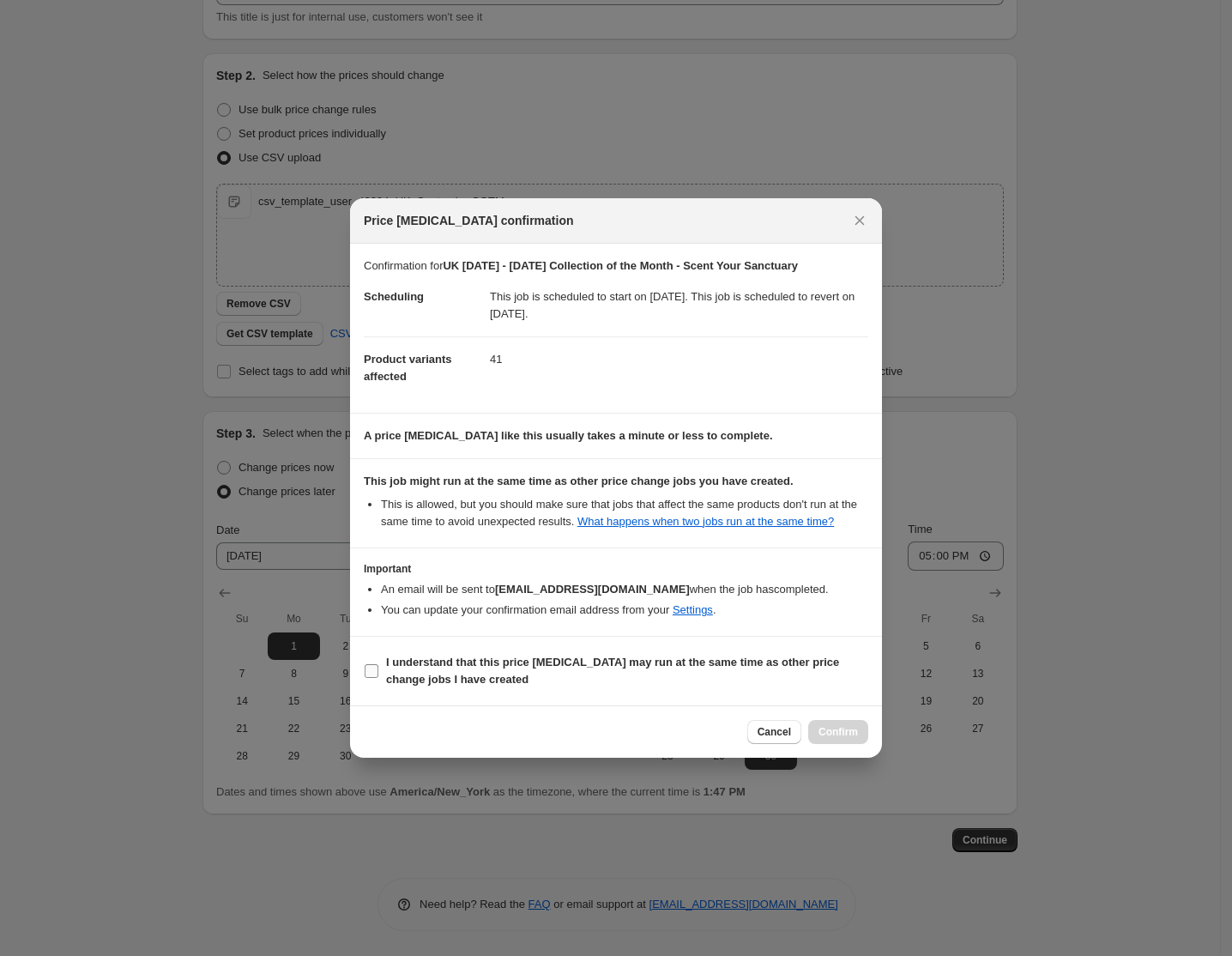
drag, startPoint x: 552, startPoint y: 676, endPoint x: 706, endPoint y: 741, distance: 167.2
click at [560, 675] on span "I understand that this price [MEDICAL_DATA] may run at the same time as other p…" at bounding box center [627, 671] width 482 height 35
click at [378, 675] on input "I understand that this price [MEDICAL_DATA] may run at the same time as other p…" at bounding box center [371, 671] width 14 height 14
checkbox input "true"
click at [839, 728] on span "Confirm" at bounding box center [838, 732] width 40 height 14
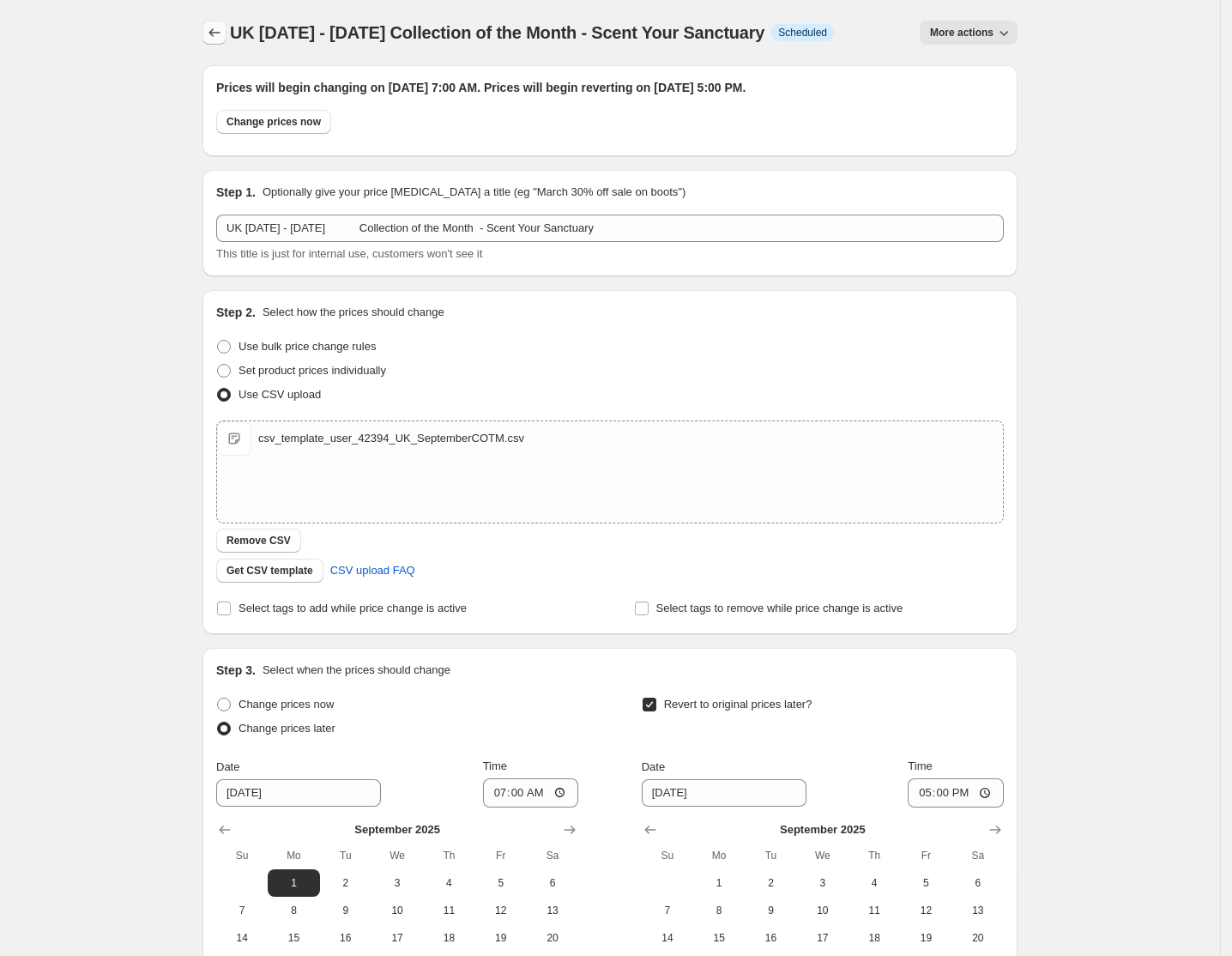
click at [211, 33] on icon "Price change jobs" at bounding box center [215, 33] width 17 height 17
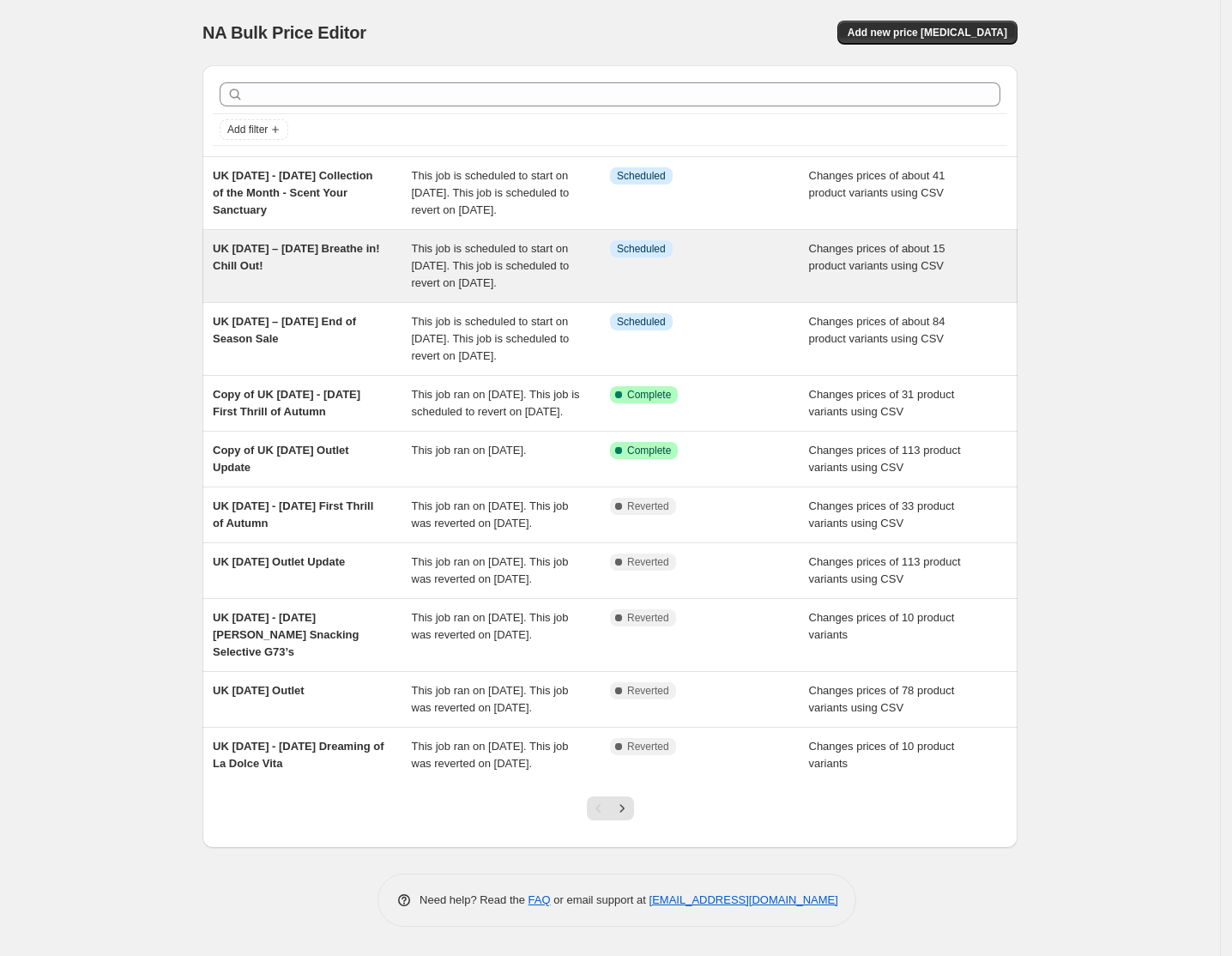
click at [299, 290] on div "UK [DATE] – [DATE] Breathe in! Chill Out!" at bounding box center [313, 265] width 199 height 51
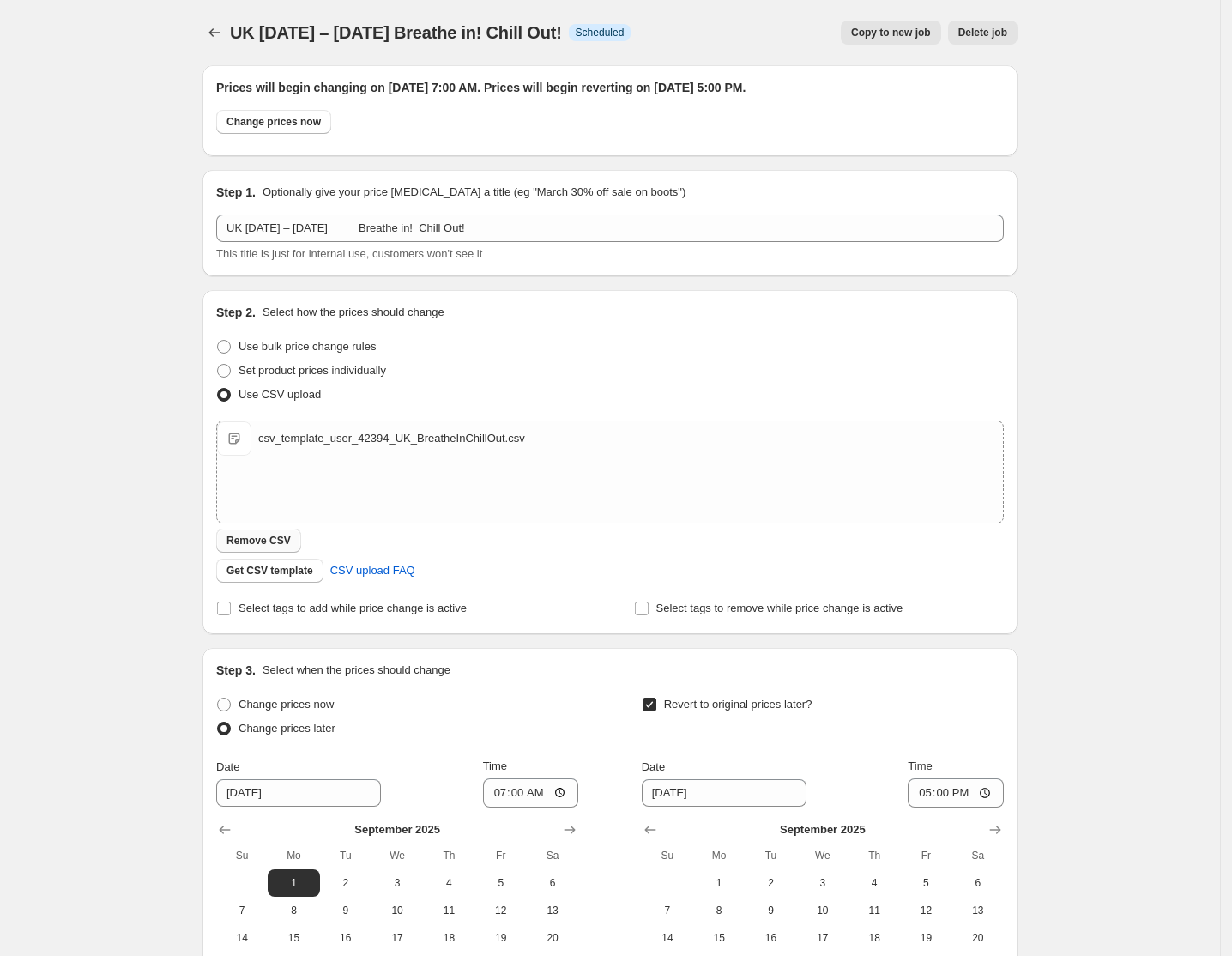
click at [273, 537] on span "Remove CSV" at bounding box center [259, 540] width 64 height 14
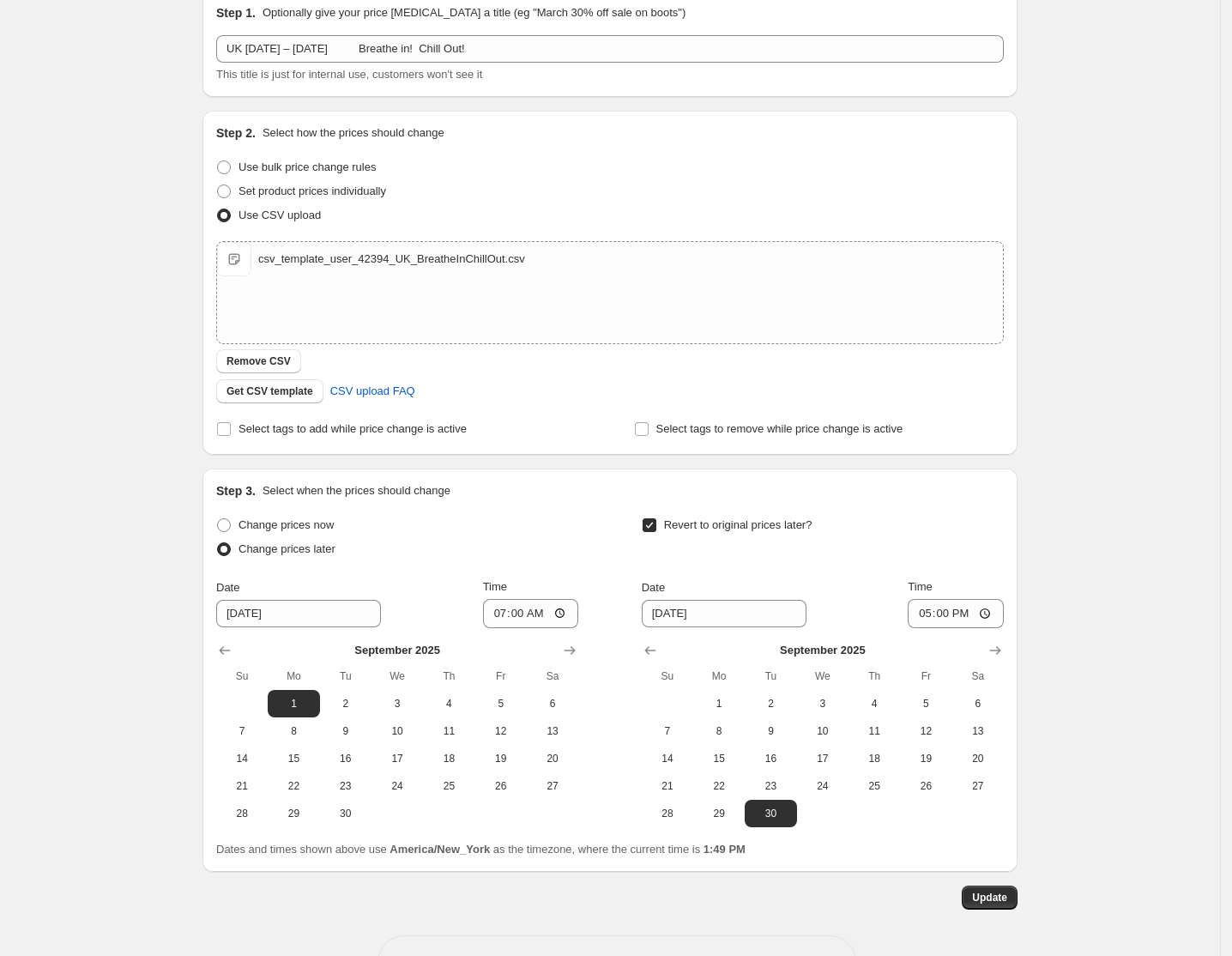
scroll to position [238, 0]
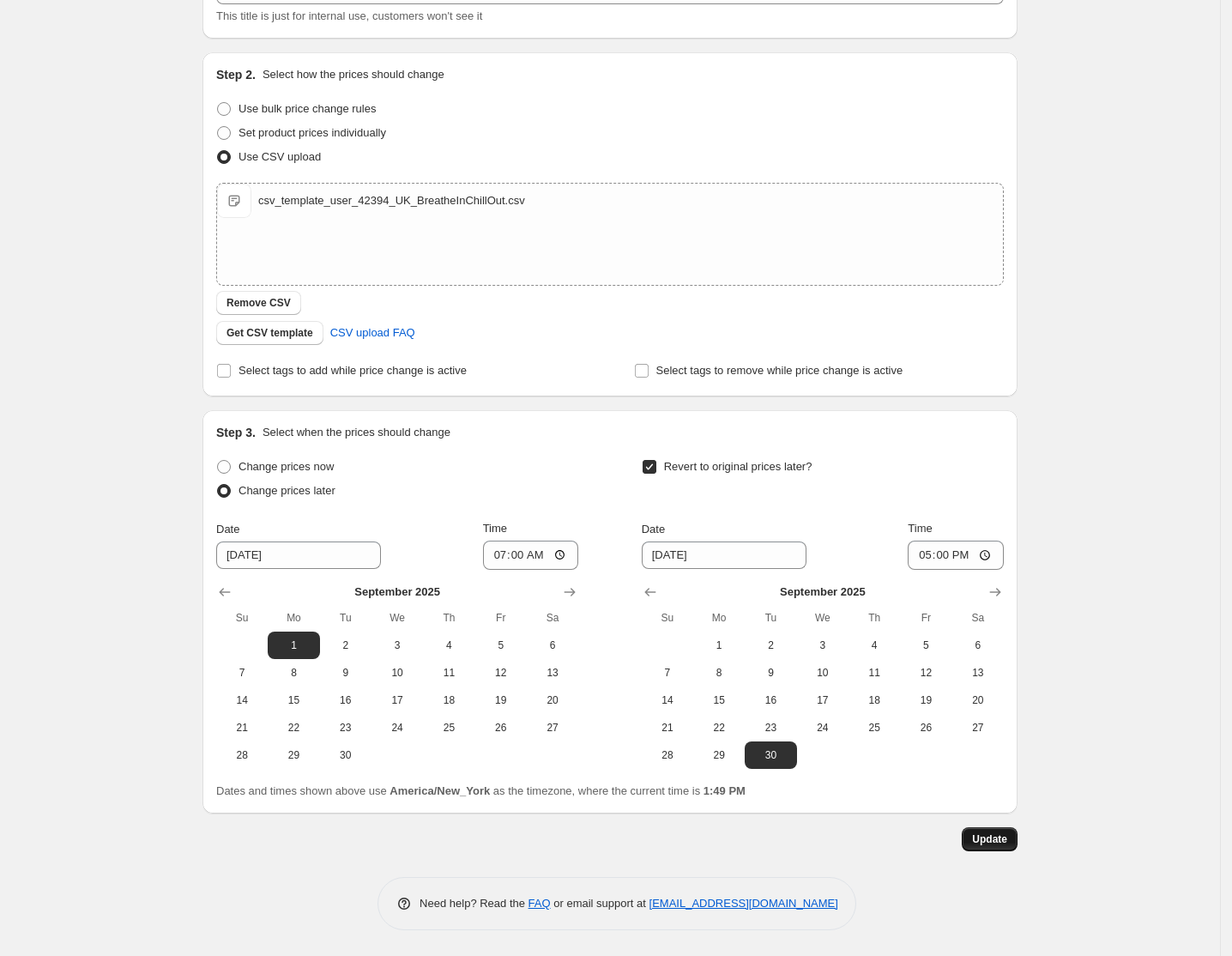
click at [1013, 835] on button "Update" at bounding box center [990, 839] width 55 height 24
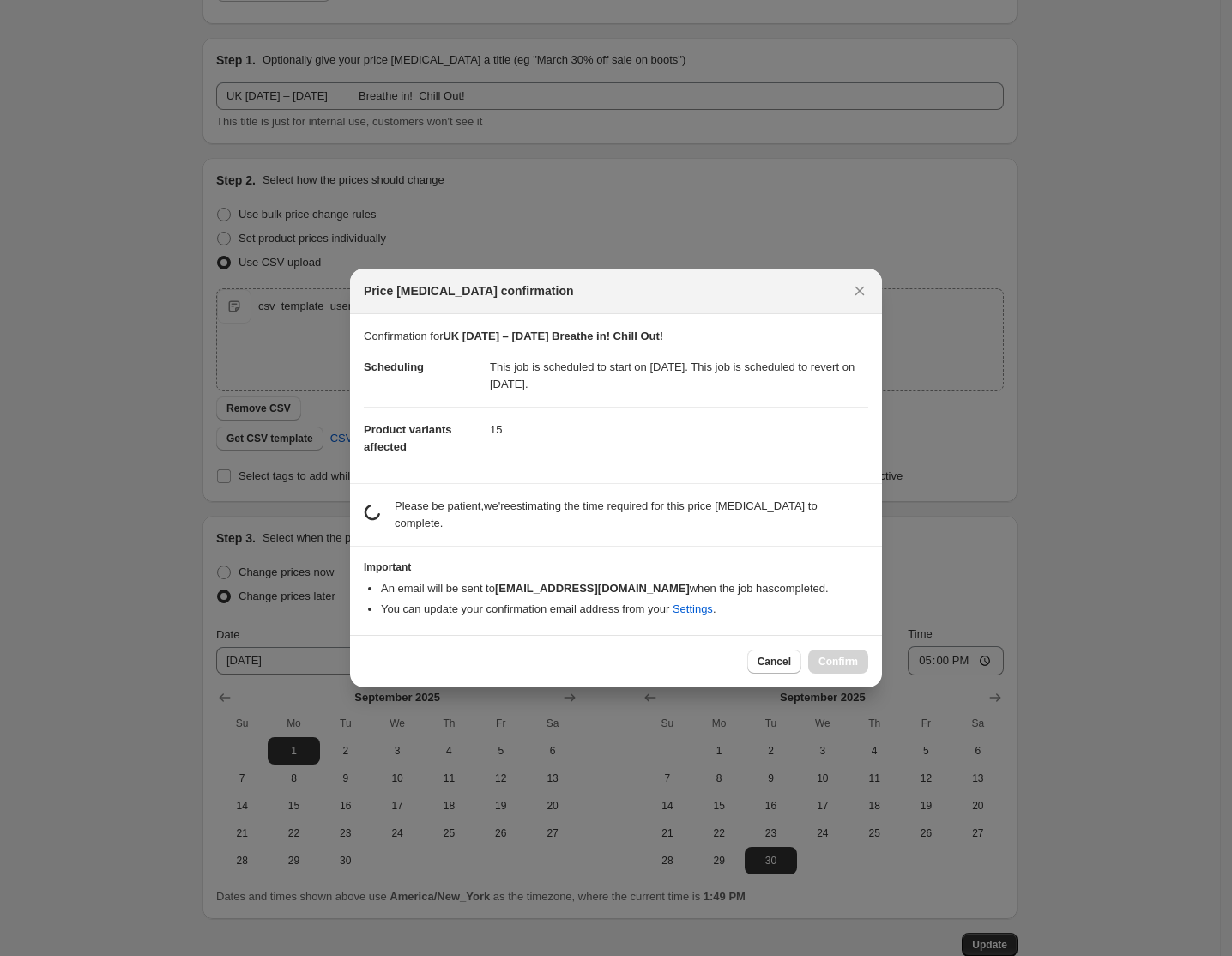
scroll to position [0, 0]
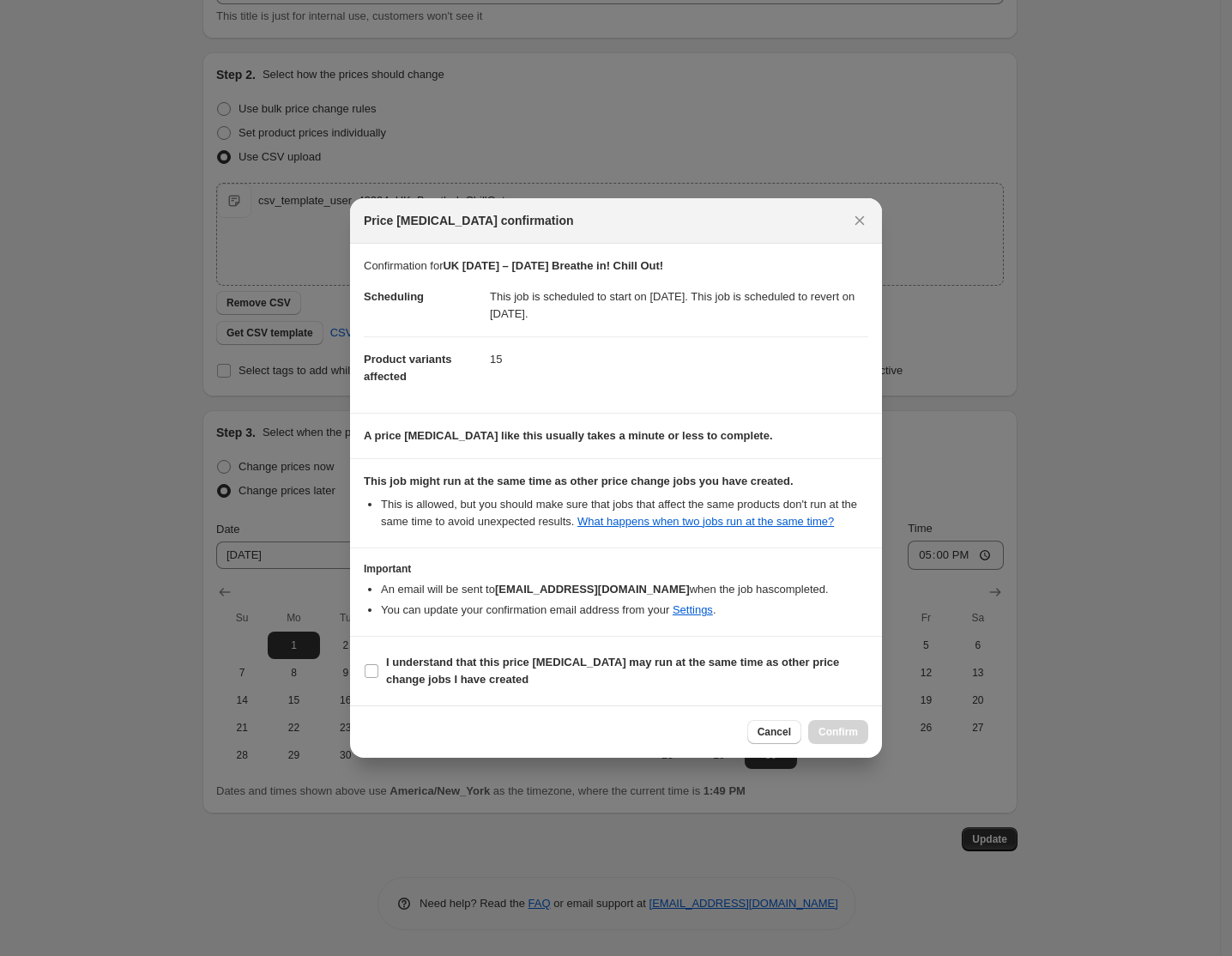
drag, startPoint x: 523, startPoint y: 694, endPoint x: 604, endPoint y: 701, distance: 81.3
click at [525, 692] on section "I understand that this price [MEDICAL_DATA] may run at the same time as other p…" at bounding box center [616, 670] width 532 height 68
click at [688, 676] on span "I understand that this price [MEDICAL_DATA] may run at the same time as other p…" at bounding box center [627, 671] width 482 height 35
click at [378, 676] on input "I understand that this price [MEDICAL_DATA] may run at the same time as other p…" at bounding box center [371, 671] width 14 height 14
checkbox input "true"
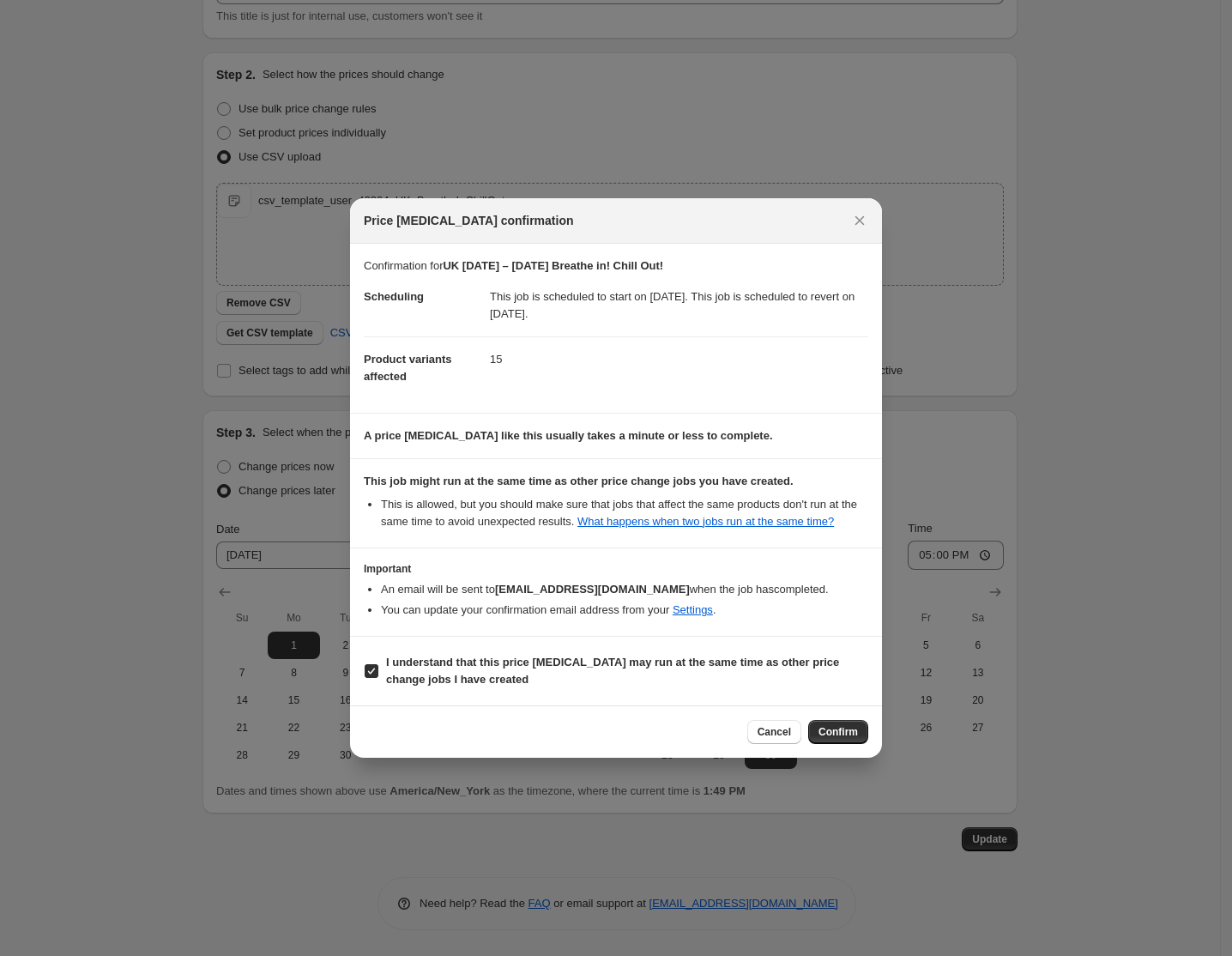
click at [830, 733] on span "Confirm" at bounding box center [838, 732] width 40 height 14
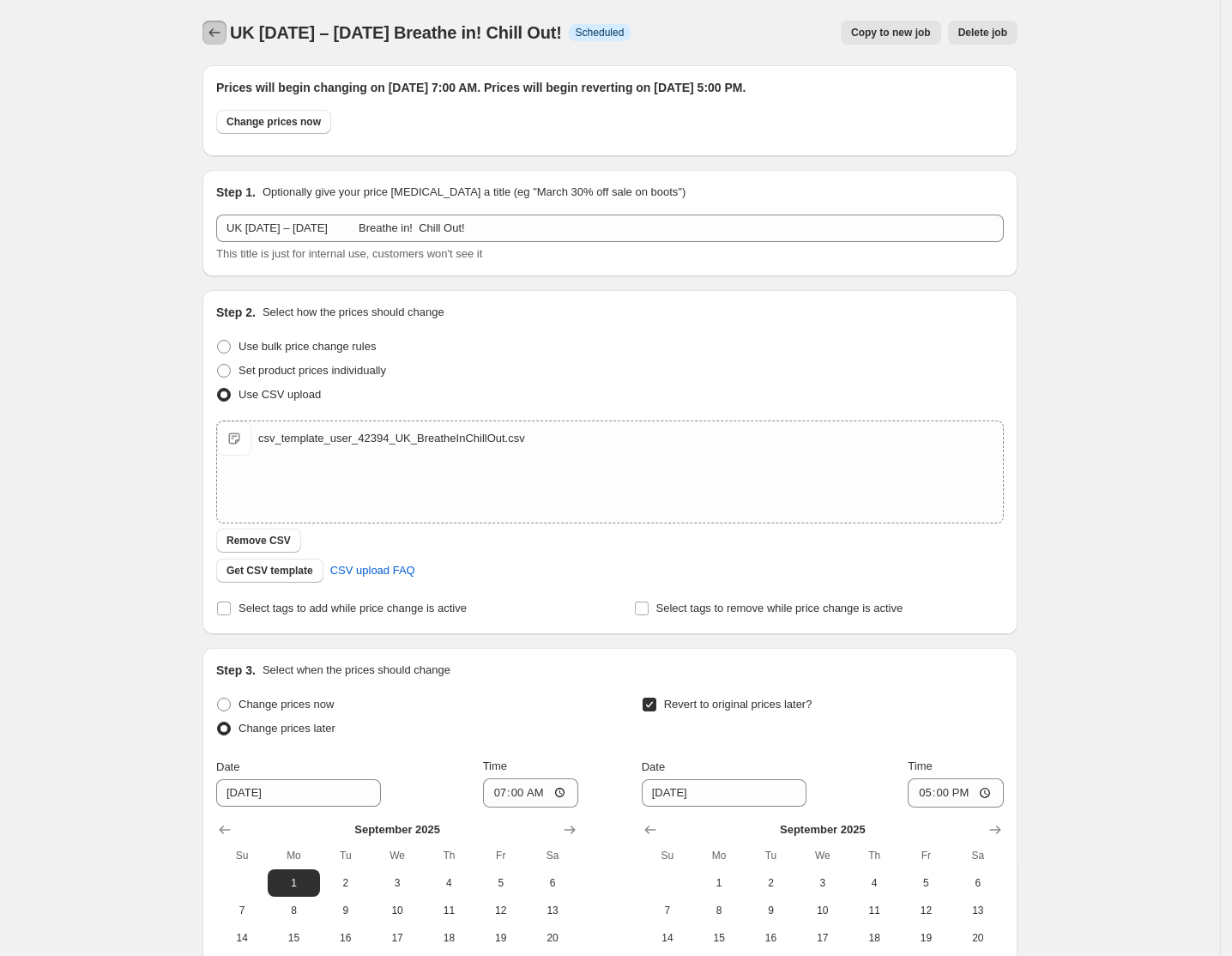
click at [216, 29] on icon "Price change jobs" at bounding box center [215, 33] width 17 height 17
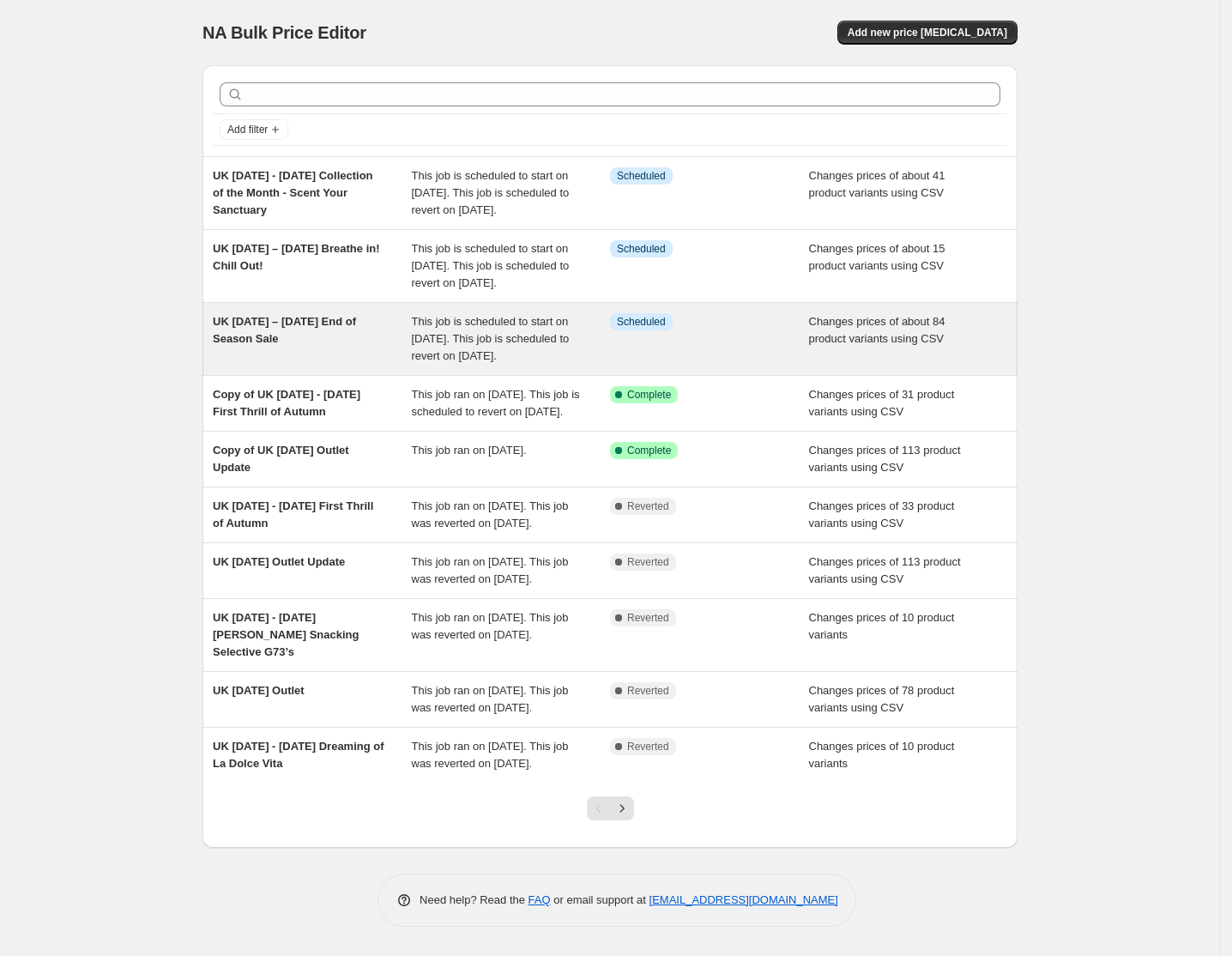
click at [285, 365] on div "UK [DATE] – [DATE] End of Season Sale" at bounding box center [313, 339] width 199 height 51
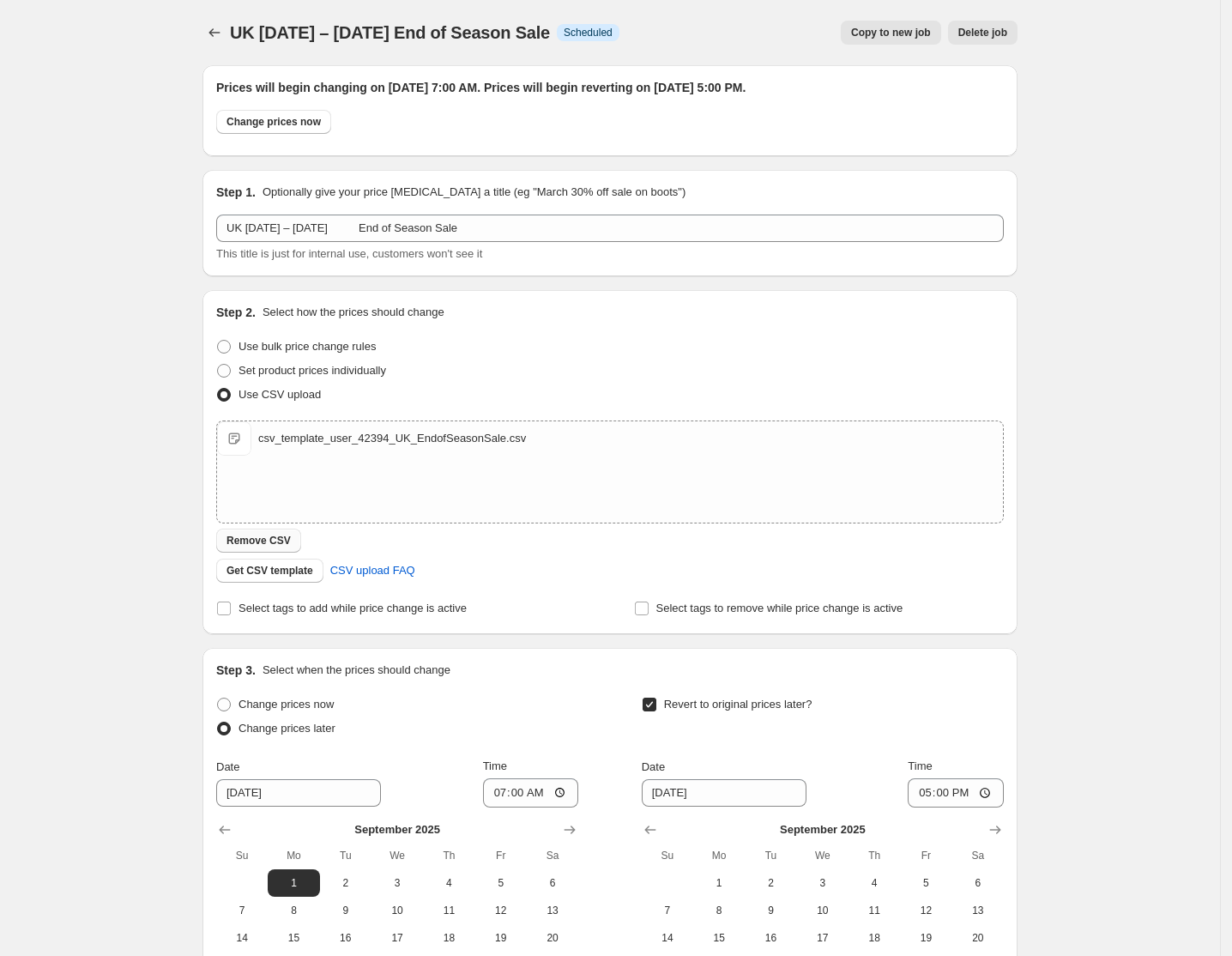
click at [268, 539] on span "Remove CSV" at bounding box center [259, 540] width 64 height 14
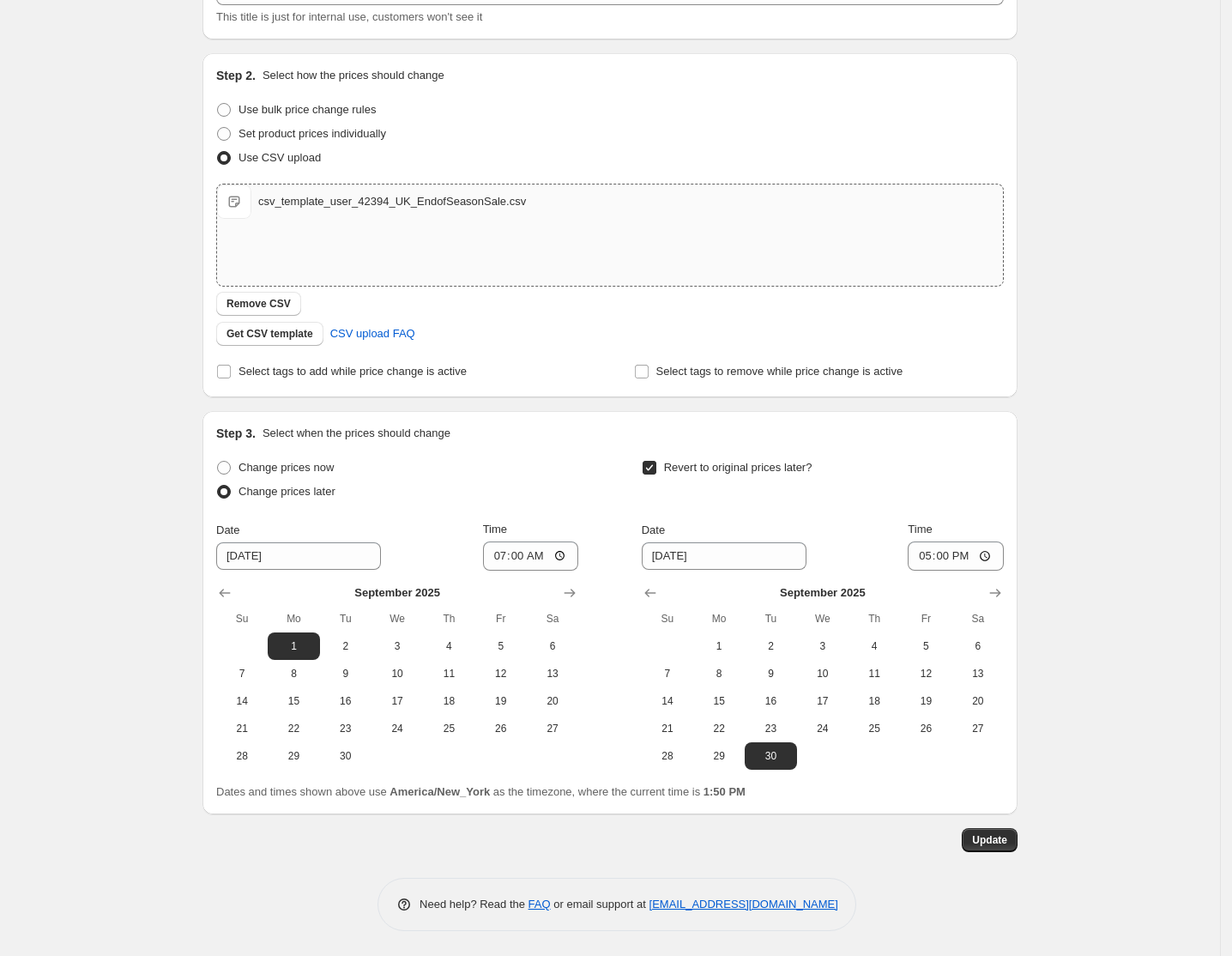
scroll to position [238, 0]
click at [1007, 837] on span "Update" at bounding box center [990, 839] width 35 height 14
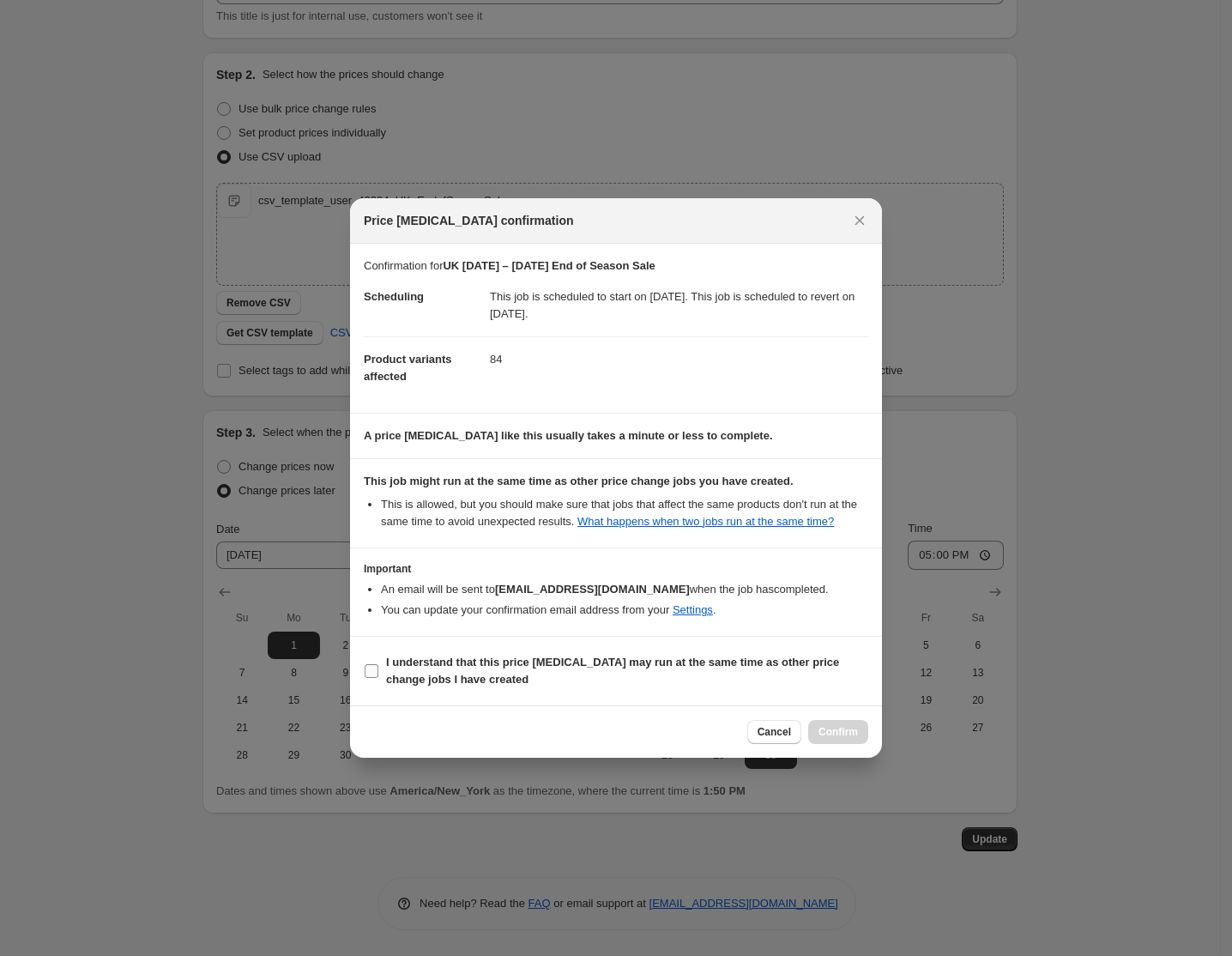
drag, startPoint x: 599, startPoint y: 677, endPoint x: 939, endPoint y: 740, distance: 345.8
click at [601, 677] on span "I understand that this price [MEDICAL_DATA] may run at the same time as other p…" at bounding box center [627, 671] width 482 height 35
click at [378, 677] on input "I understand that this price [MEDICAL_DATA] may run at the same time as other p…" at bounding box center [371, 671] width 14 height 14
checkbox input "true"
click at [841, 726] on span "Confirm" at bounding box center [838, 732] width 40 height 14
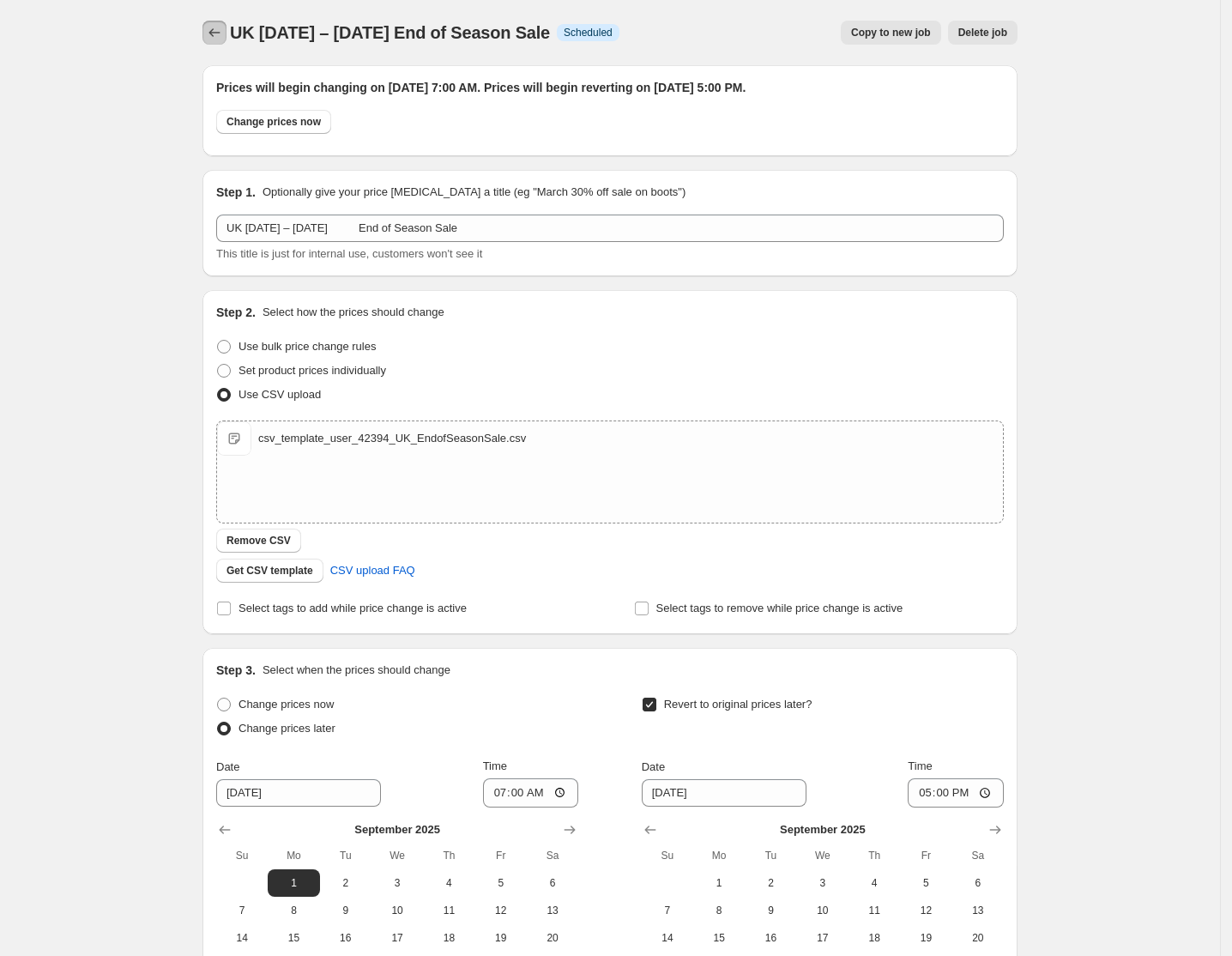
click at [216, 29] on icon "Price change jobs" at bounding box center [215, 33] width 17 height 17
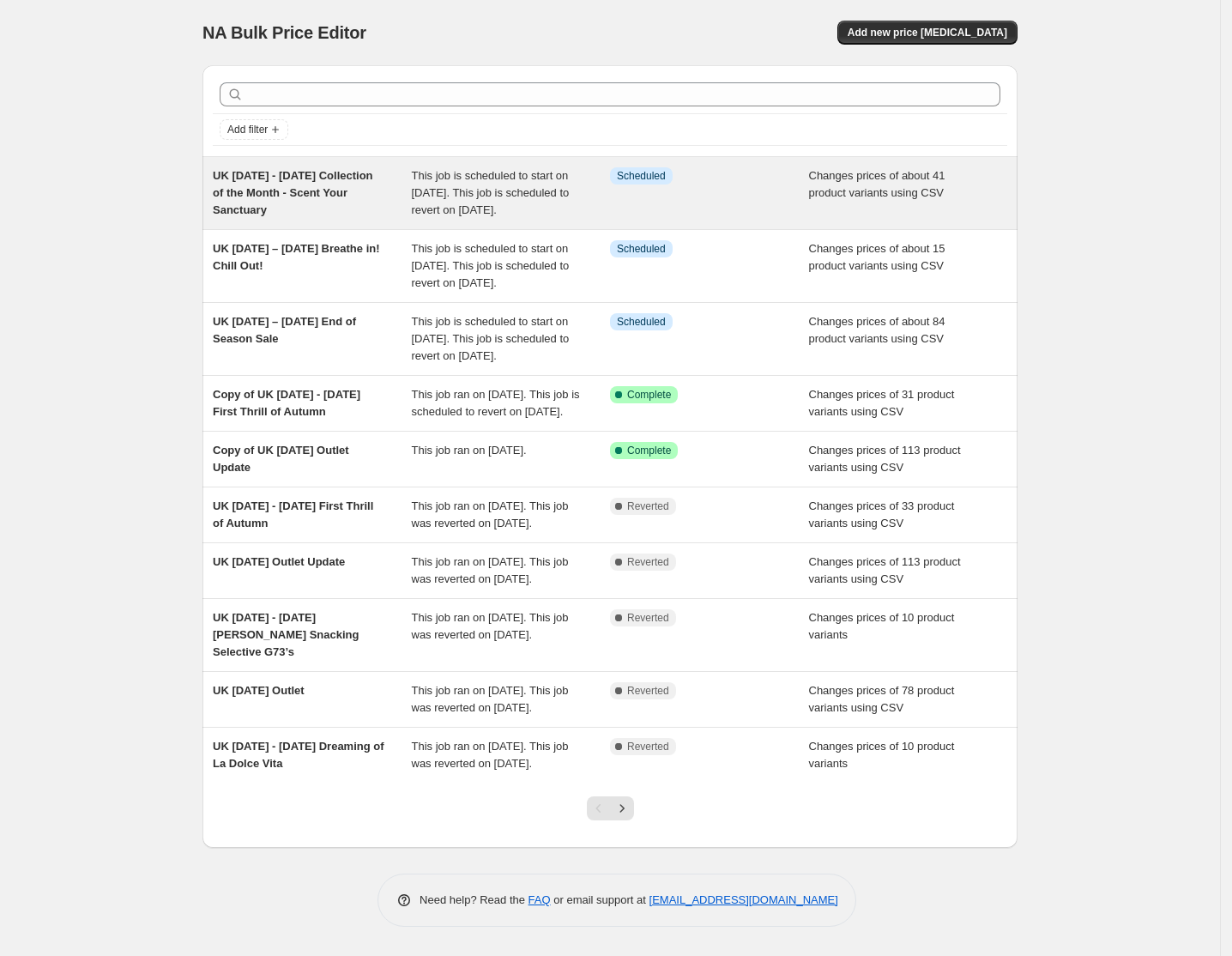
click at [350, 210] on div "UK [DATE] - [DATE] Collection of the Month - Scent Your Sanctuary" at bounding box center [313, 192] width 199 height 51
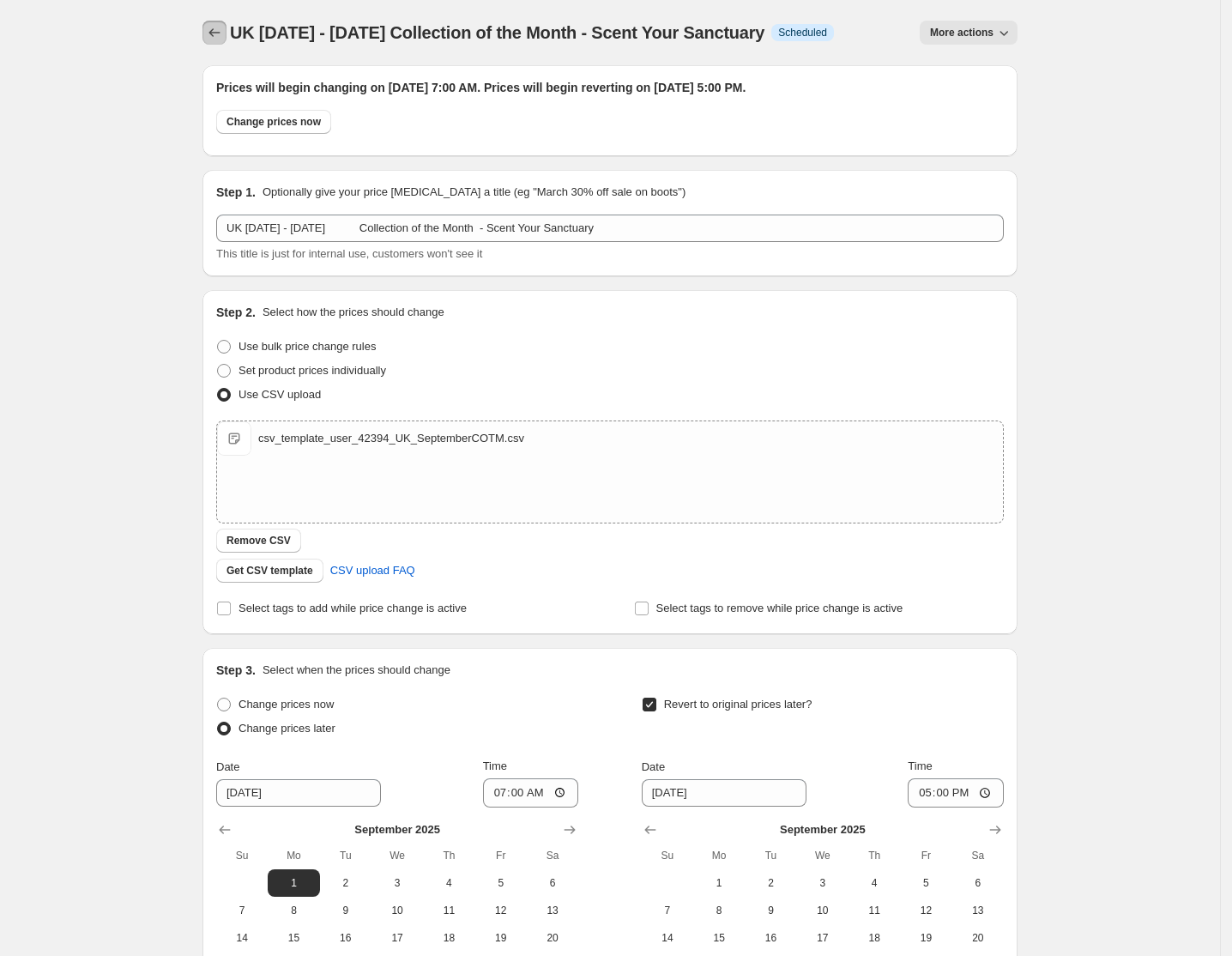
click at [210, 33] on icon "Price change jobs" at bounding box center [215, 33] width 17 height 17
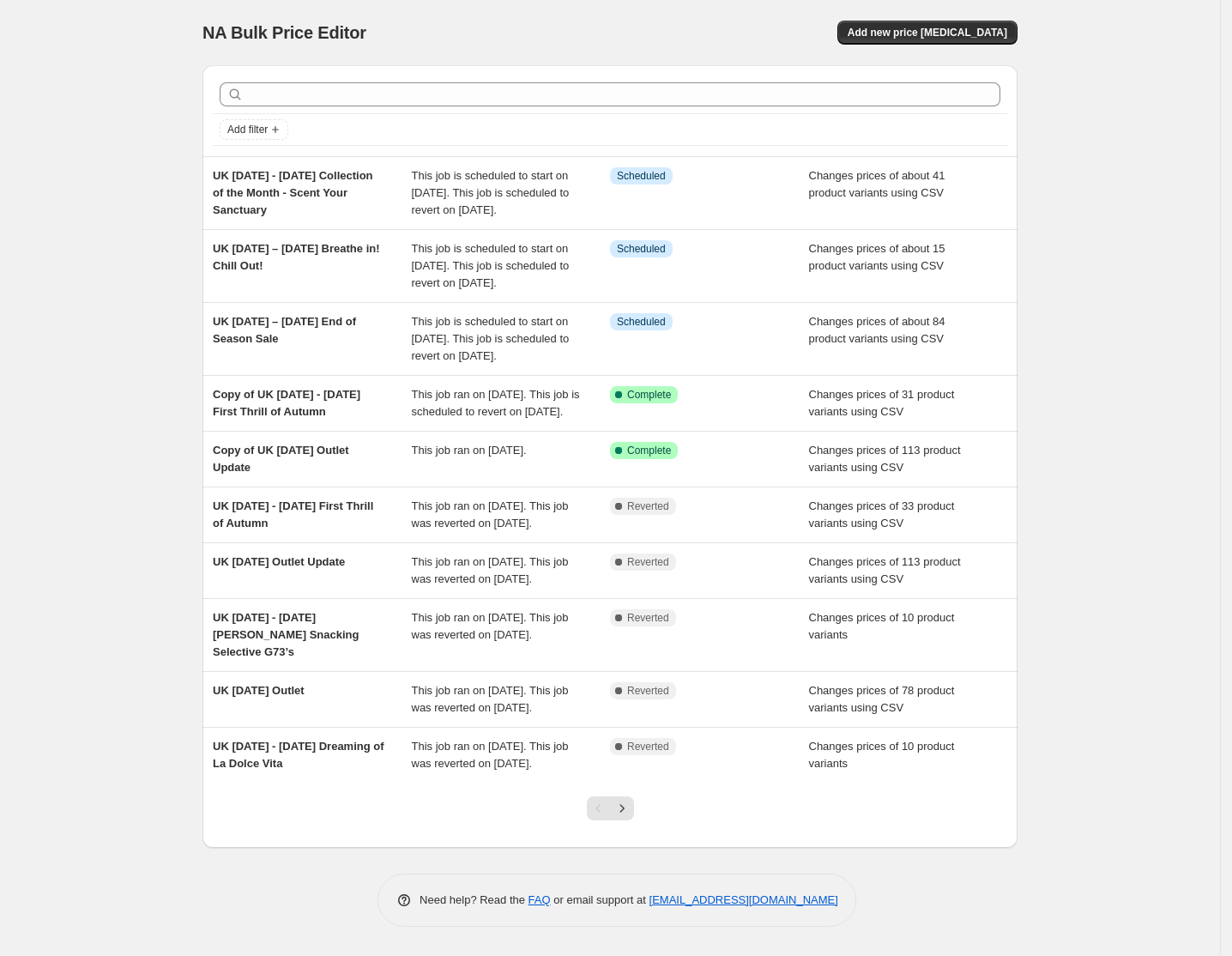
click at [86, 539] on div "NA Bulk Price Editor. This page is ready NA Bulk Price Editor Add new price [ME…" at bounding box center [610, 478] width 1220 height 956
